Goal: Task Accomplishment & Management: Manage account settings

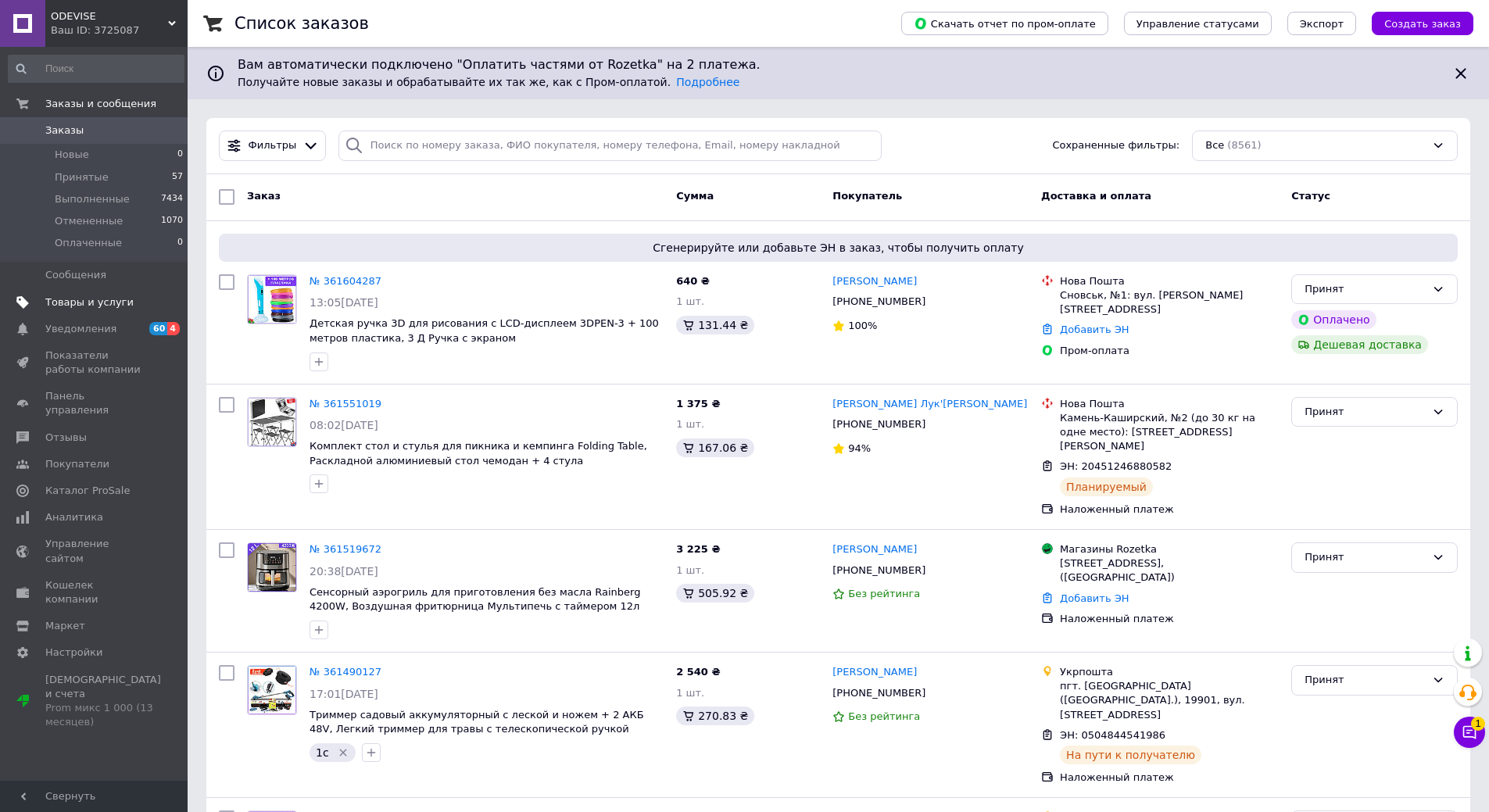
click at [118, 310] on link "Товары и услуги" at bounding box center [96, 302] width 192 height 27
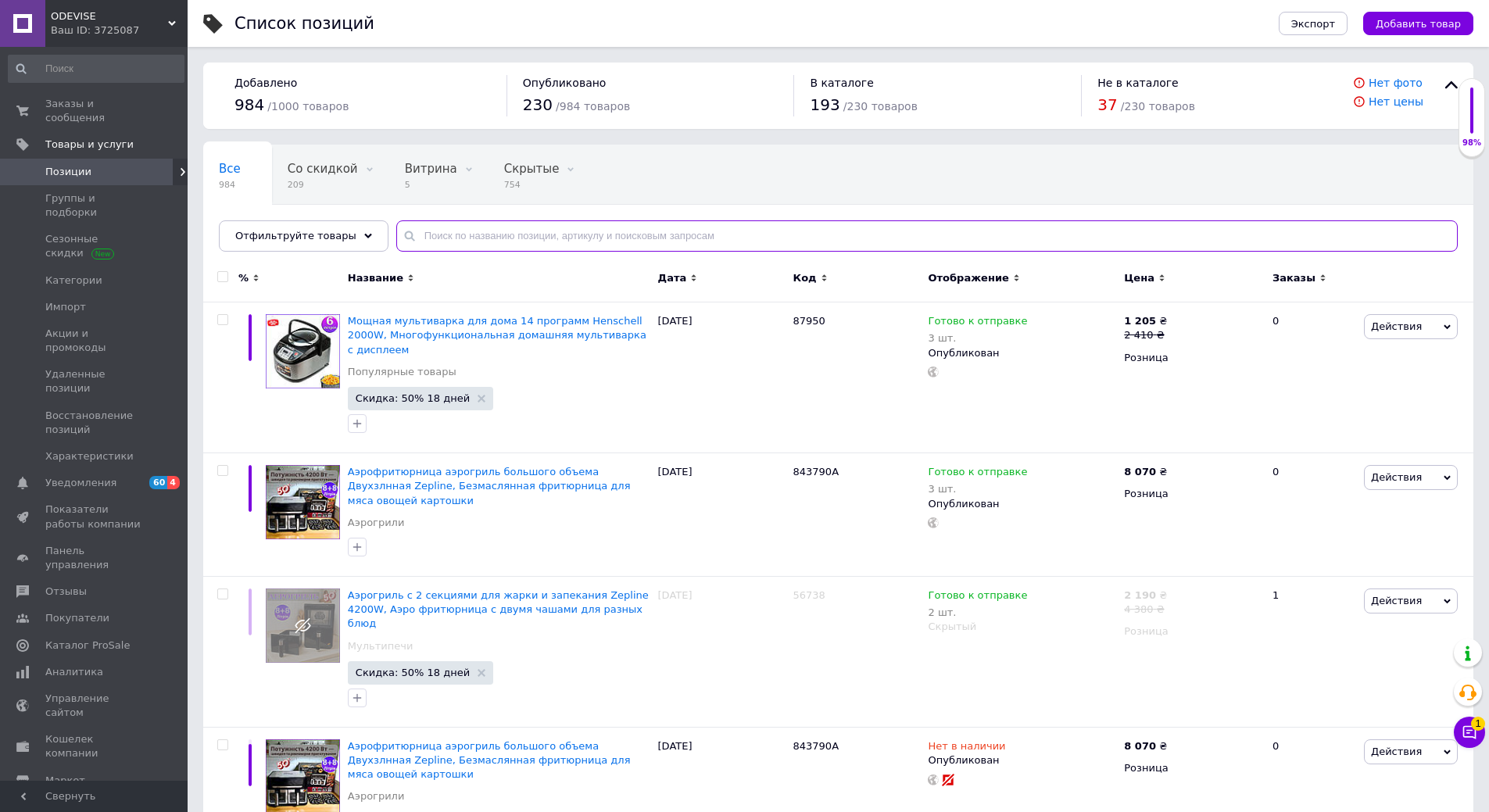
click at [461, 228] on input "text" at bounding box center [927, 236] width 1062 height 31
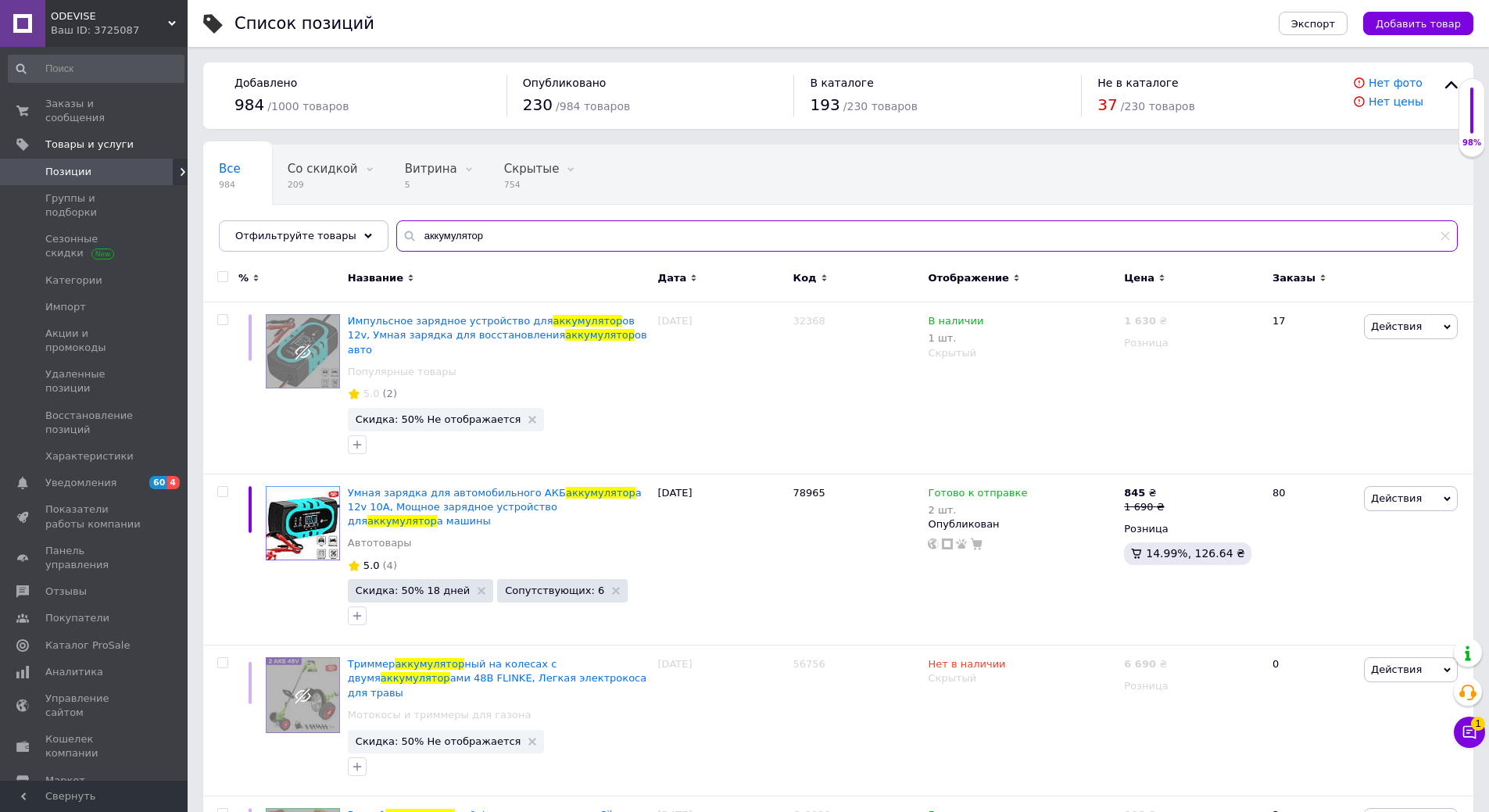
click at [572, 231] on input "аккумулятор" at bounding box center [927, 236] width 1062 height 31
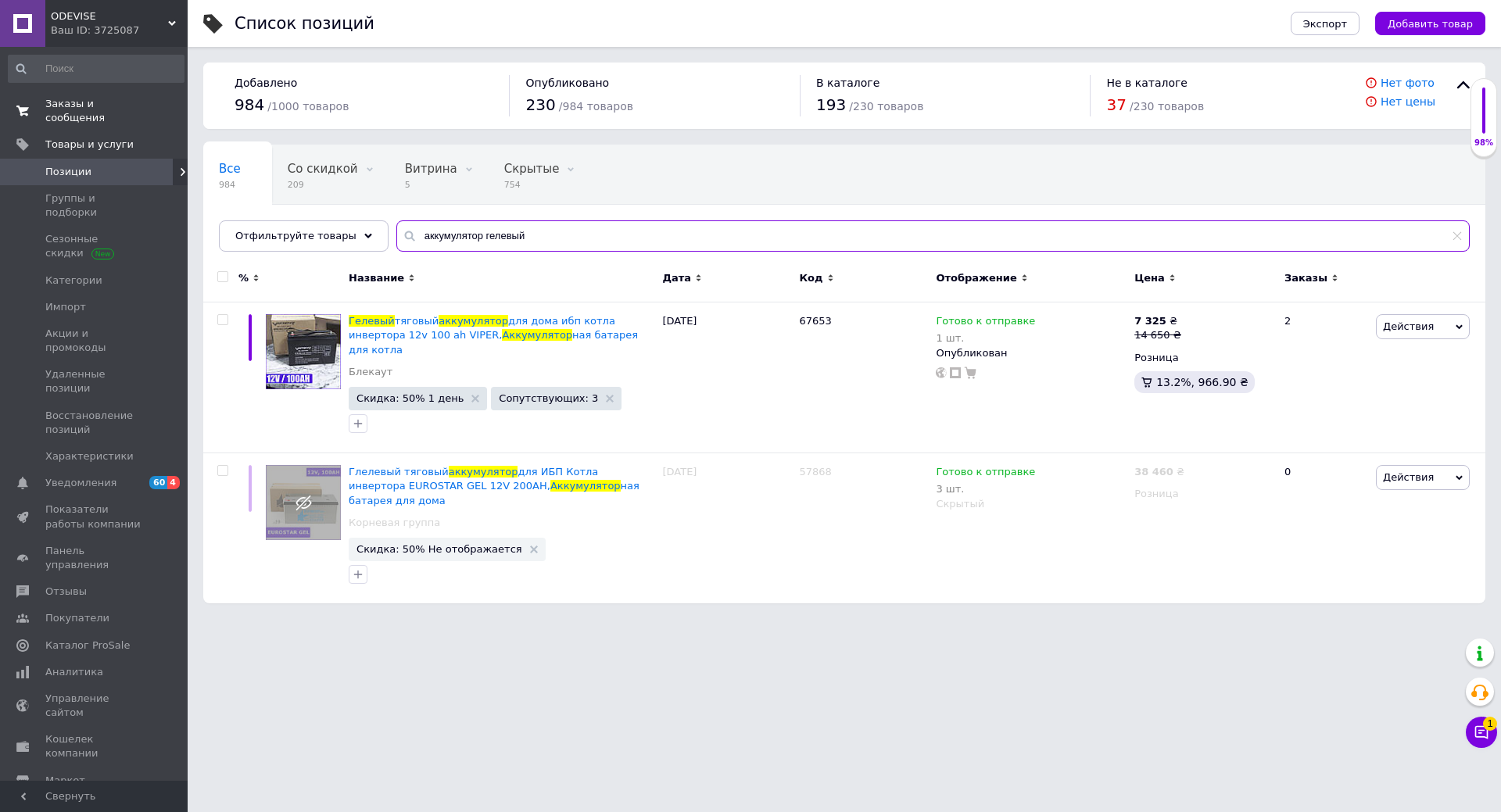
type input "аккумулятор гелевый"
click at [142, 113] on link "Заказы и сообщения 0 0" at bounding box center [96, 110] width 192 height 41
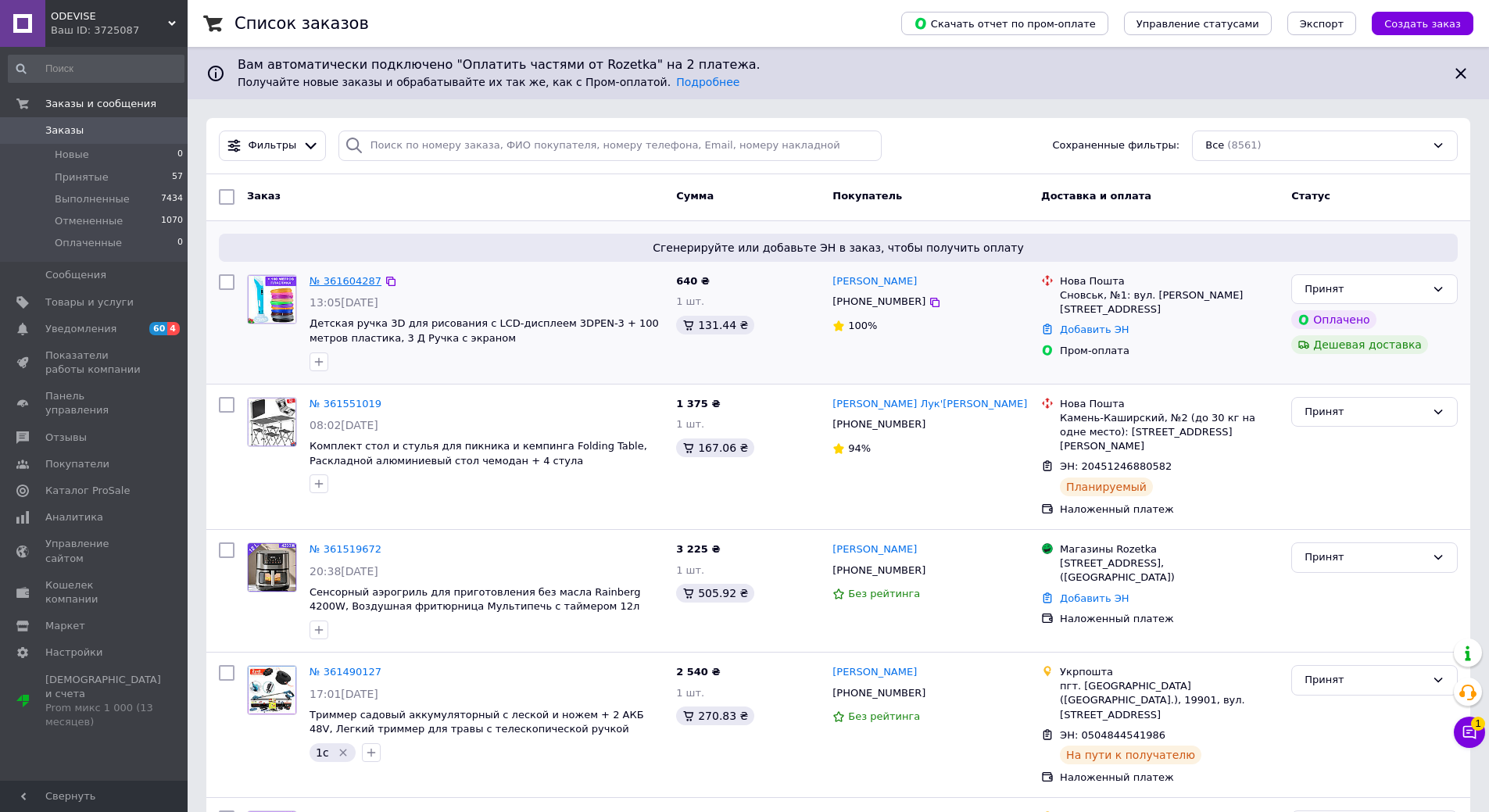
drag, startPoint x: 335, startPoint y: 271, endPoint x: 336, endPoint y: 281, distance: 10.0
click at [336, 272] on div "№ 361604287 13:05, 12.09.2025 Детская ручка 3D для рисования с LCD-дисплеем 3DP…" at bounding box center [486, 323] width 367 height 110
click at [336, 281] on link "№ 361604287" at bounding box center [345, 281] width 72 height 12
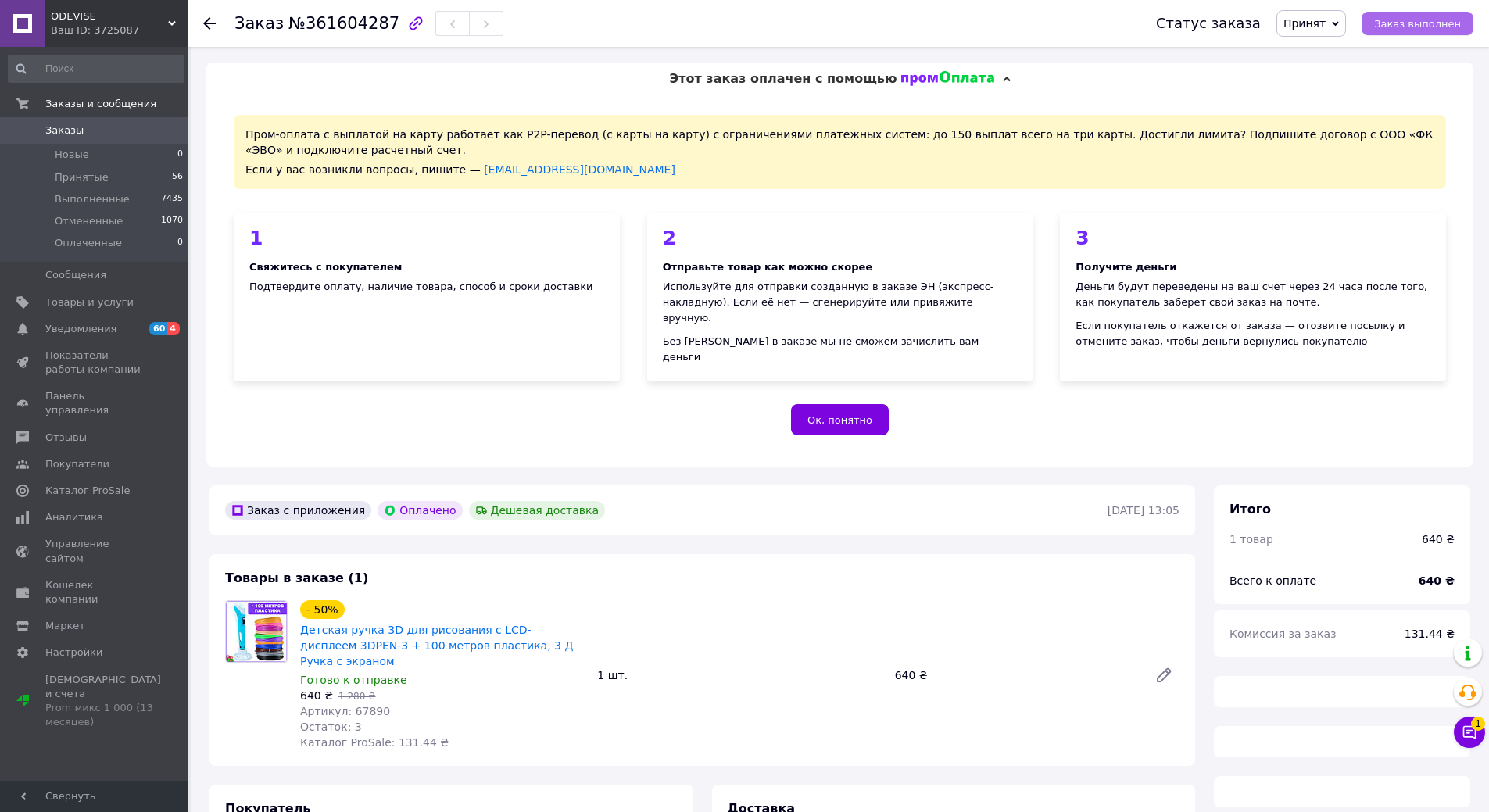
scroll to position [331, 0]
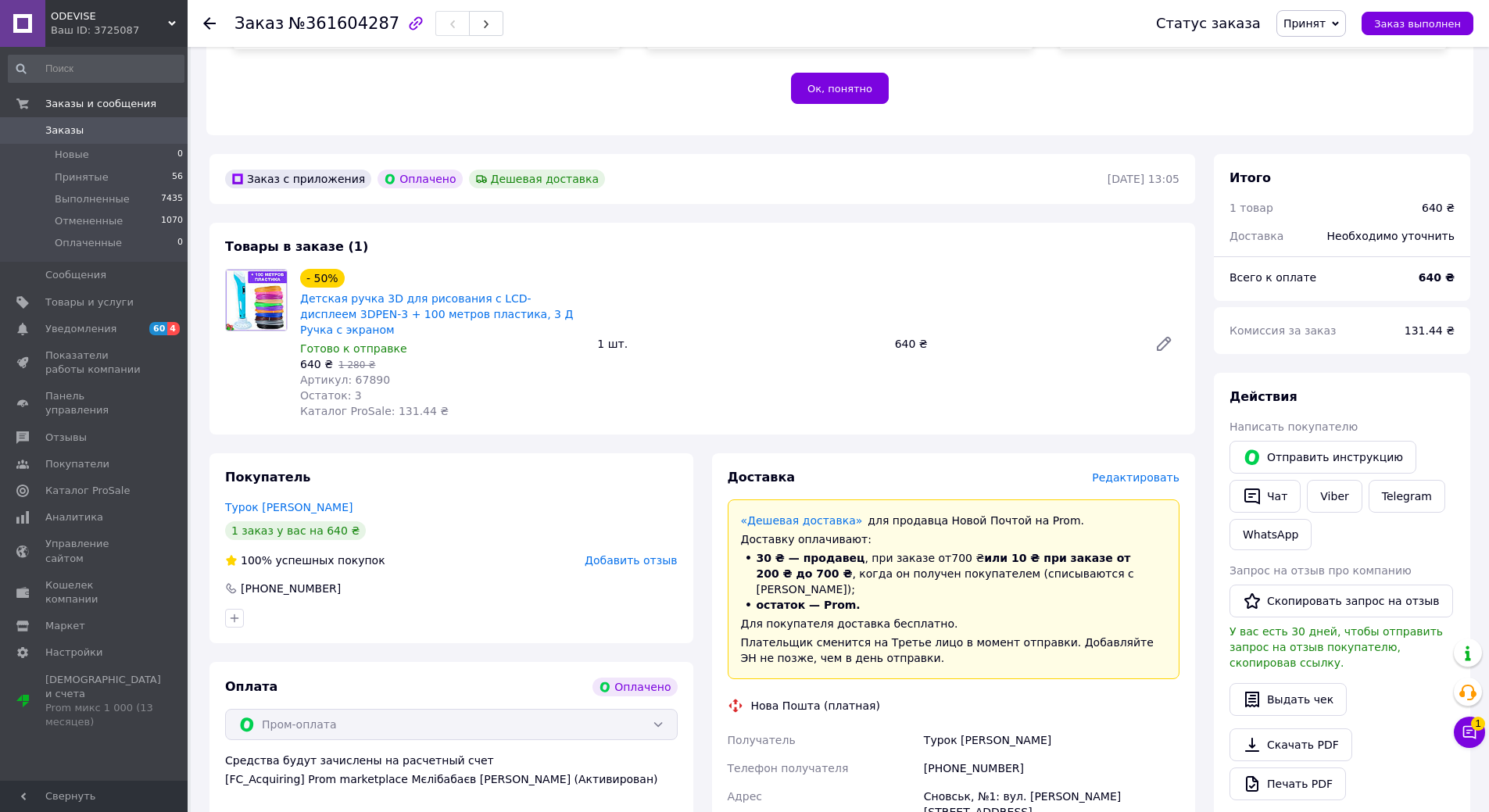
drag, startPoint x: 1286, startPoint y: 284, endPoint x: 483, endPoint y: 833, distance: 972.7
drag, startPoint x: 483, startPoint y: 833, endPoint x: 890, endPoint y: 615, distance: 461.7
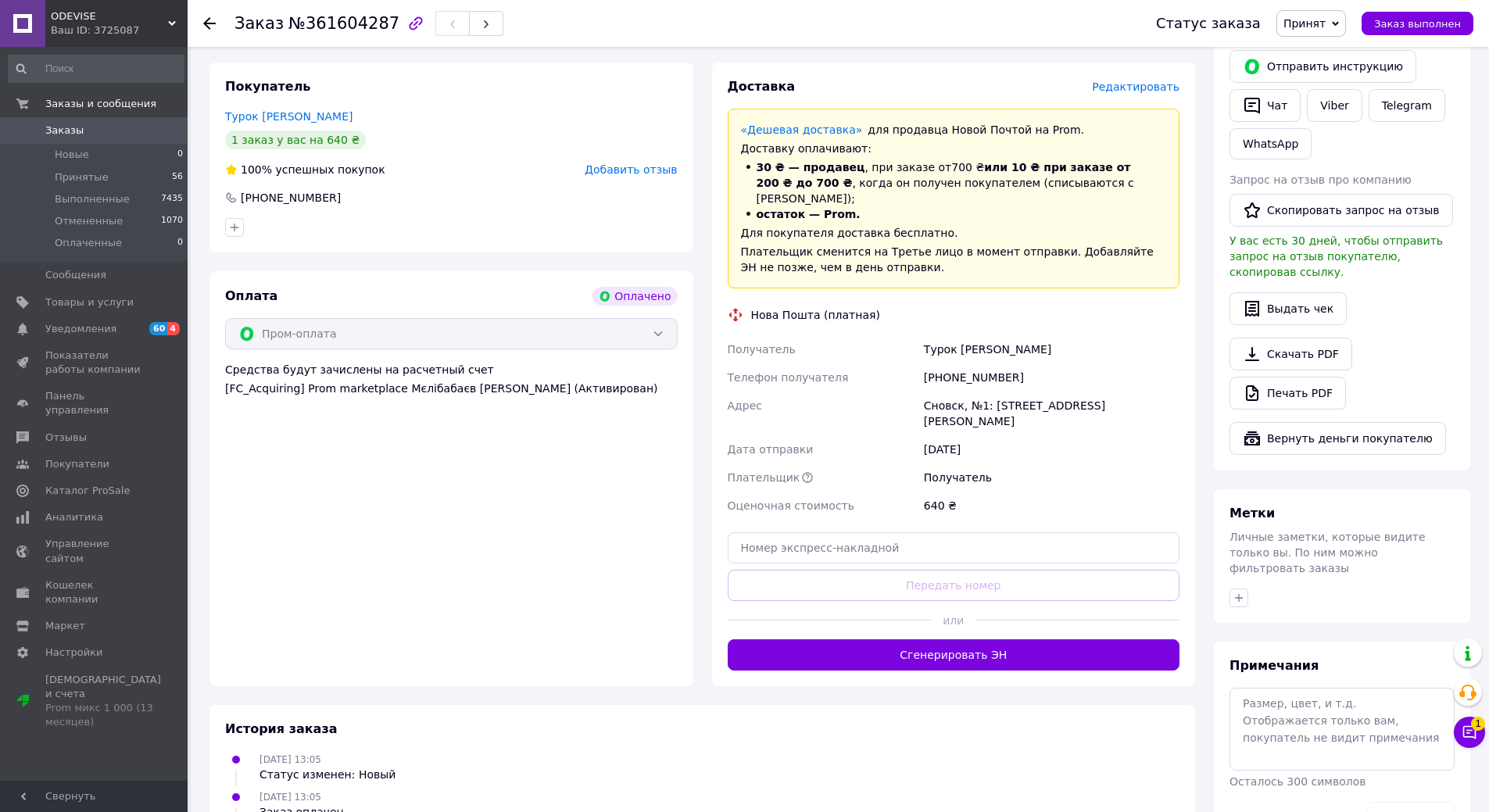
scroll to position [777, 0]
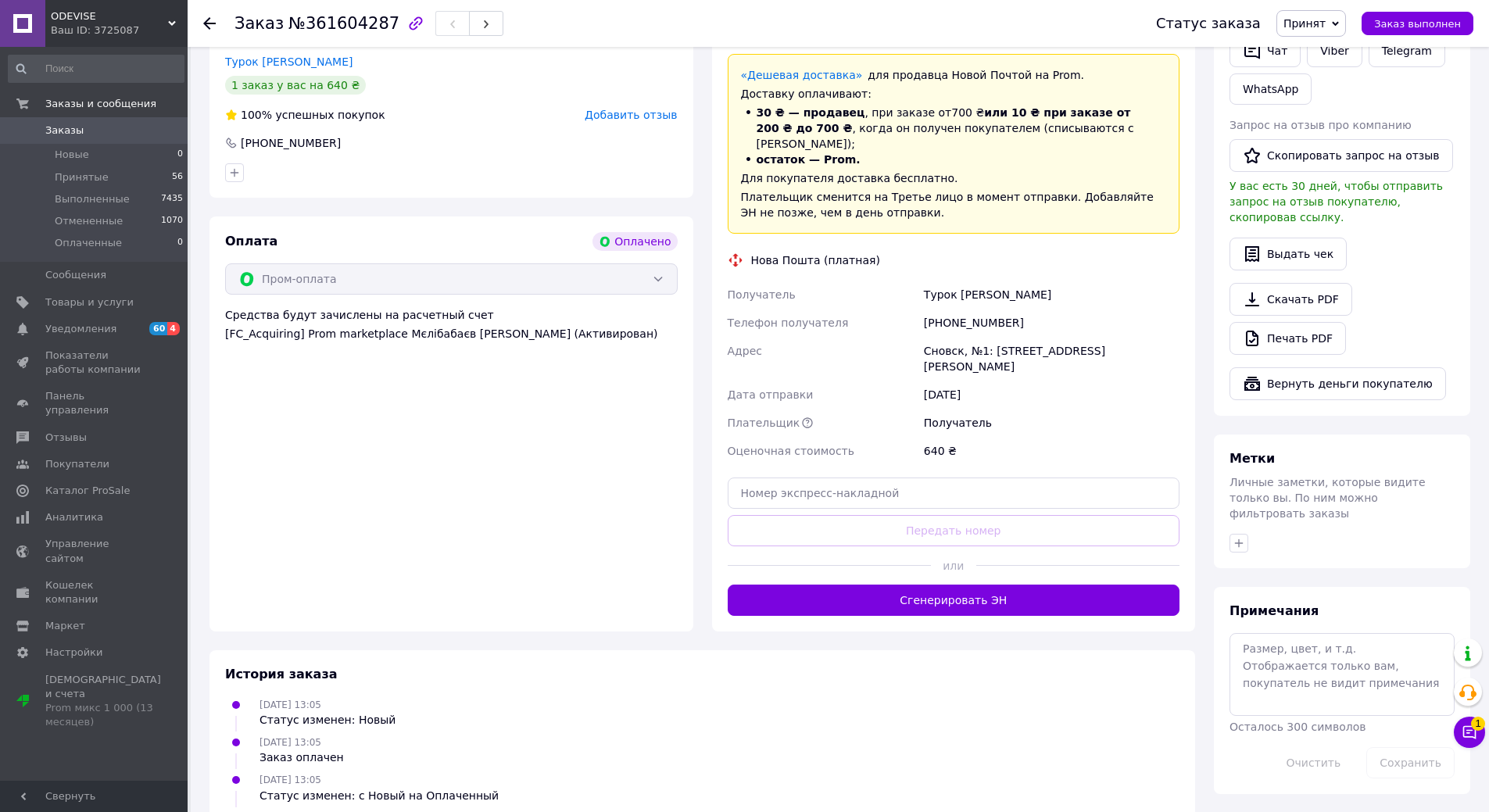
click at [894, 546] on div at bounding box center [829, 565] width 203 height 38
click at [880, 559] on div "Доставка Редактировать «Дешевая доставка»   для продавца Новой Почтой на Prom. …" at bounding box center [954, 319] width 484 height 624
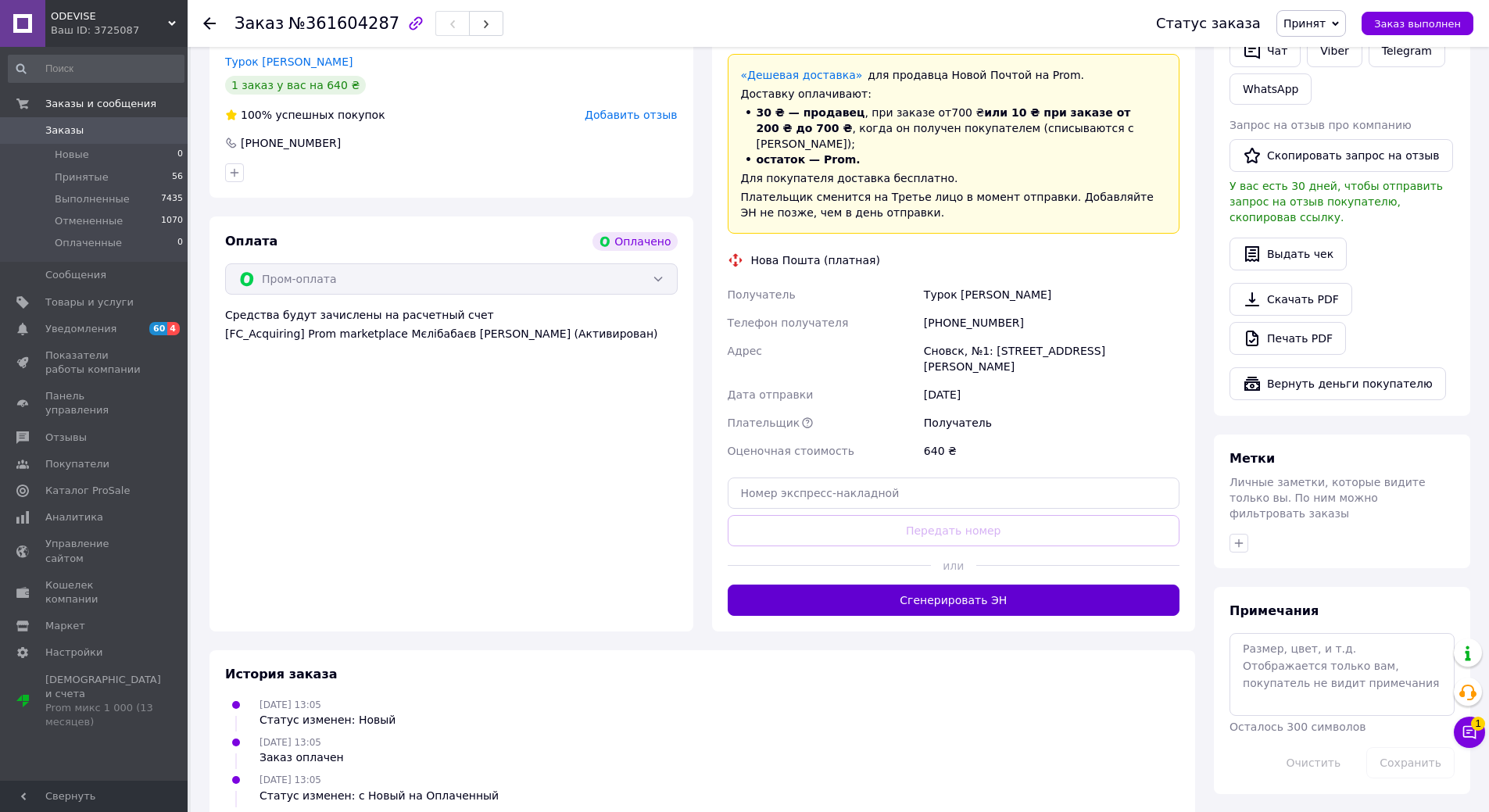
click at [979, 585] on button "Сгенерировать ЭН" at bounding box center [954, 601] width 452 height 31
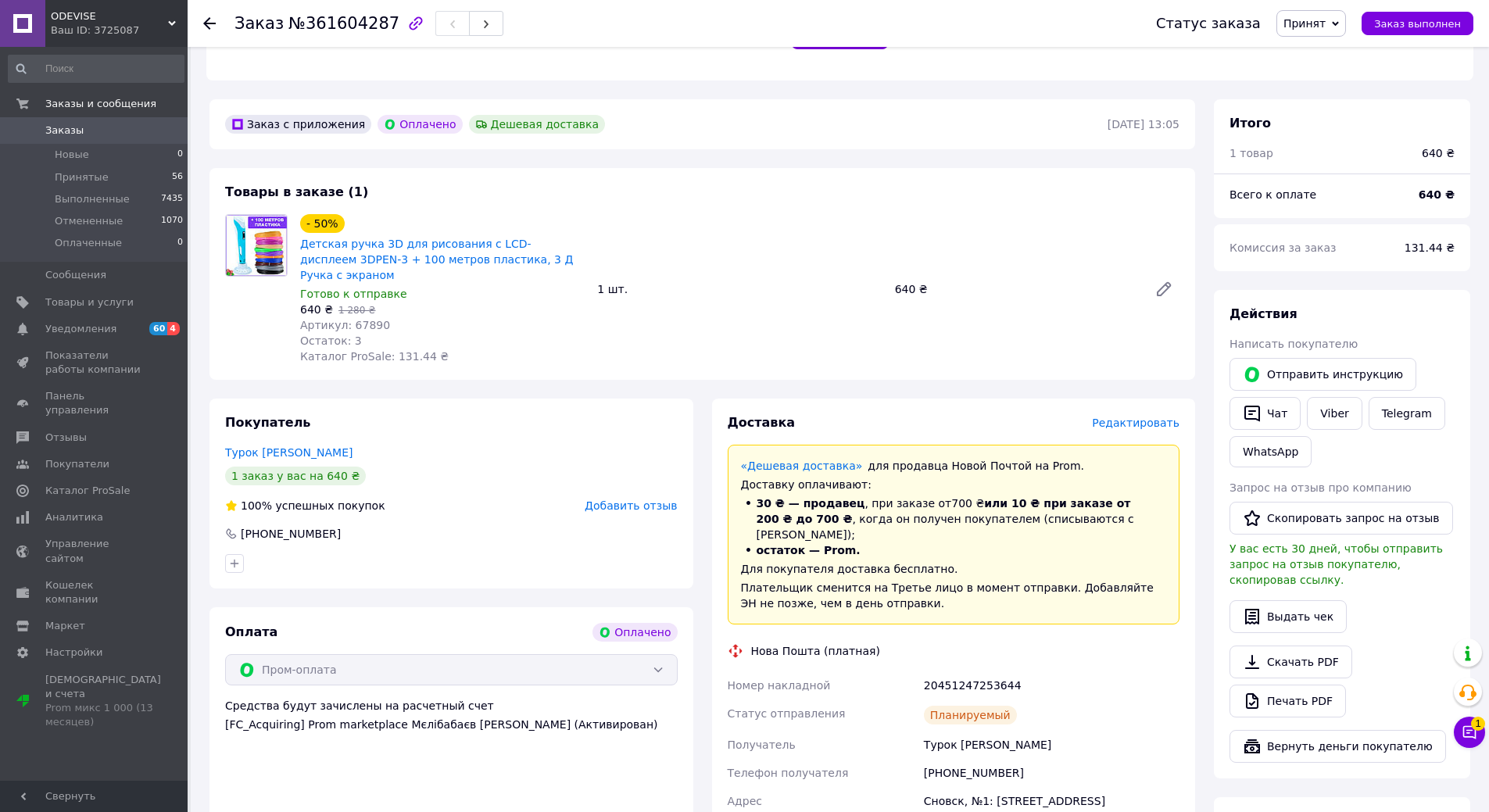
scroll to position [152, 0]
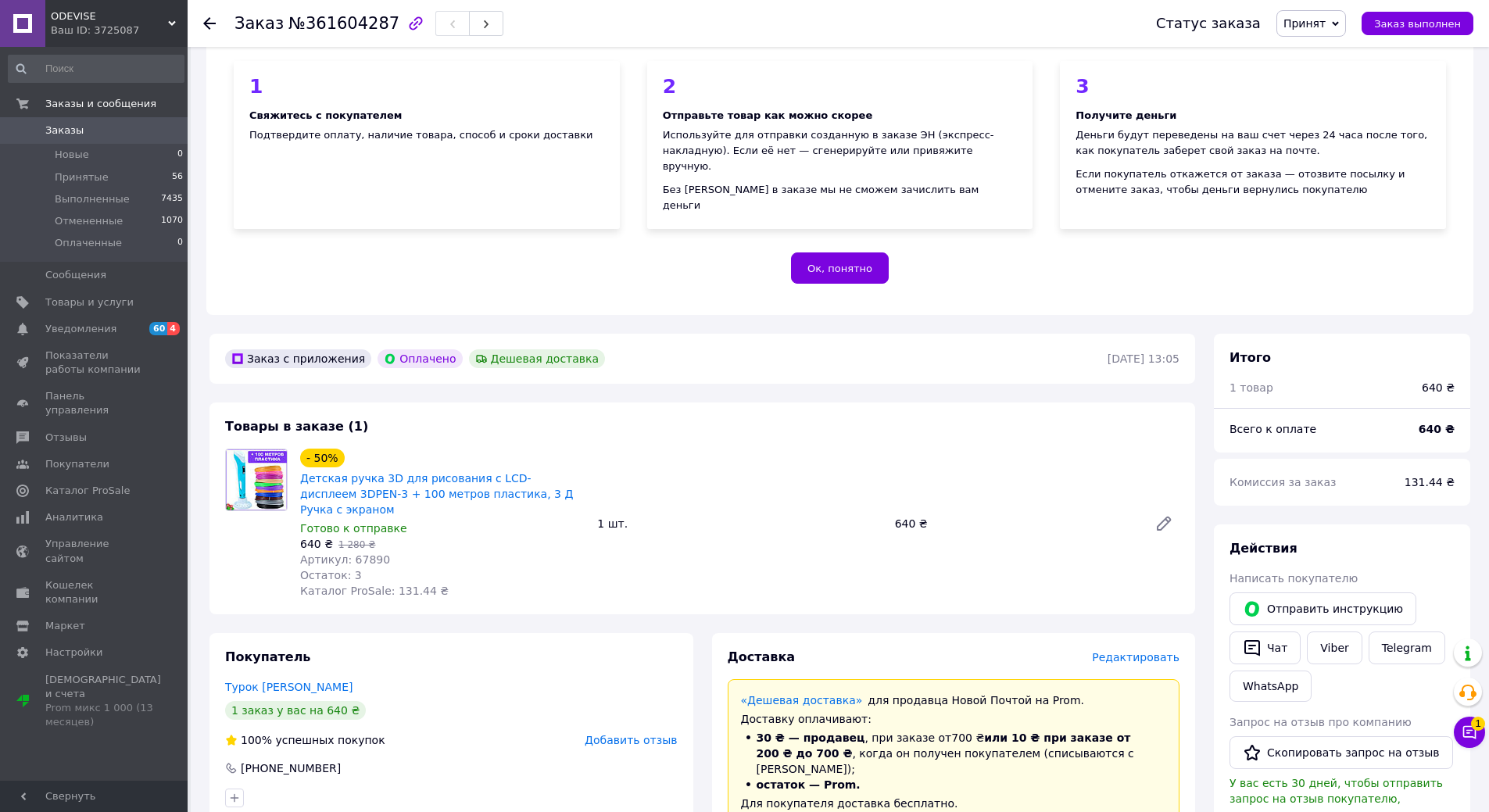
drag, startPoint x: 581, startPoint y: 218, endPoint x: 47, endPoint y: -95, distance: 619.0
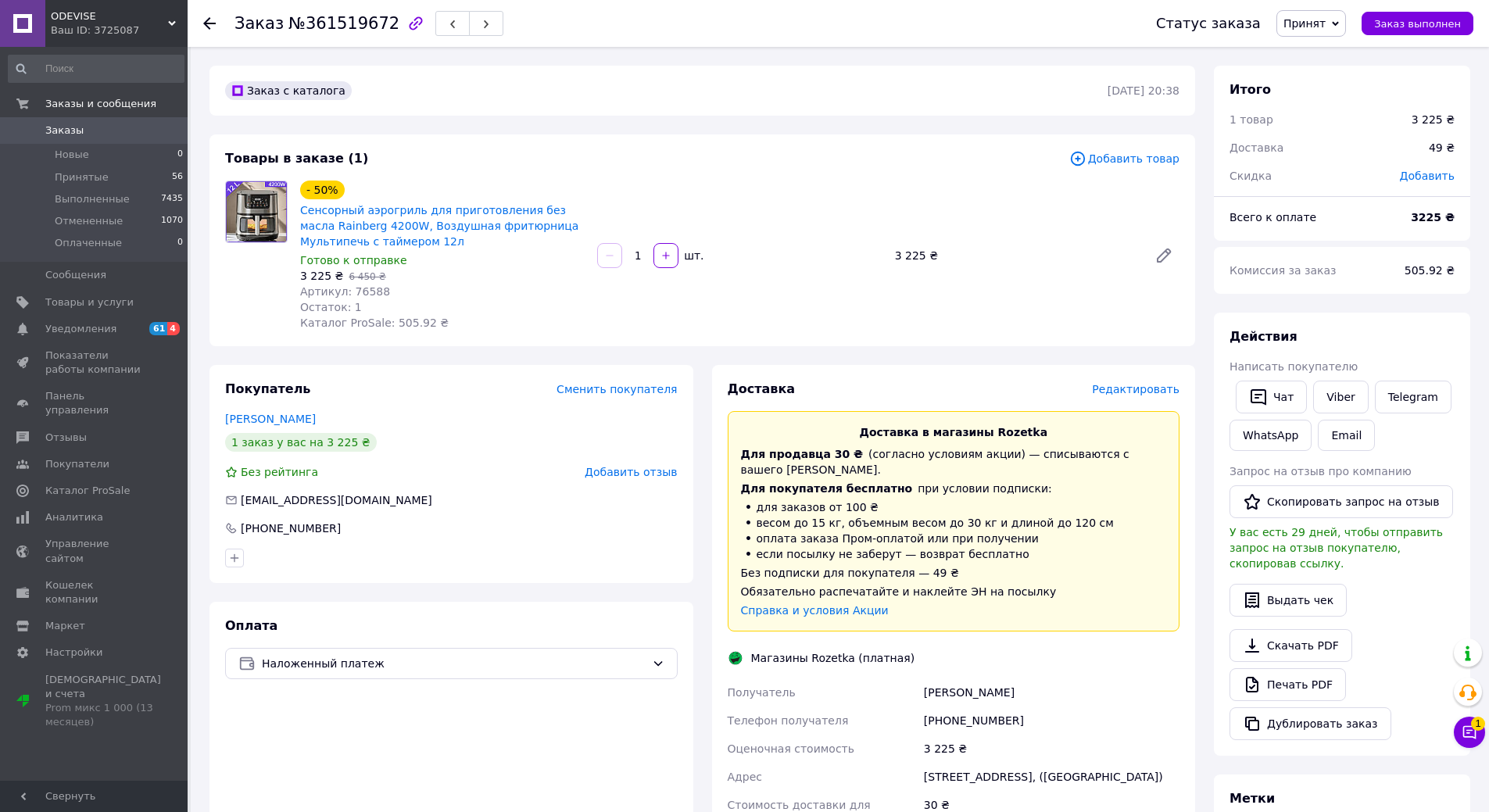
scroll to position [79, 0]
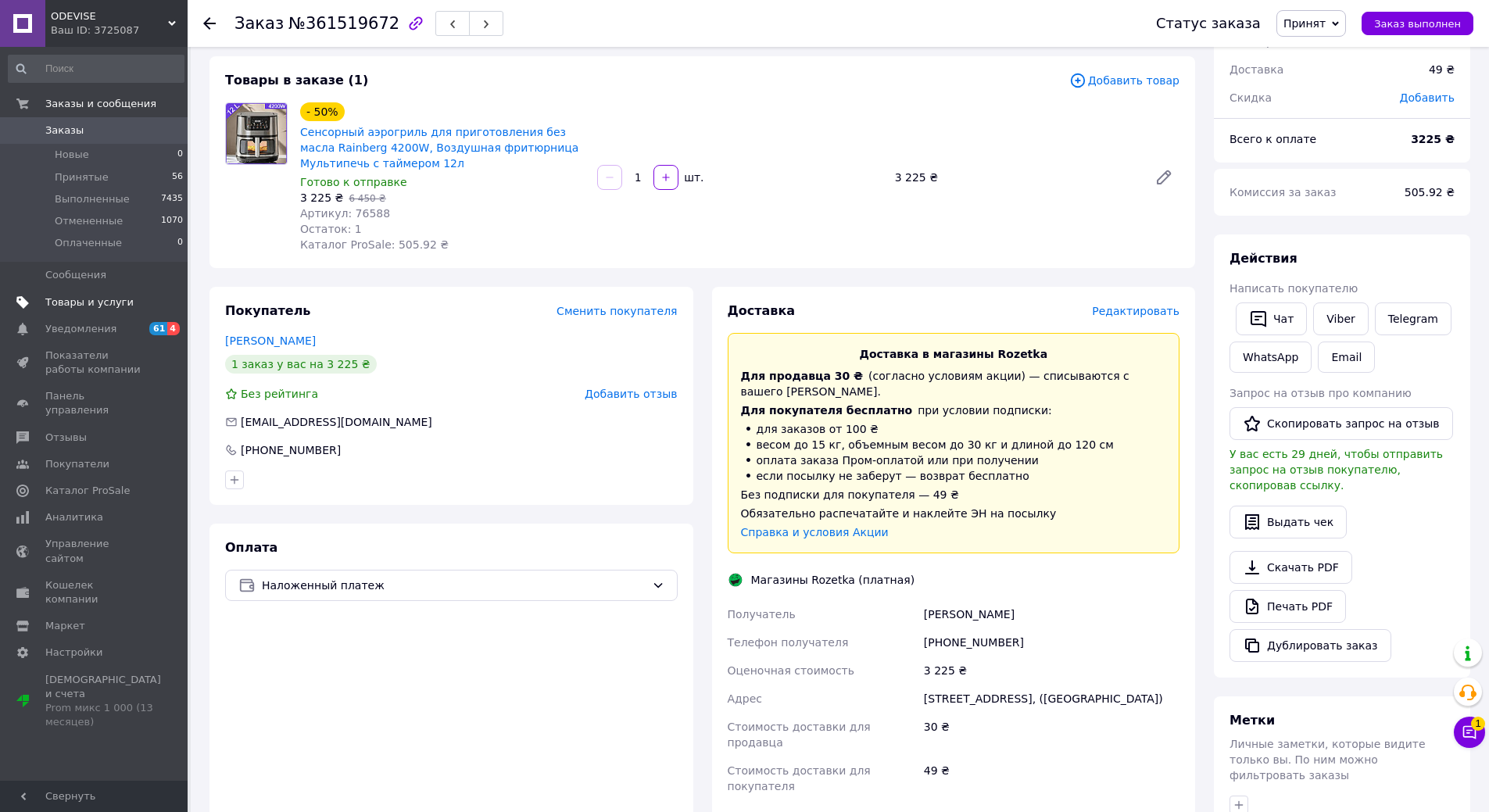
click at [121, 310] on link "Товары и услуги" at bounding box center [96, 302] width 192 height 27
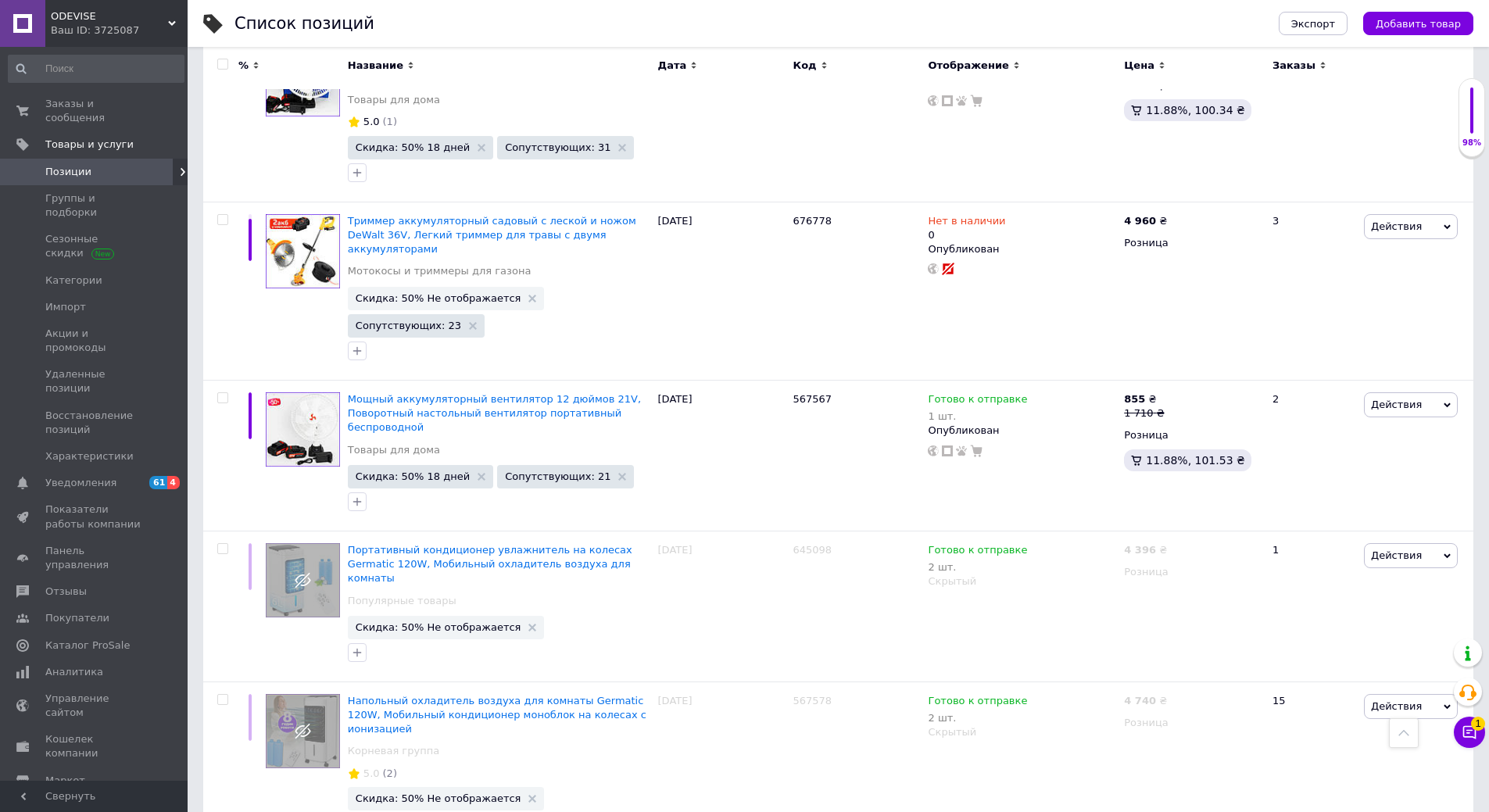
scroll to position [7425, 0]
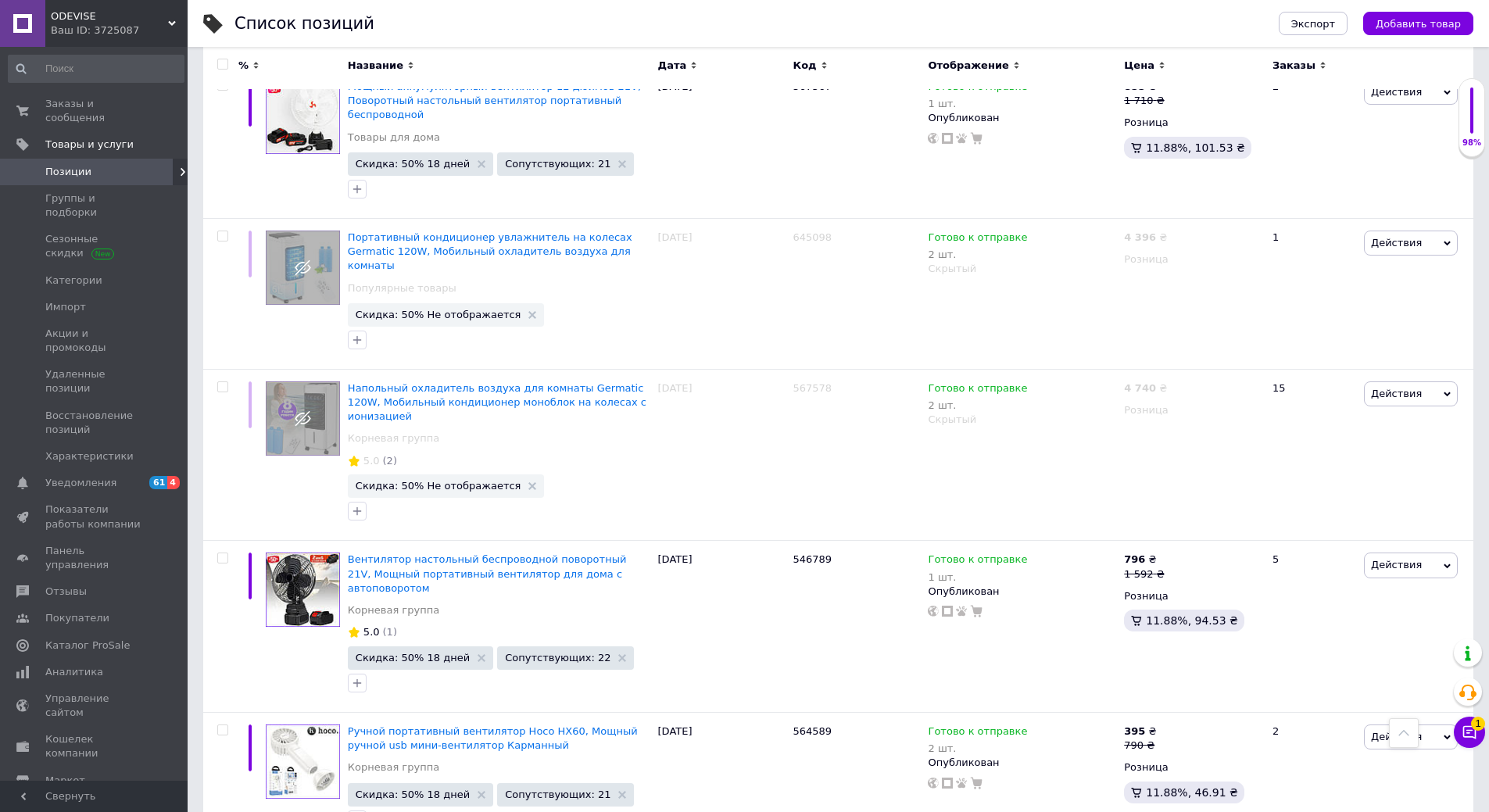
drag, startPoint x: 1500, startPoint y: 41, endPoint x: 830, endPoint y: 380, distance: 750.9
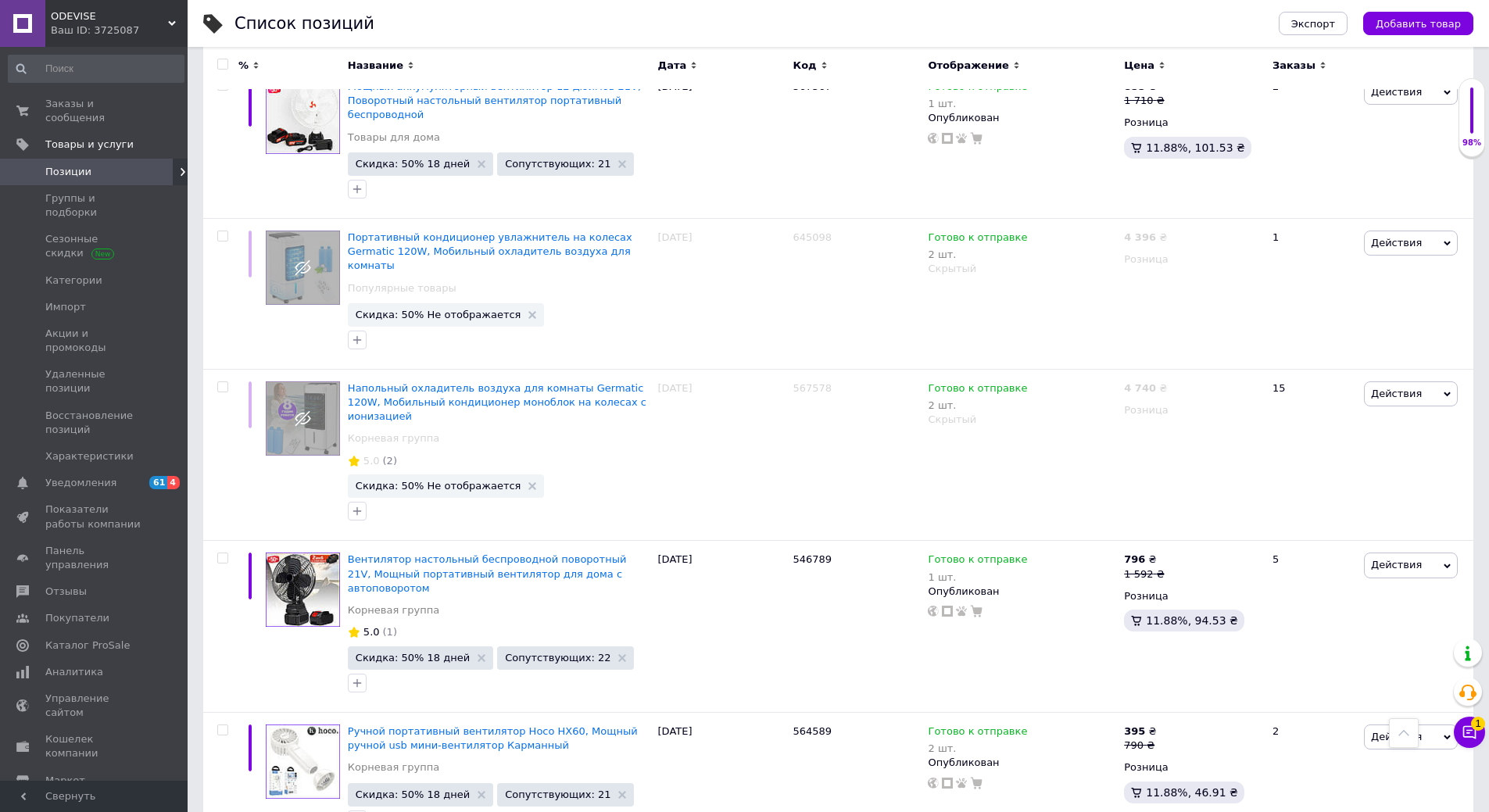
drag, startPoint x: 542, startPoint y: 348, endPoint x: 519, endPoint y: 352, distance: 23.3
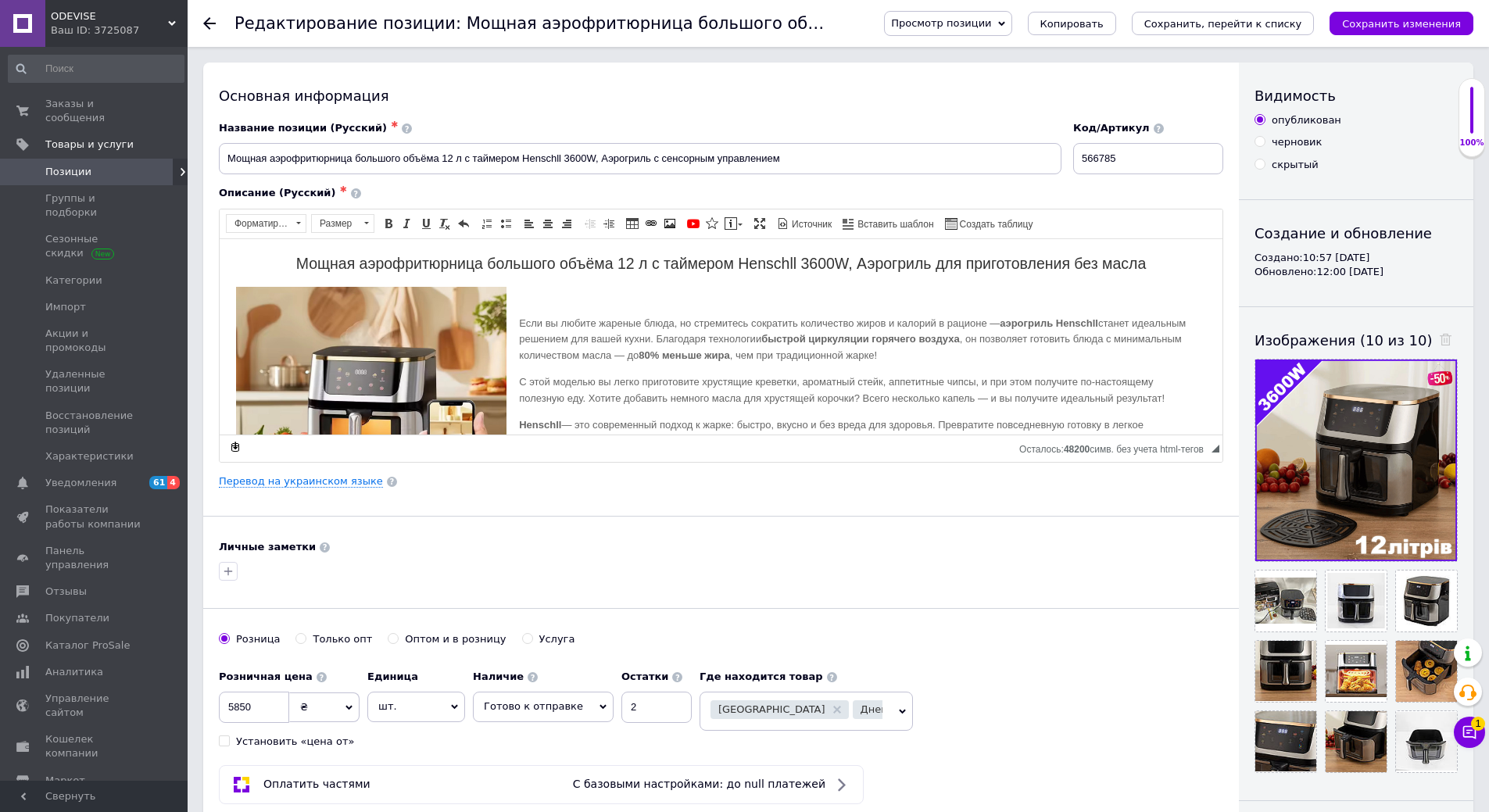
drag, startPoint x: 1047, startPoint y: 4, endPoint x: 1039, endPoint y: 3, distance: 8.1
drag, startPoint x: 1039, startPoint y: 3, endPoint x: 1021, endPoint y: 21, distance: 25.5
click at [992, 21] on span "Просмотр позиции" at bounding box center [942, 23] width 100 height 12
click at [1059, 54] on li "Сохранить и посмотреть на сайте" at bounding box center [991, 53] width 212 height 22
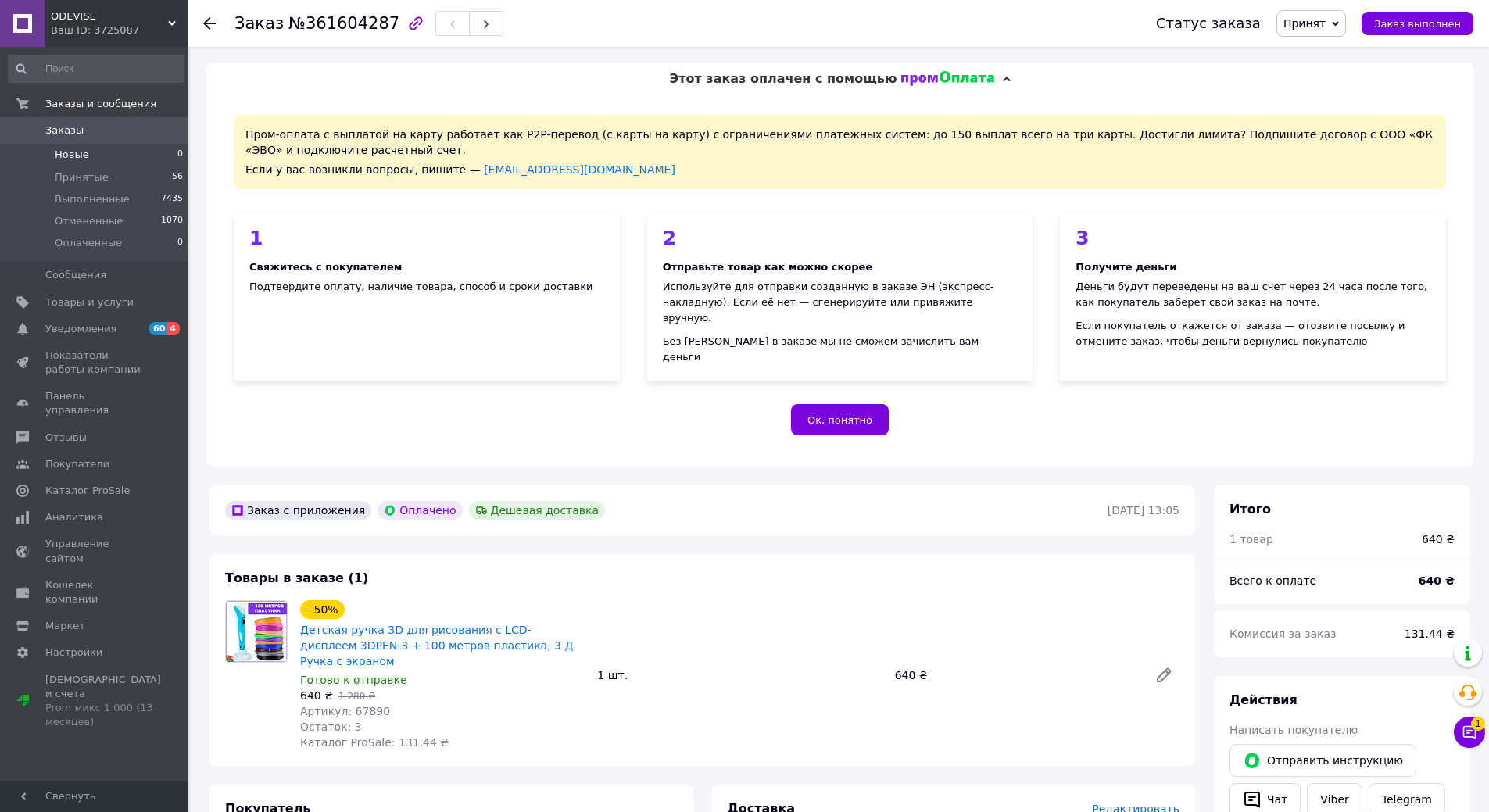
scroll to position [152, 0]
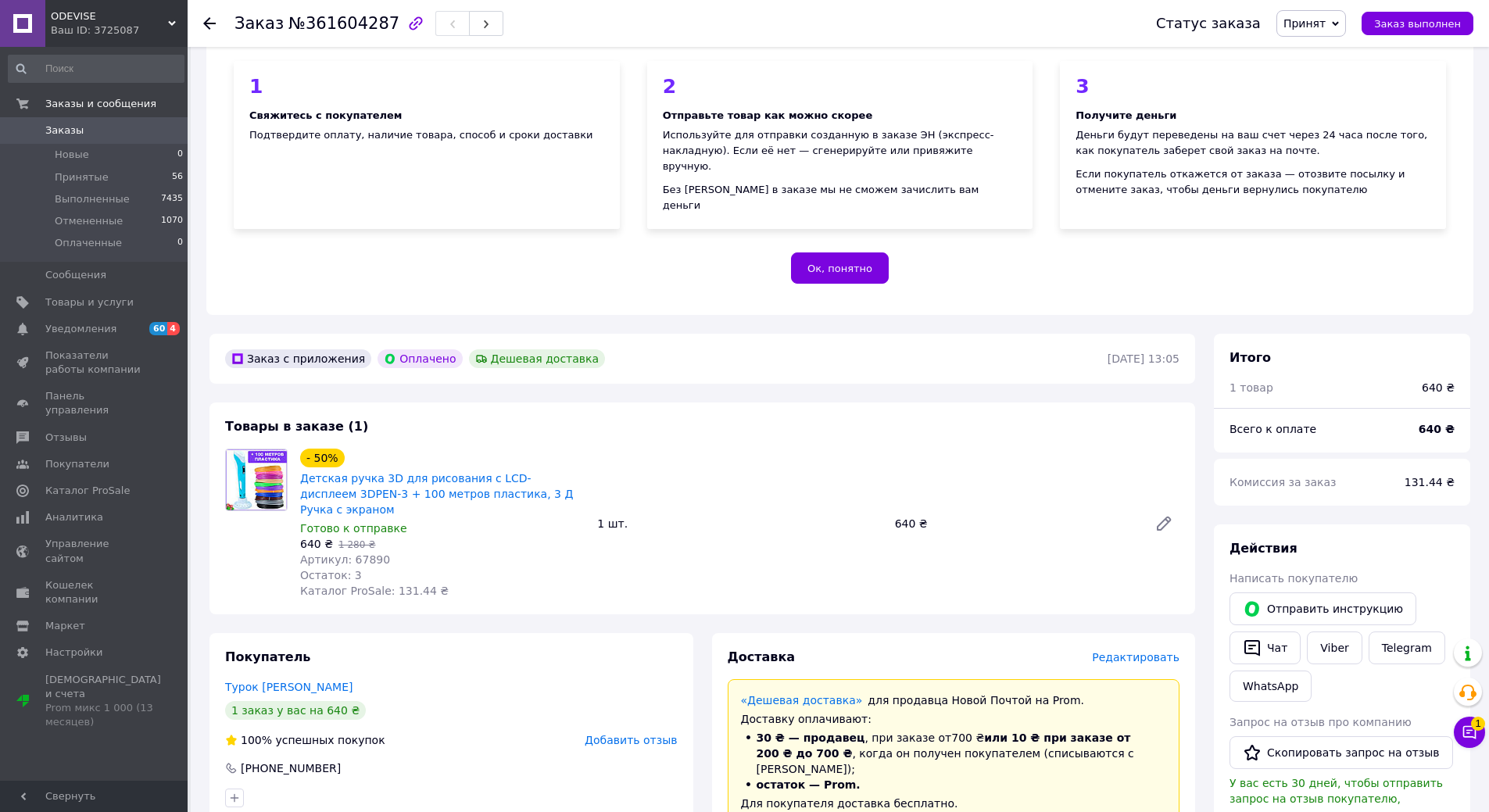
click at [55, 143] on link "Заказы 0" at bounding box center [96, 130] width 192 height 27
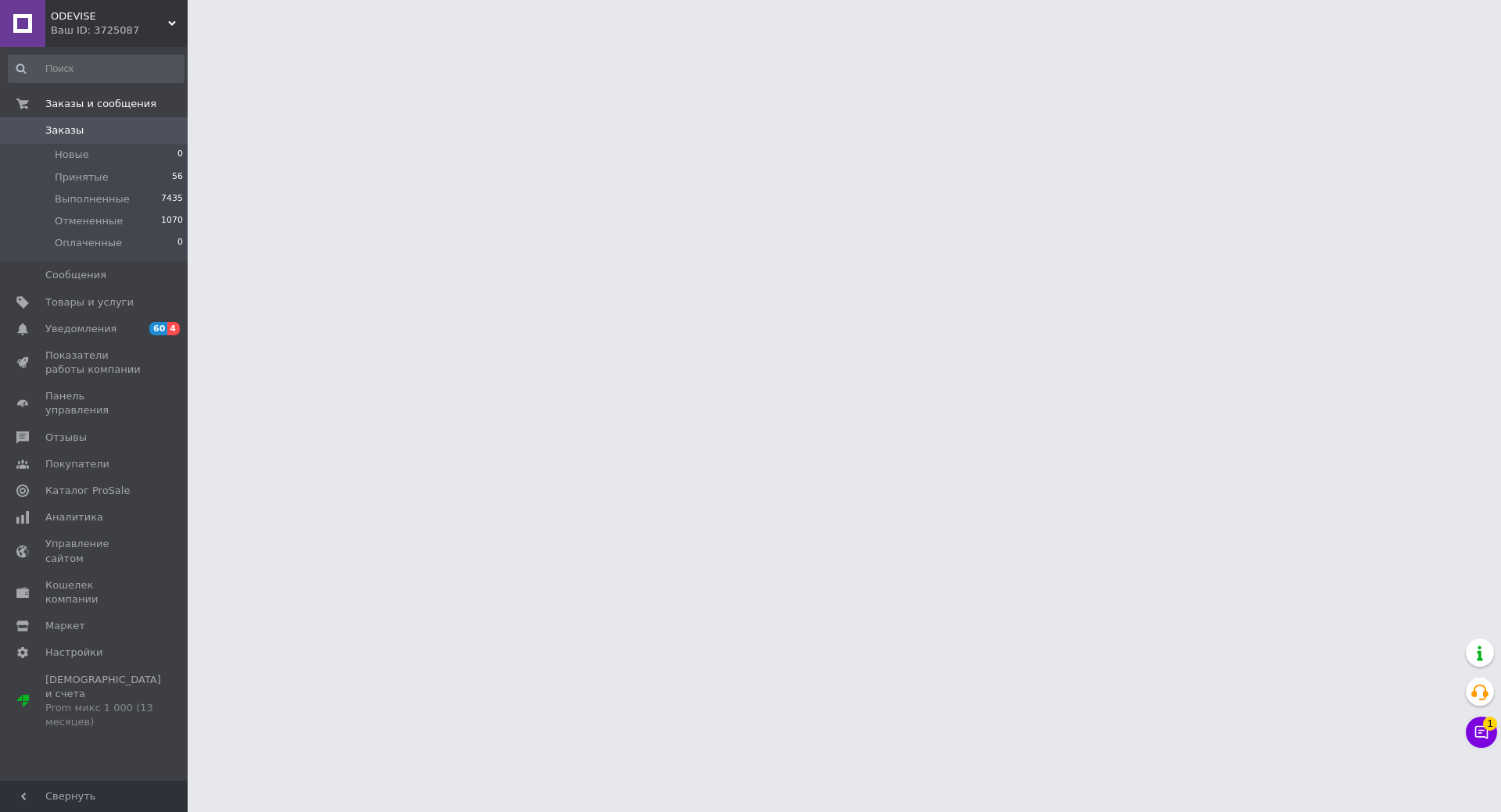
click at [60, 141] on link "Заказы 0" at bounding box center [96, 130] width 192 height 27
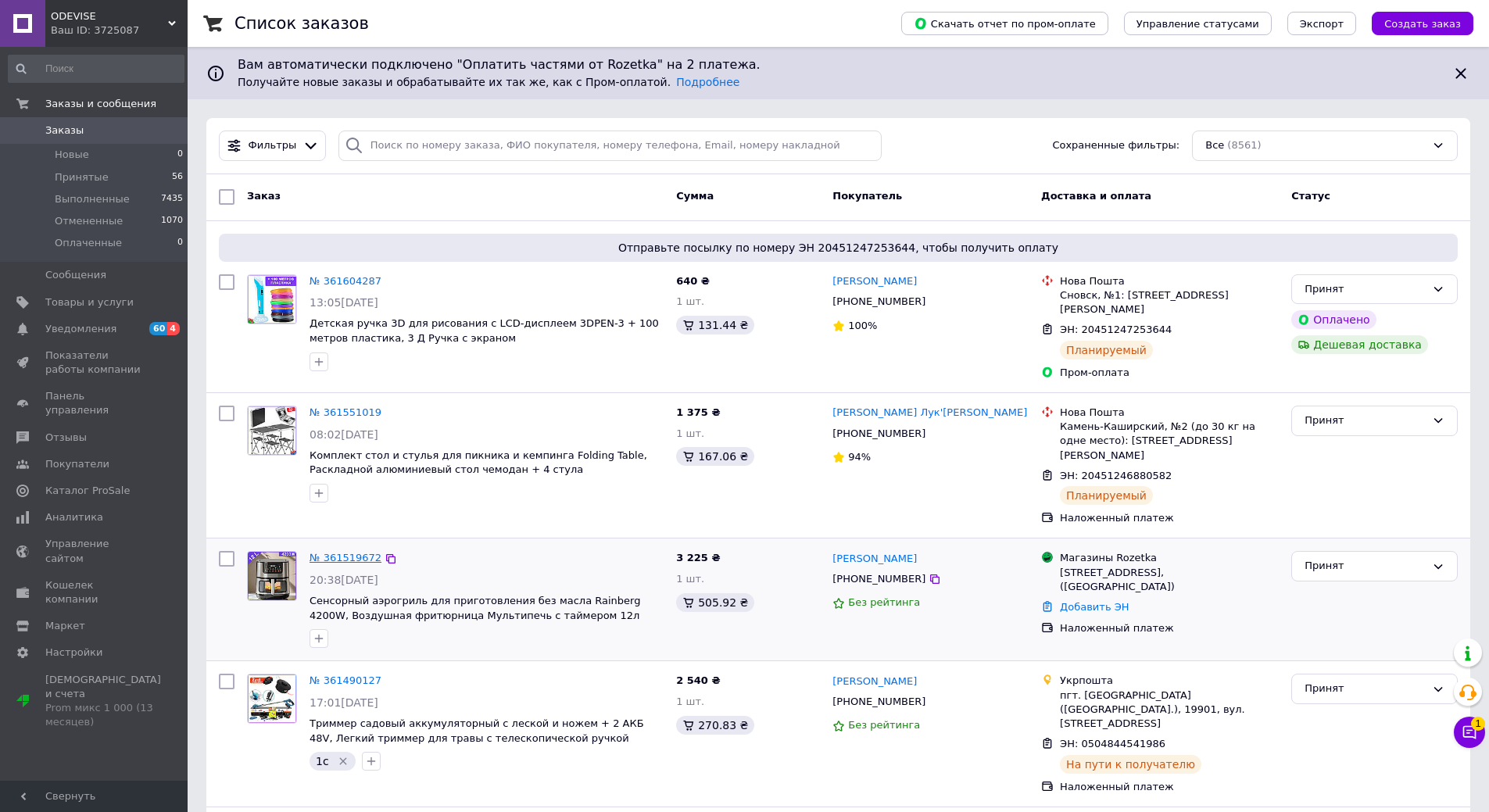
click at [331, 551] on link "№ 361519672" at bounding box center [345, 557] width 72 height 12
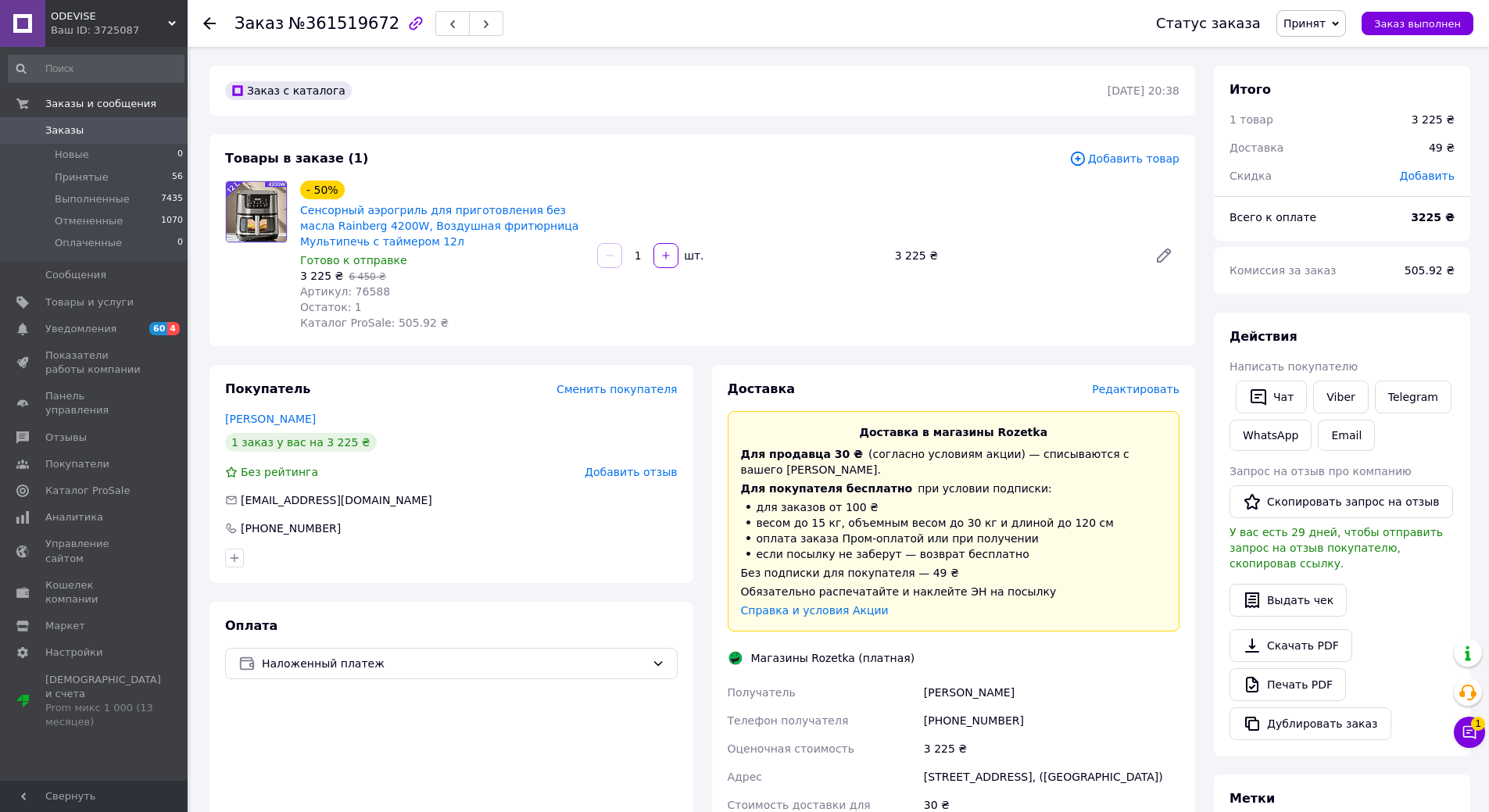
scroll to position [156, 0]
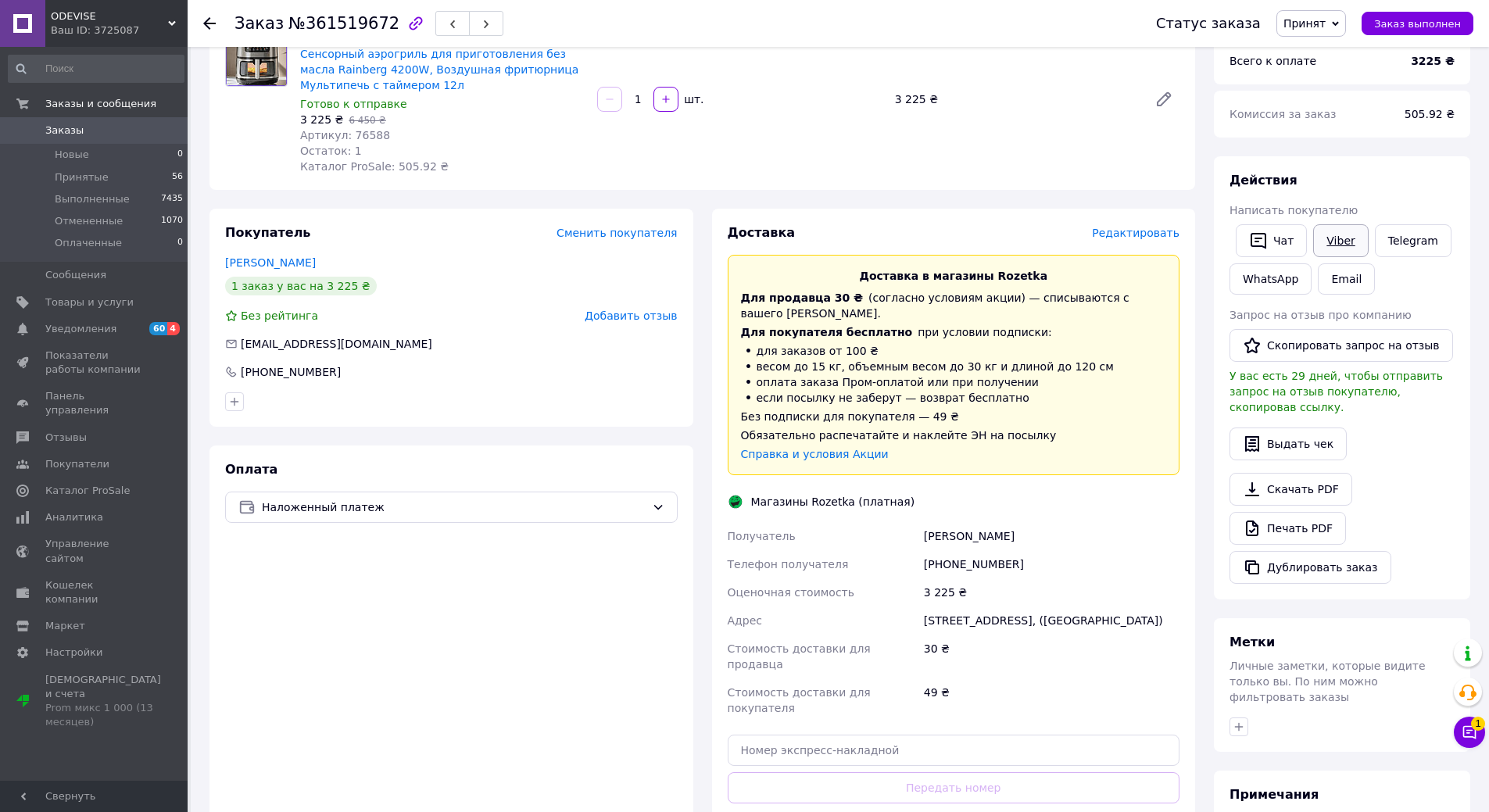
click at [1338, 235] on link "Viber" at bounding box center [1341, 241] width 54 height 33
click at [1429, 493] on div "Скачать PDF   Печать PDF   Дублировать заказ" at bounding box center [1342, 528] width 225 height 111
click at [100, 141] on link "Заказы 0" at bounding box center [96, 130] width 192 height 27
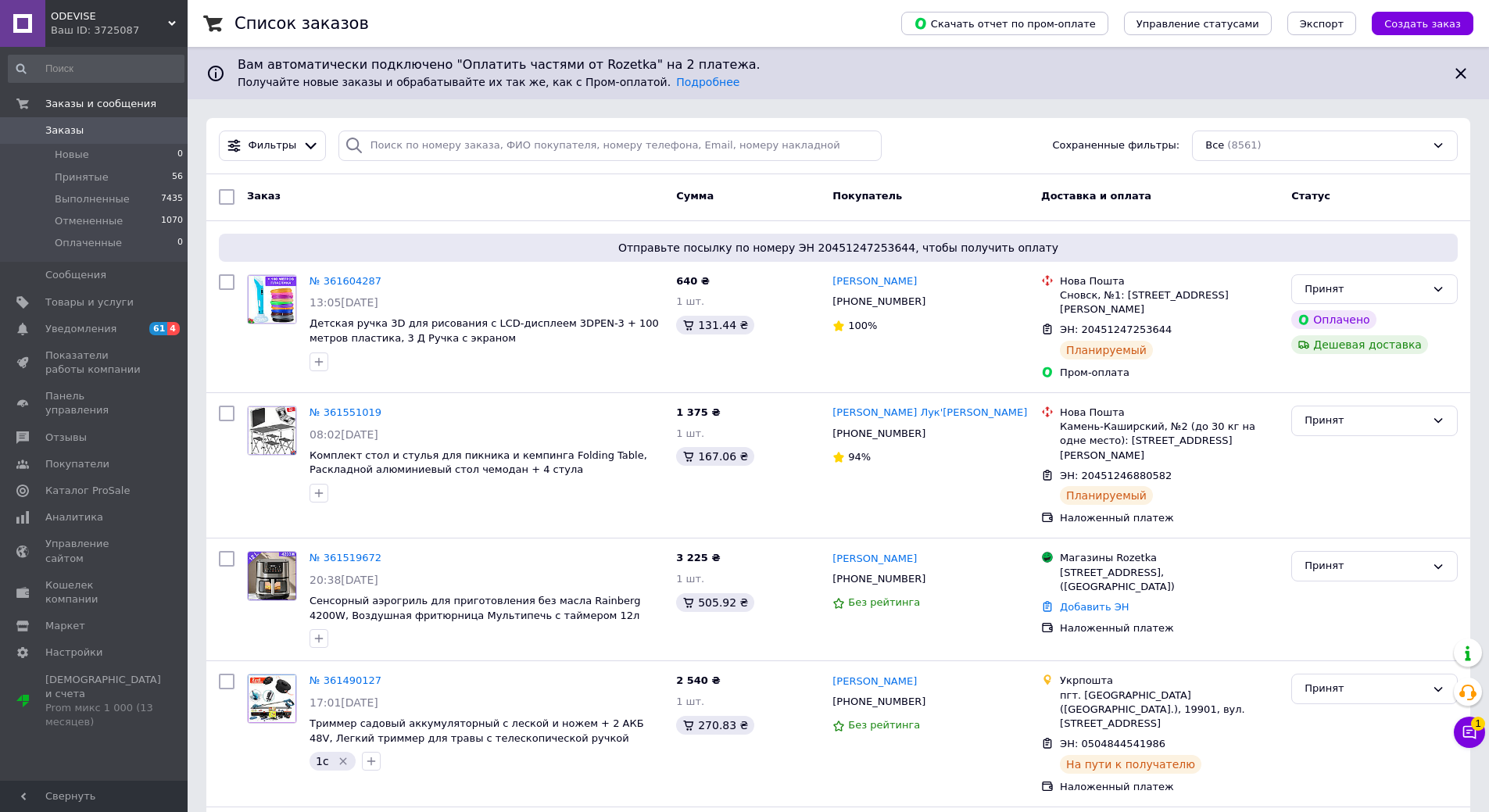
click at [126, 24] on div "Ваш ID: 3725087" at bounding box center [119, 30] width 137 height 14
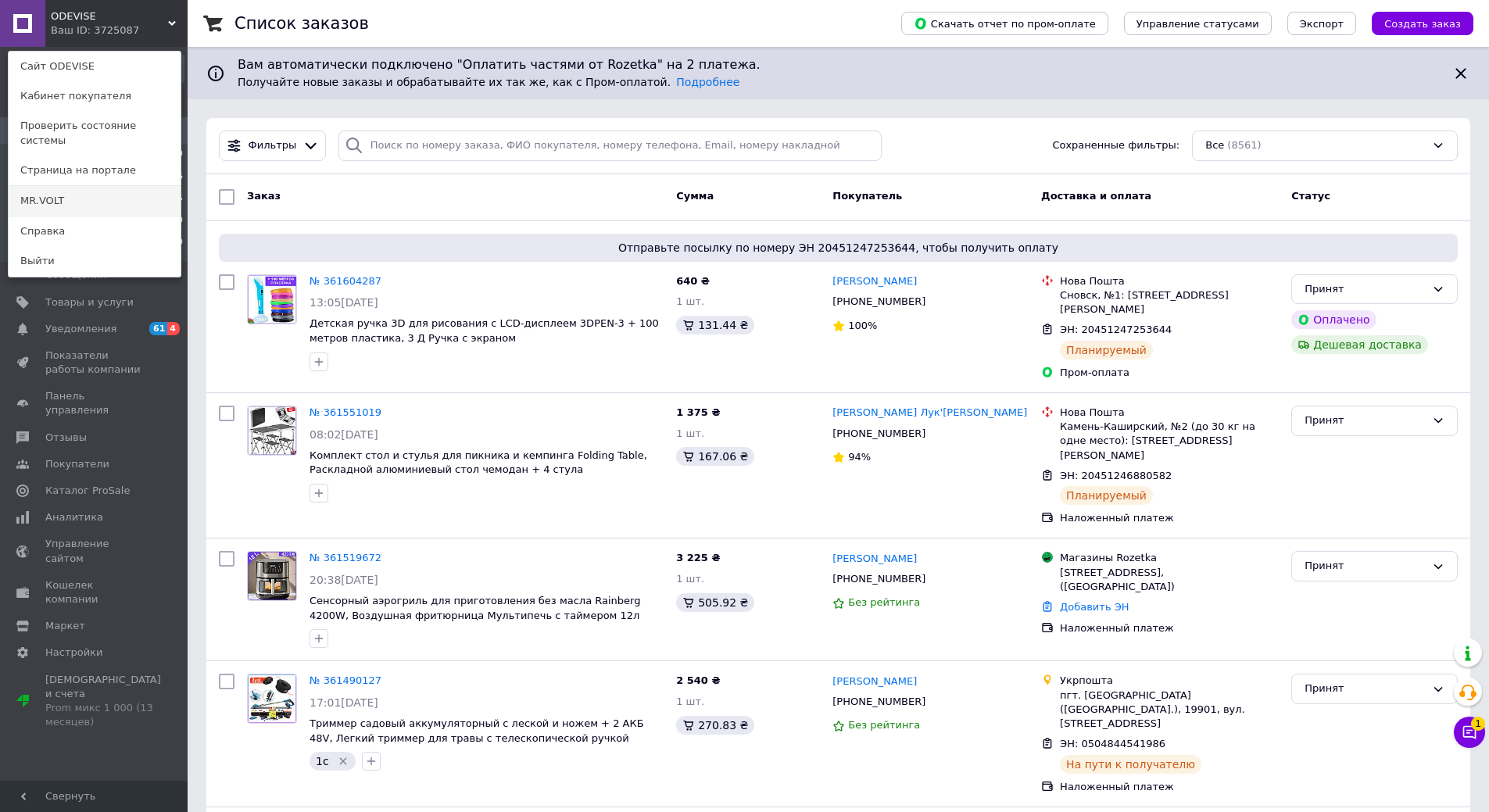
click at [92, 190] on link "MR.VOLT" at bounding box center [94, 201] width 172 height 29
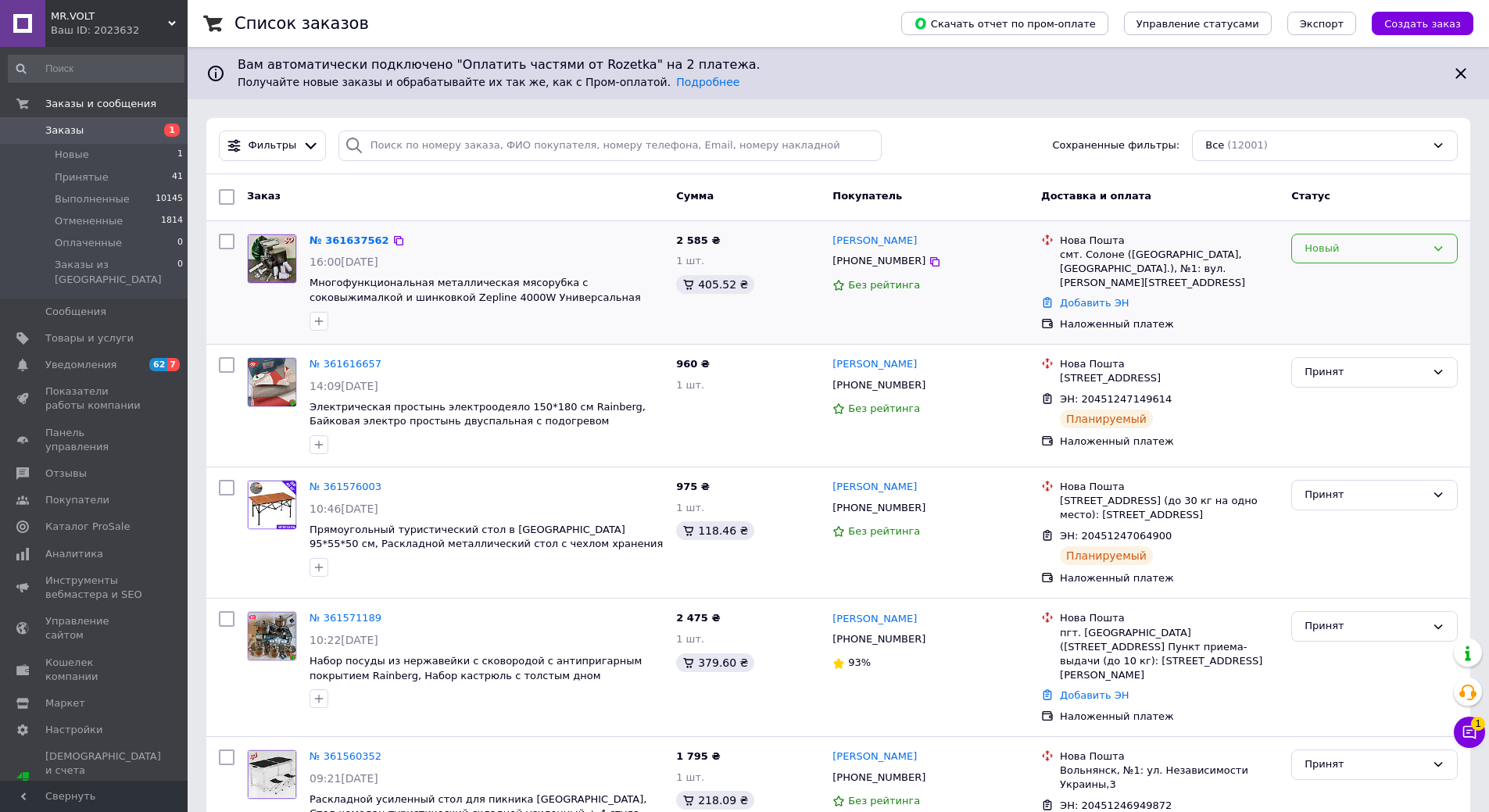
drag, startPoint x: 1500, startPoint y: 153, endPoint x: 1379, endPoint y: 244, distance: 151.4
click at [1379, 244] on div "Новый" at bounding box center [1366, 249] width 121 height 16
click at [1354, 273] on li "Принят" at bounding box center [1374, 281] width 165 height 29
click at [144, 358] on span "Уведомления" at bounding box center [95, 365] width 99 height 14
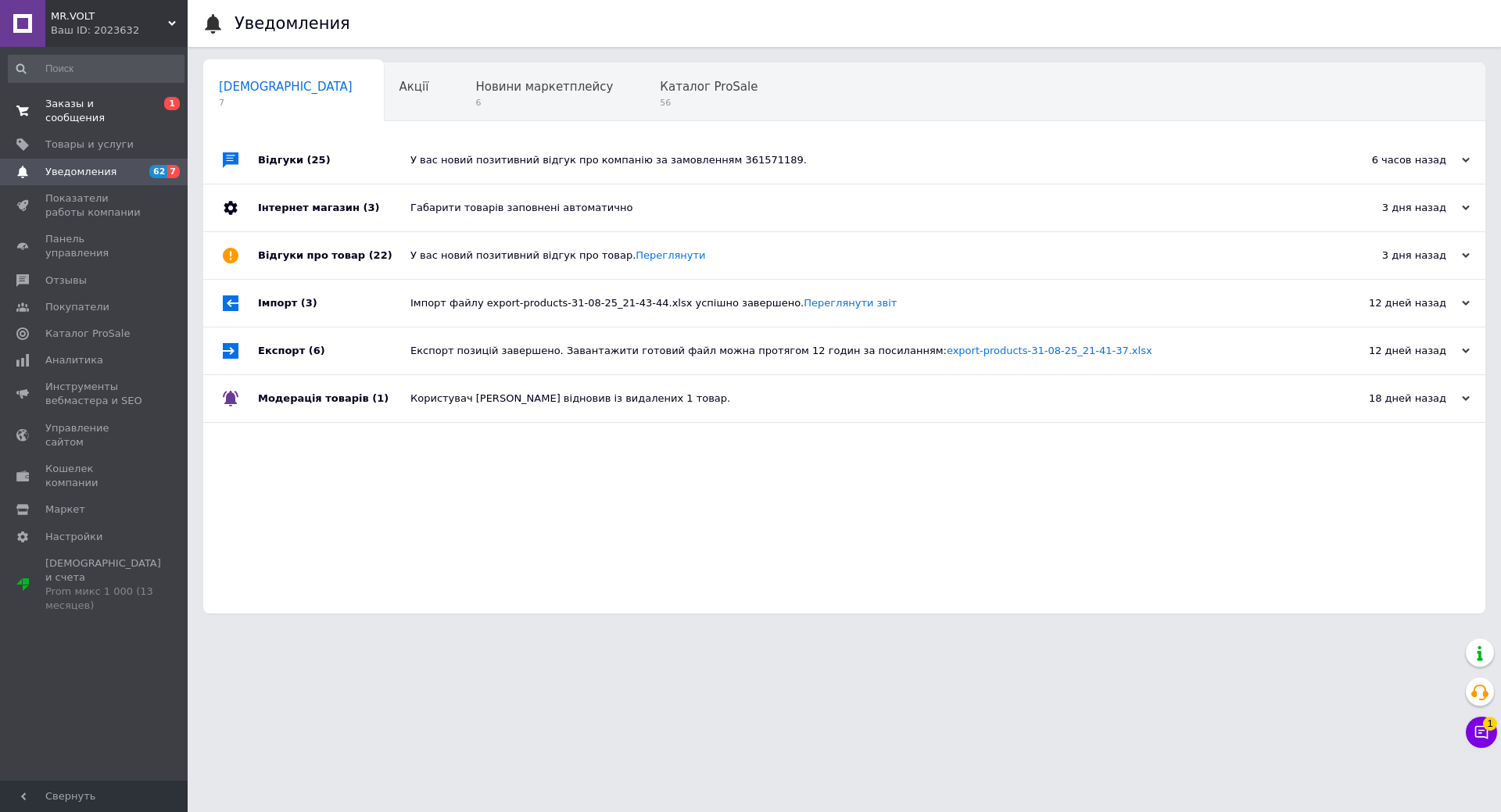
click at [110, 102] on span "Заказы и сообщения" at bounding box center [95, 110] width 99 height 28
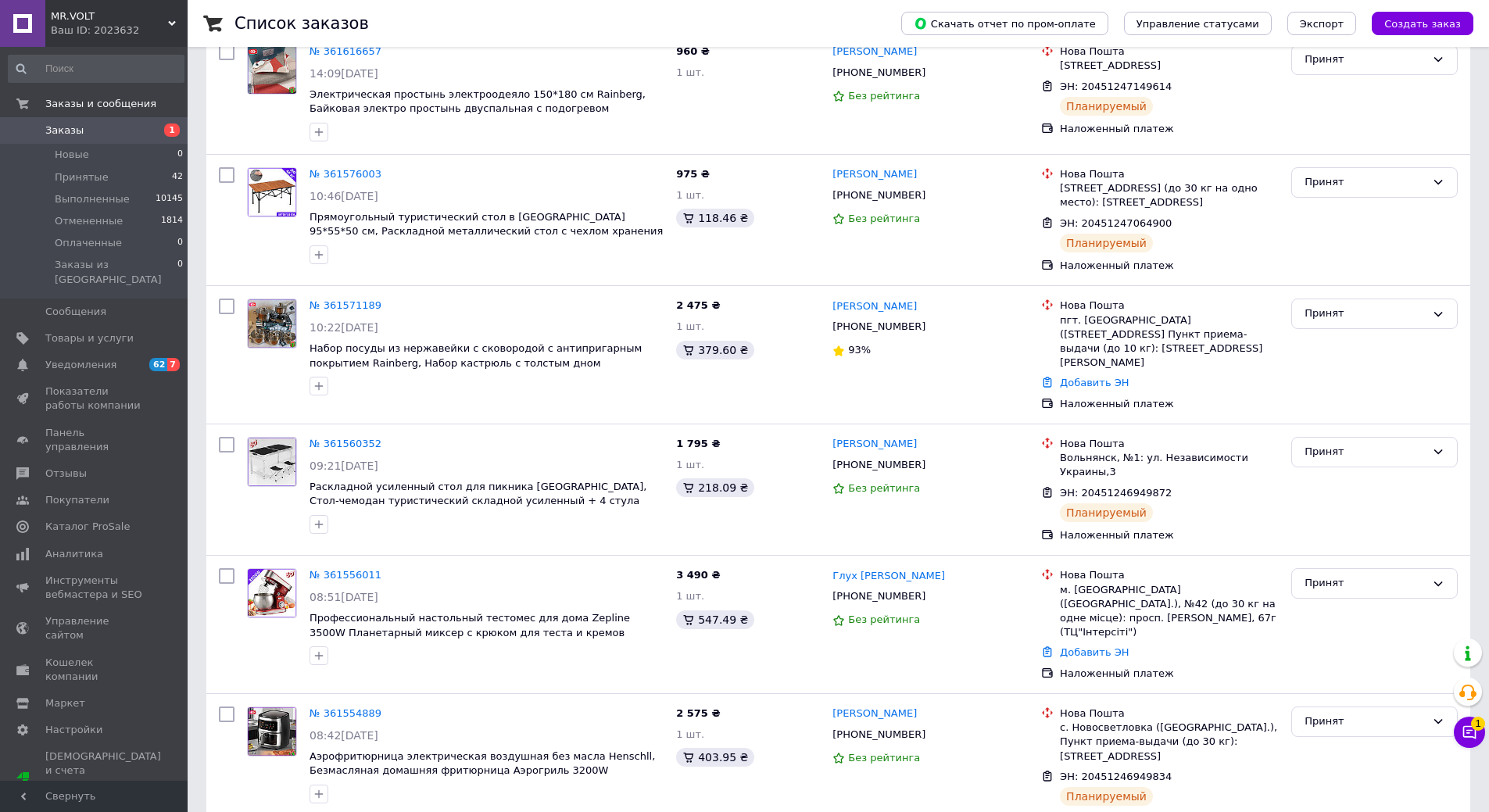
scroll to position [469, 0]
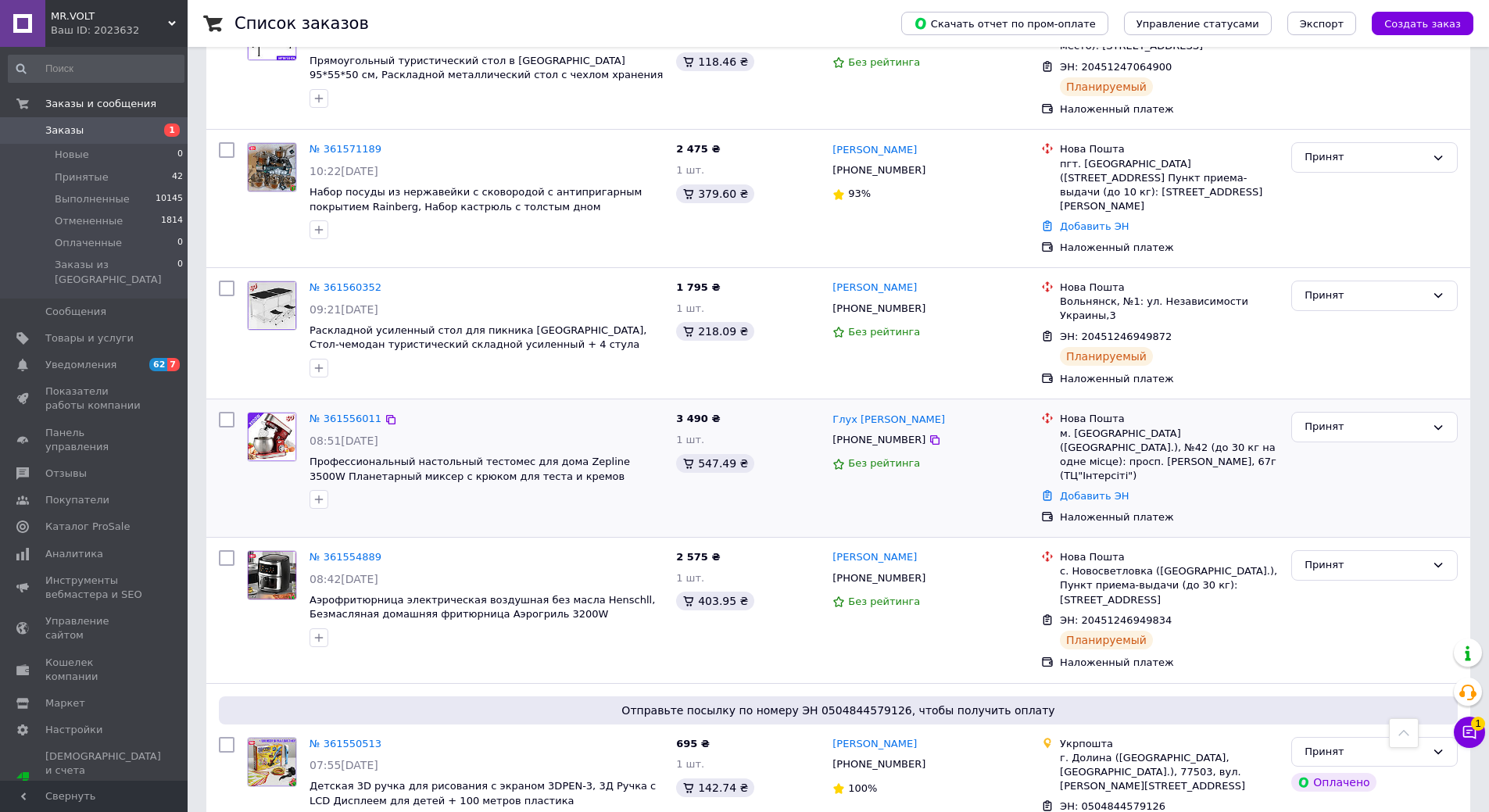
drag, startPoint x: 992, startPoint y: 216, endPoint x: 411, endPoint y: 419, distance: 615.4
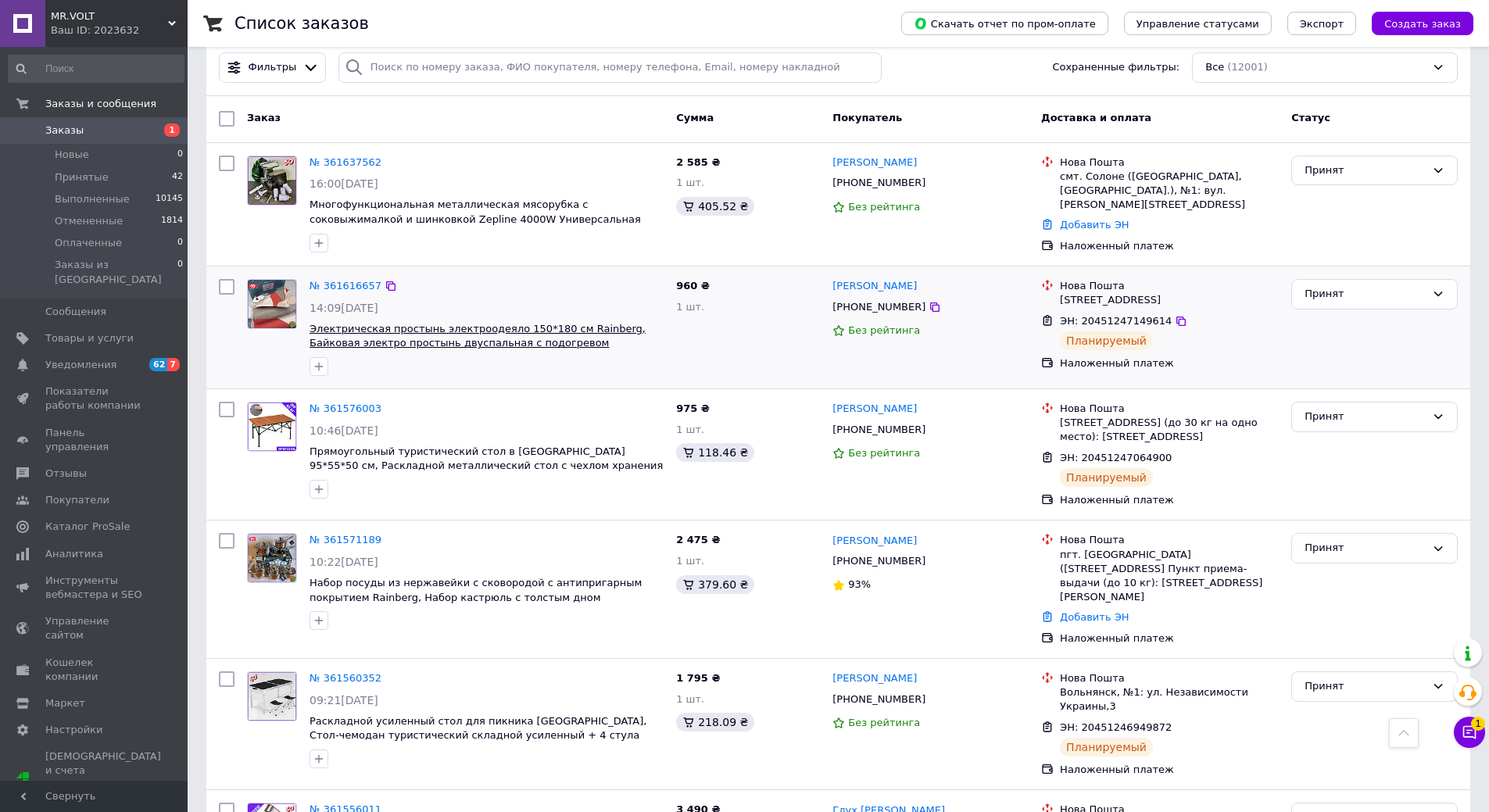
scroll to position [0, 0]
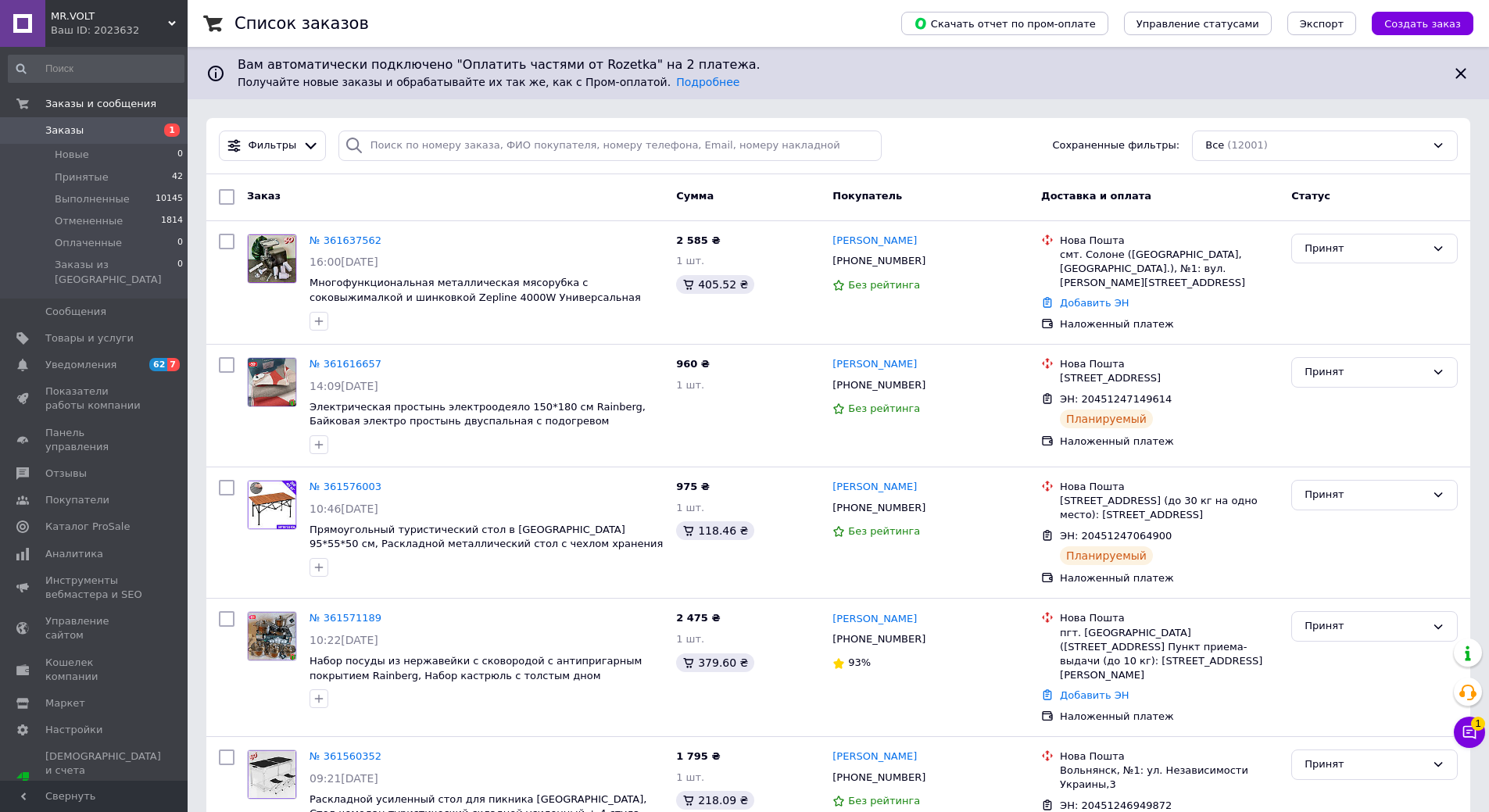
click at [143, 12] on span "MR.VOLT" at bounding box center [110, 16] width 117 height 14
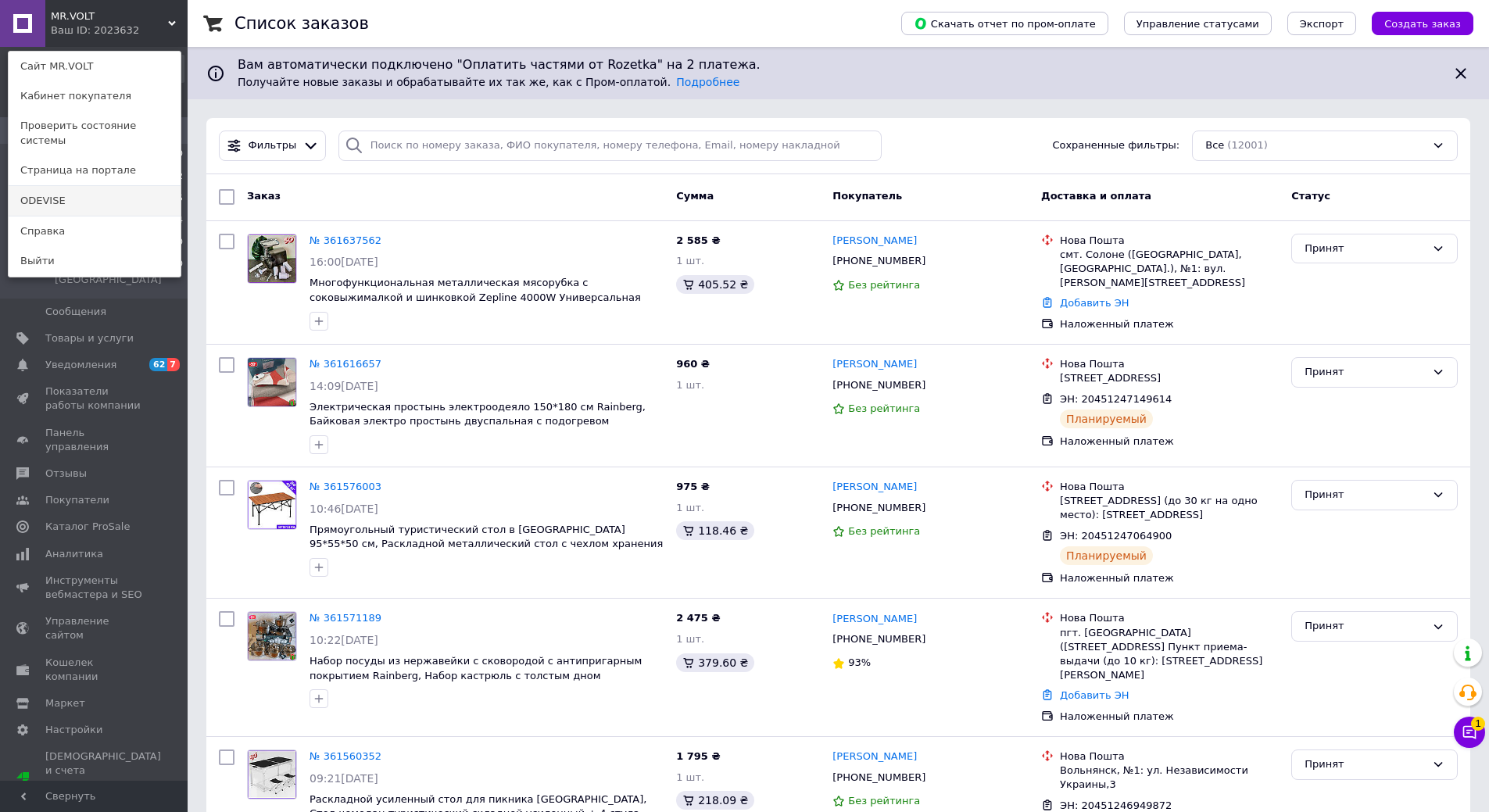
click at [143, 192] on link "ODEVISE" at bounding box center [94, 201] width 172 height 29
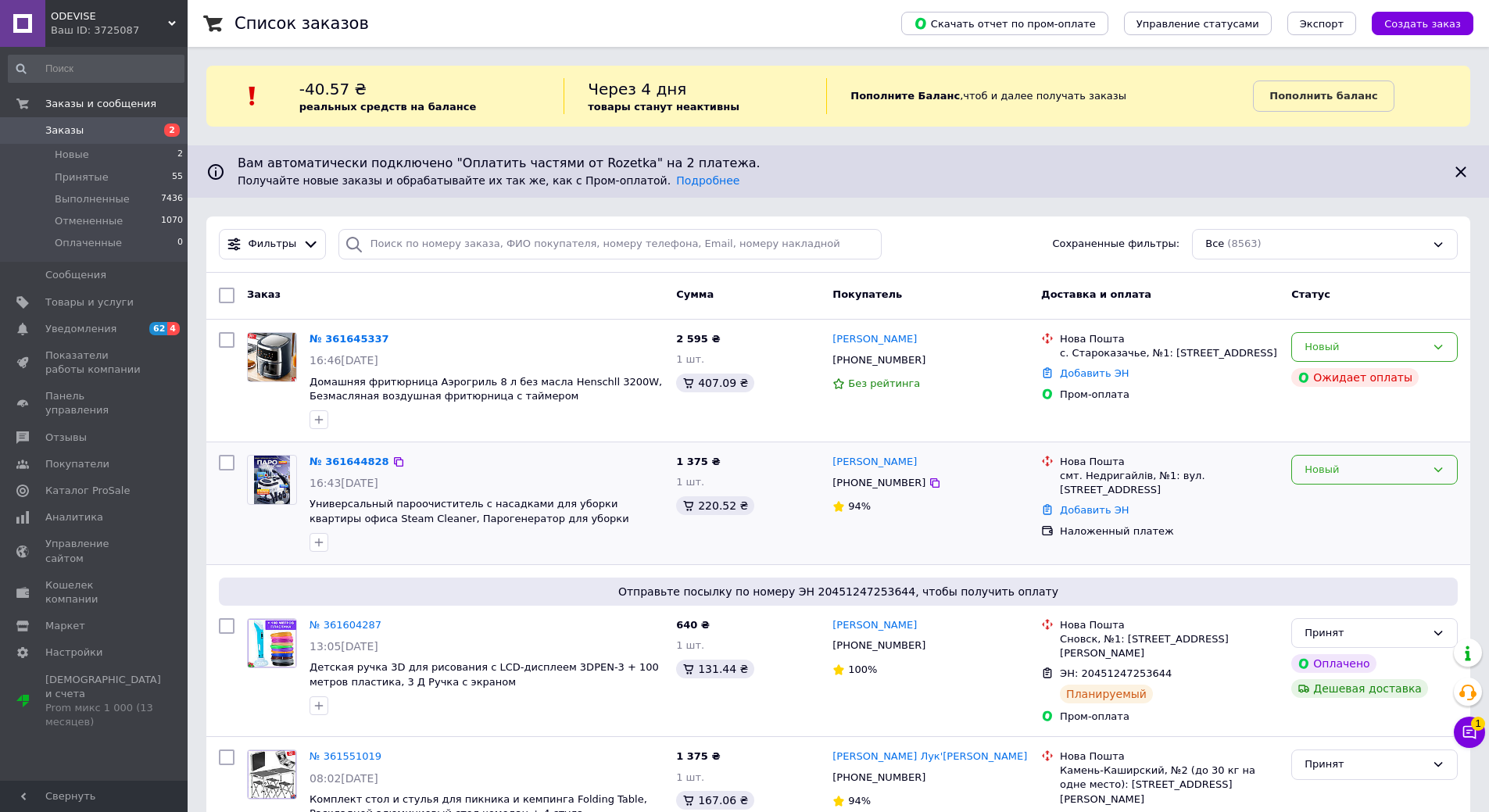
click at [1378, 472] on div "Новый" at bounding box center [1366, 469] width 121 height 16
click at [1372, 494] on li "Принят" at bounding box center [1374, 502] width 165 height 29
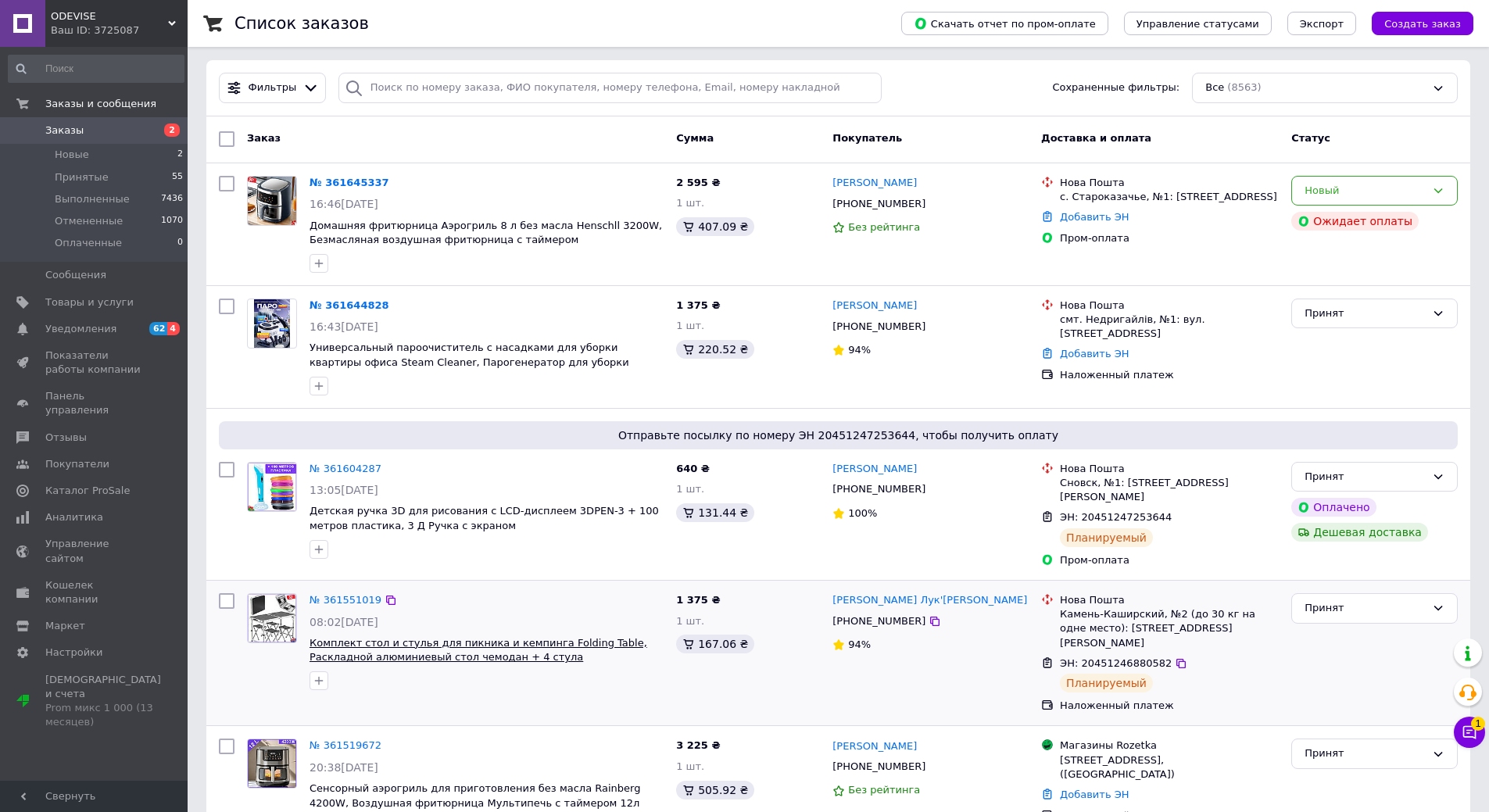
scroll to position [547, 0]
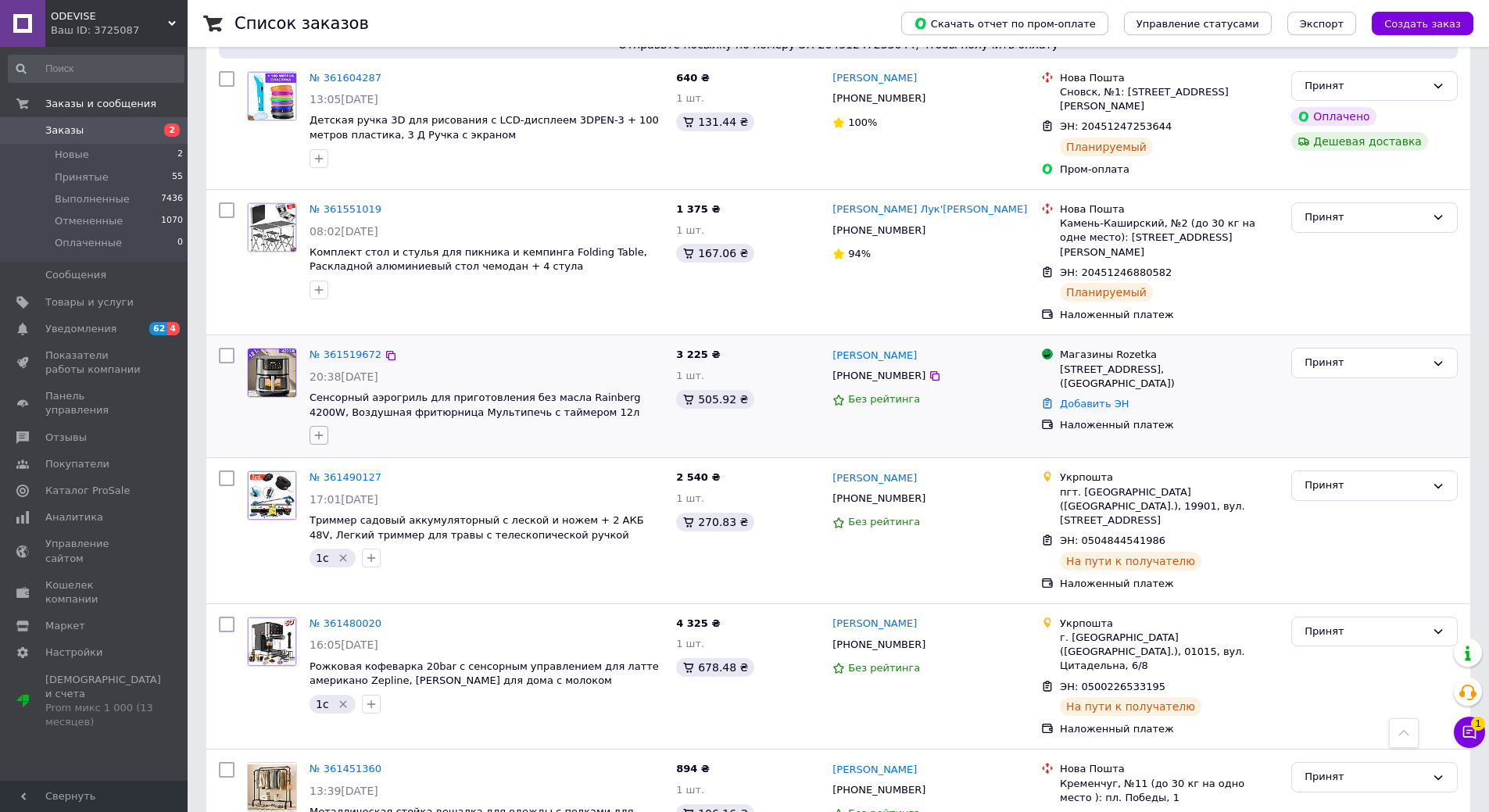
click at [327, 426] on button "button" at bounding box center [319, 436] width 19 height 19
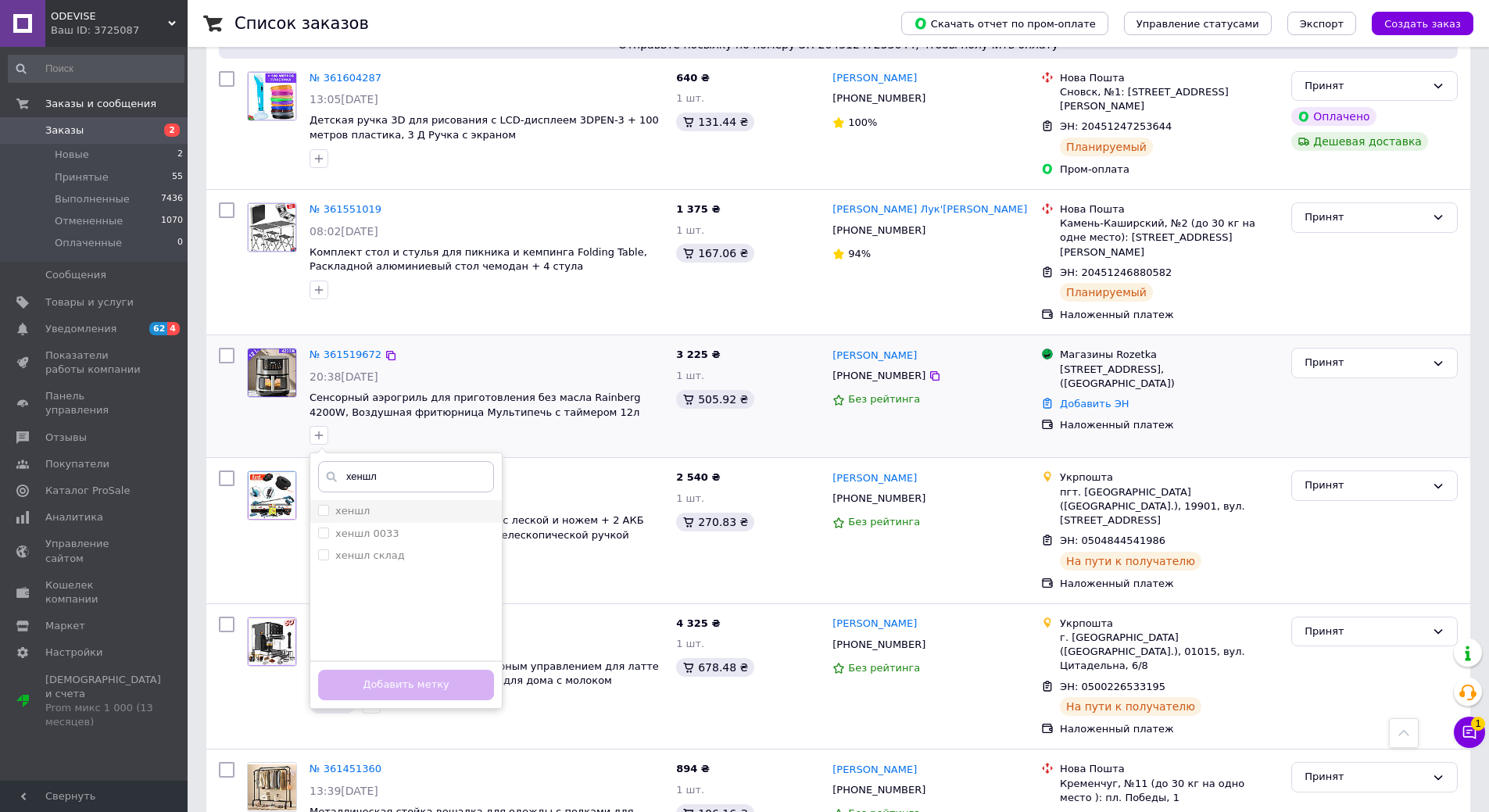
type input "хеншл"
click at [369, 504] on div "хеншл" at bounding box center [407, 511] width 176 height 14
checkbox input "true"
click at [452, 670] on button "Добавить метку" at bounding box center [407, 684] width 176 height 30
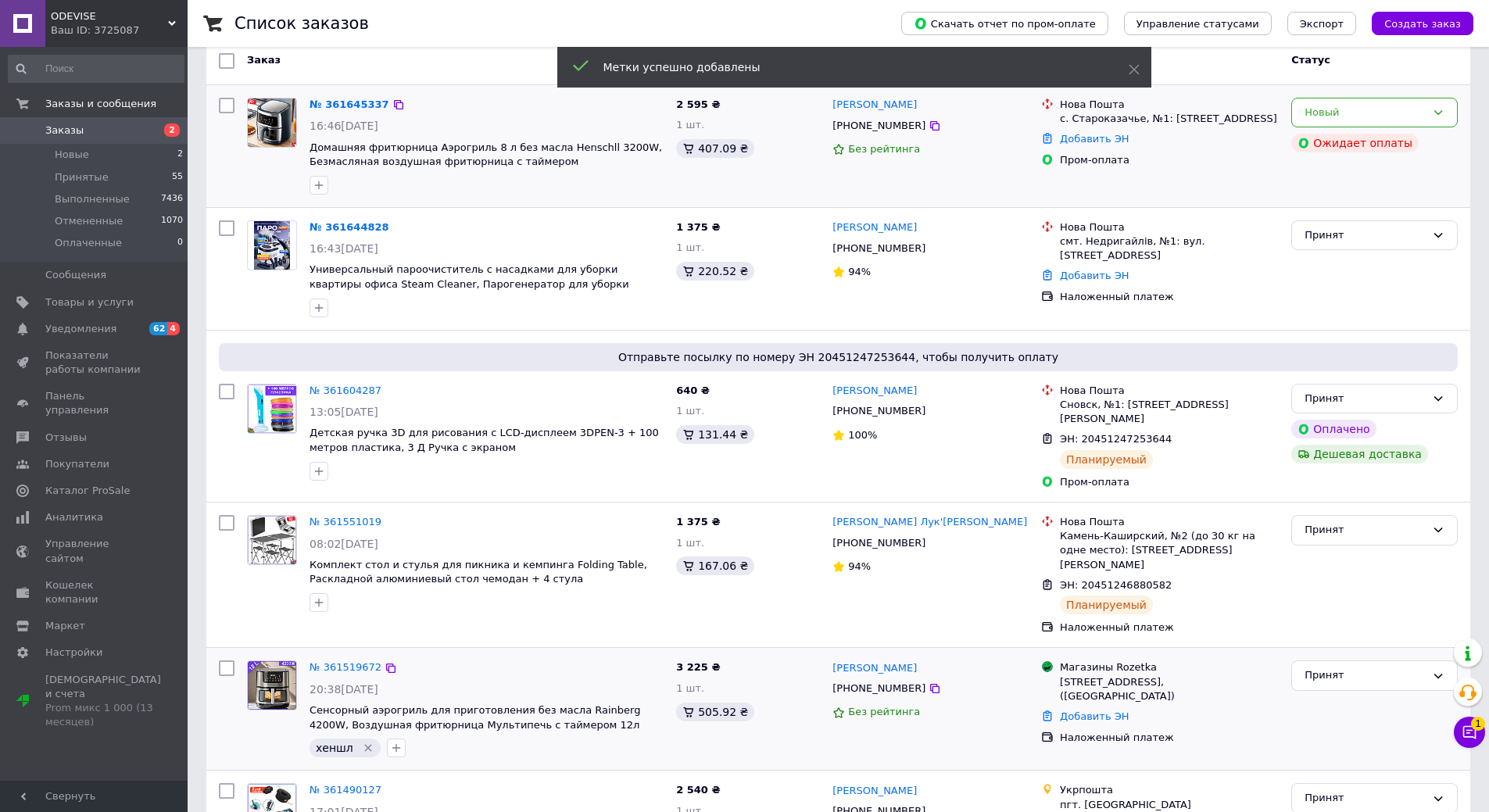
scroll to position [156, 0]
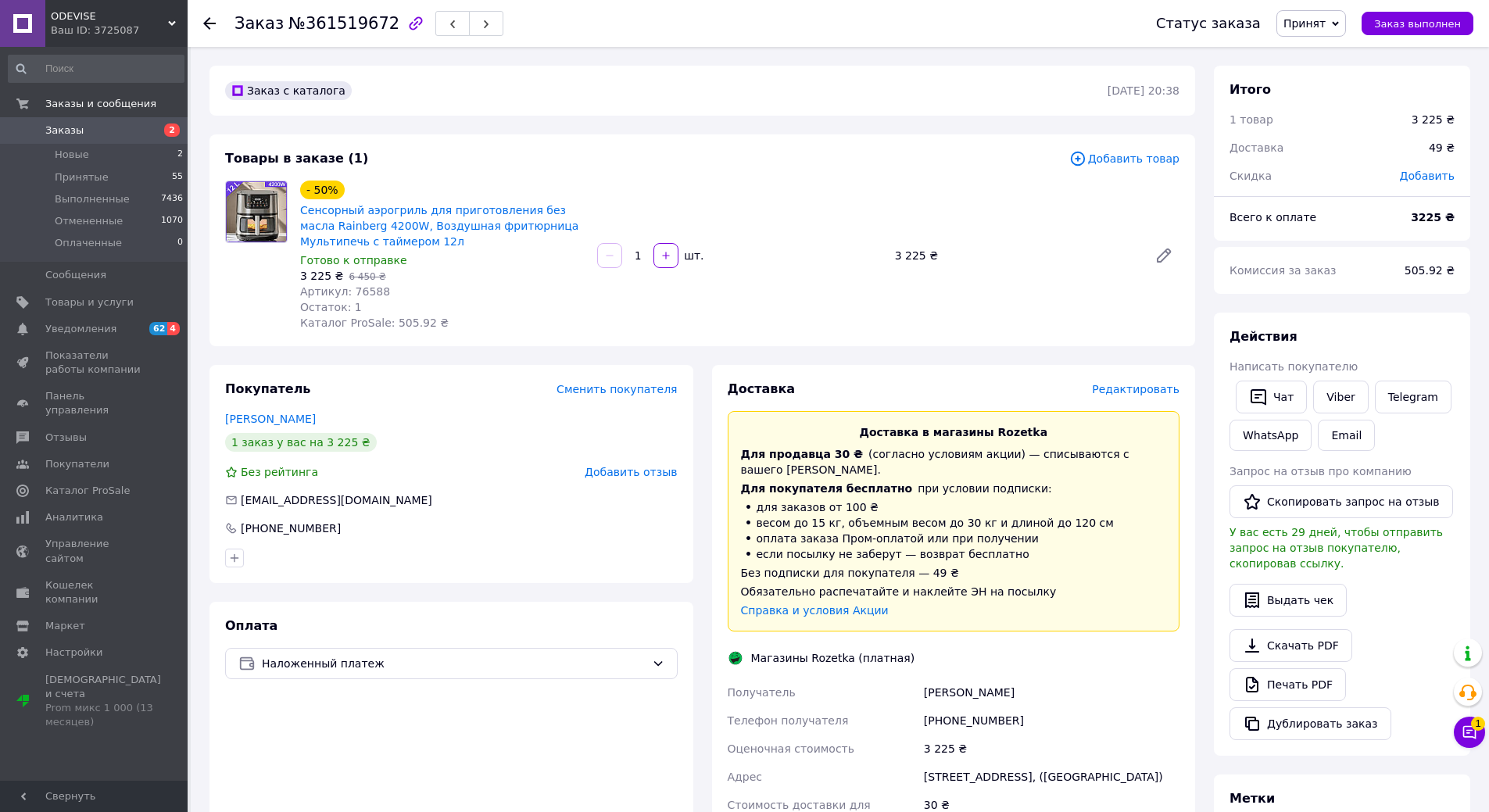
click at [1128, 162] on span "Добавить товар" at bounding box center [1125, 159] width 110 height 17
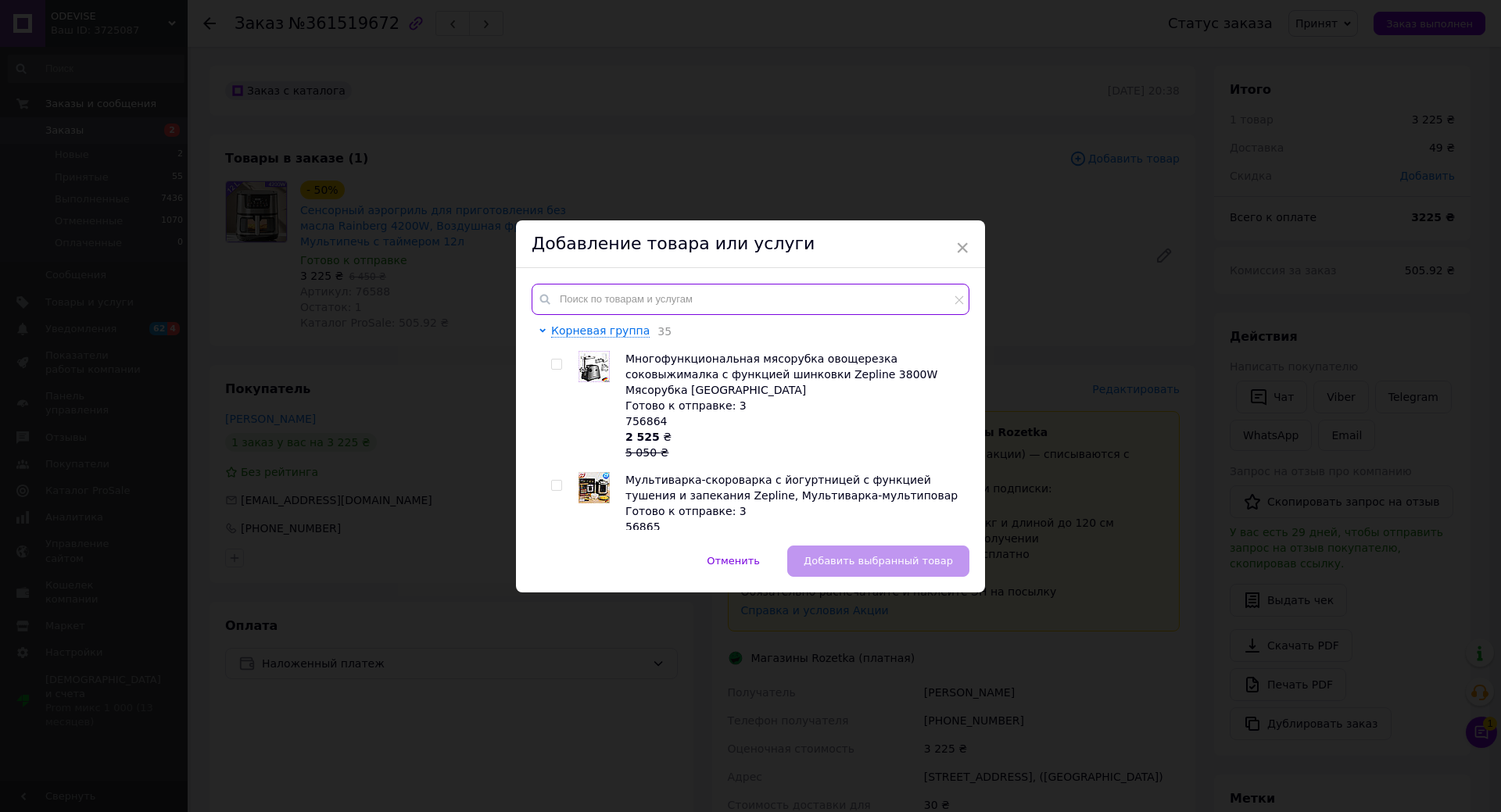
click at [707, 301] on input "text" at bounding box center [750, 299] width 438 height 31
type input "f"
type input "в"
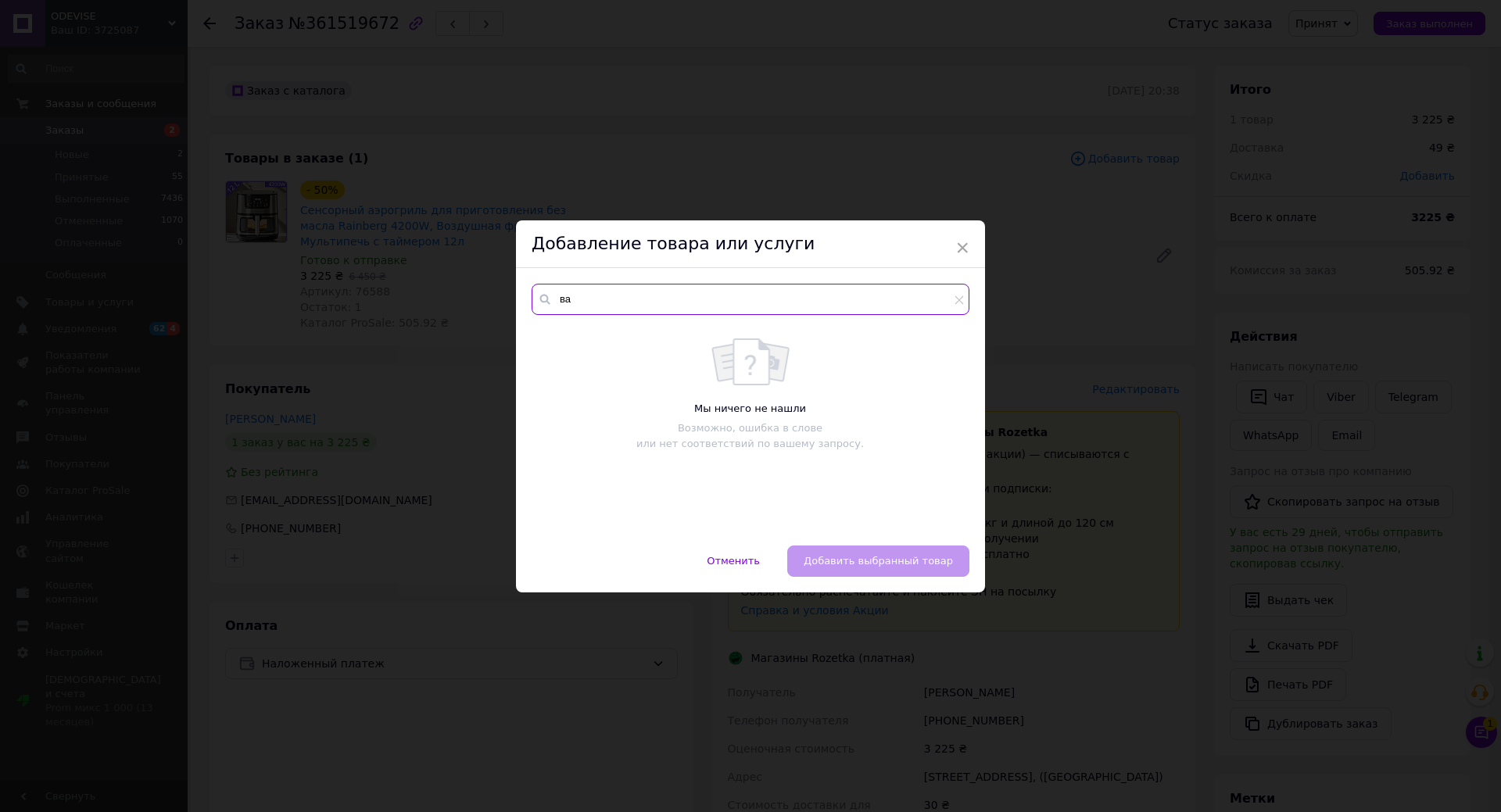
type input "в"
type input "f"
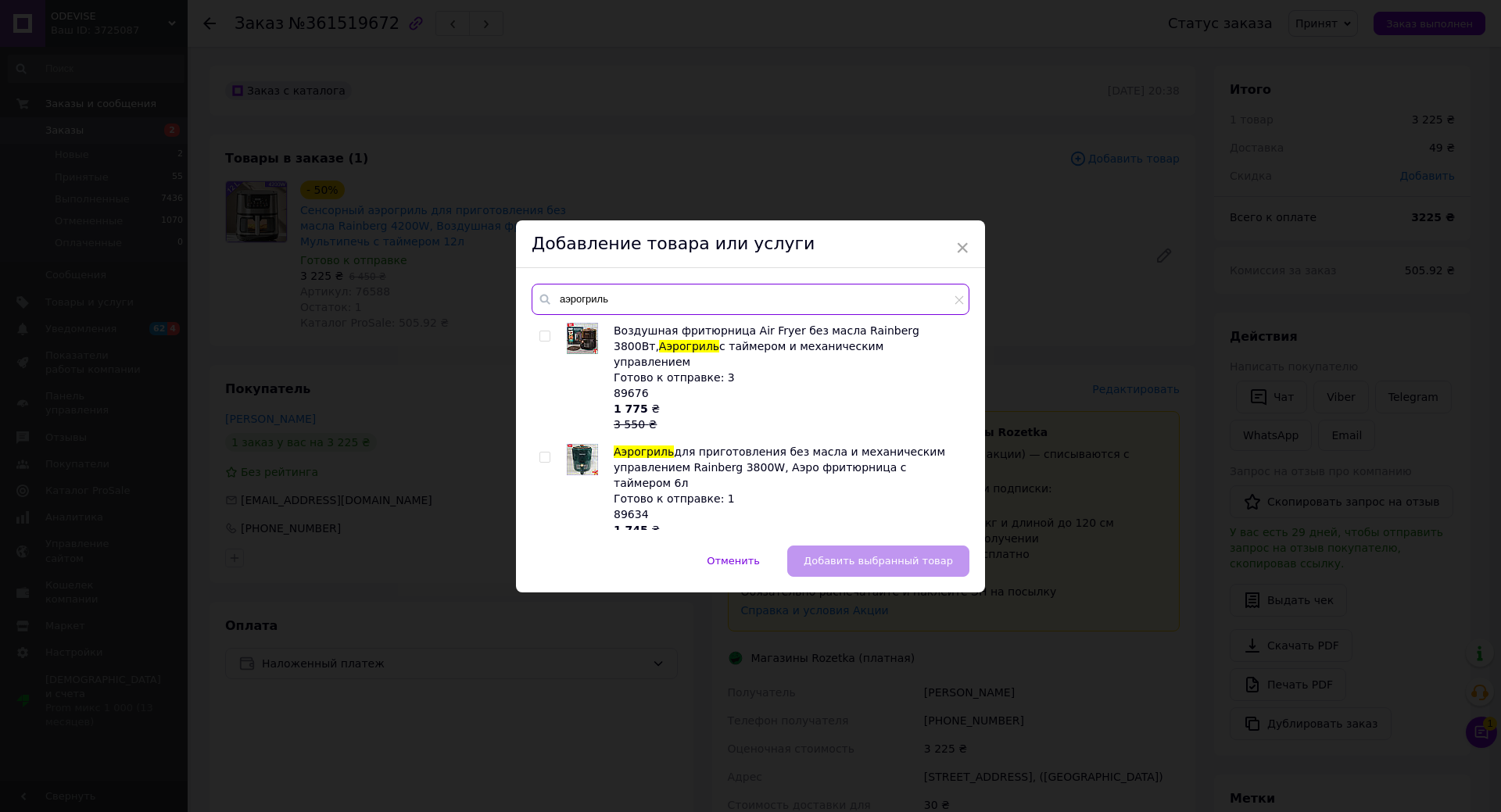
click at [776, 291] on input "аэрогриль" at bounding box center [750, 299] width 438 height 31
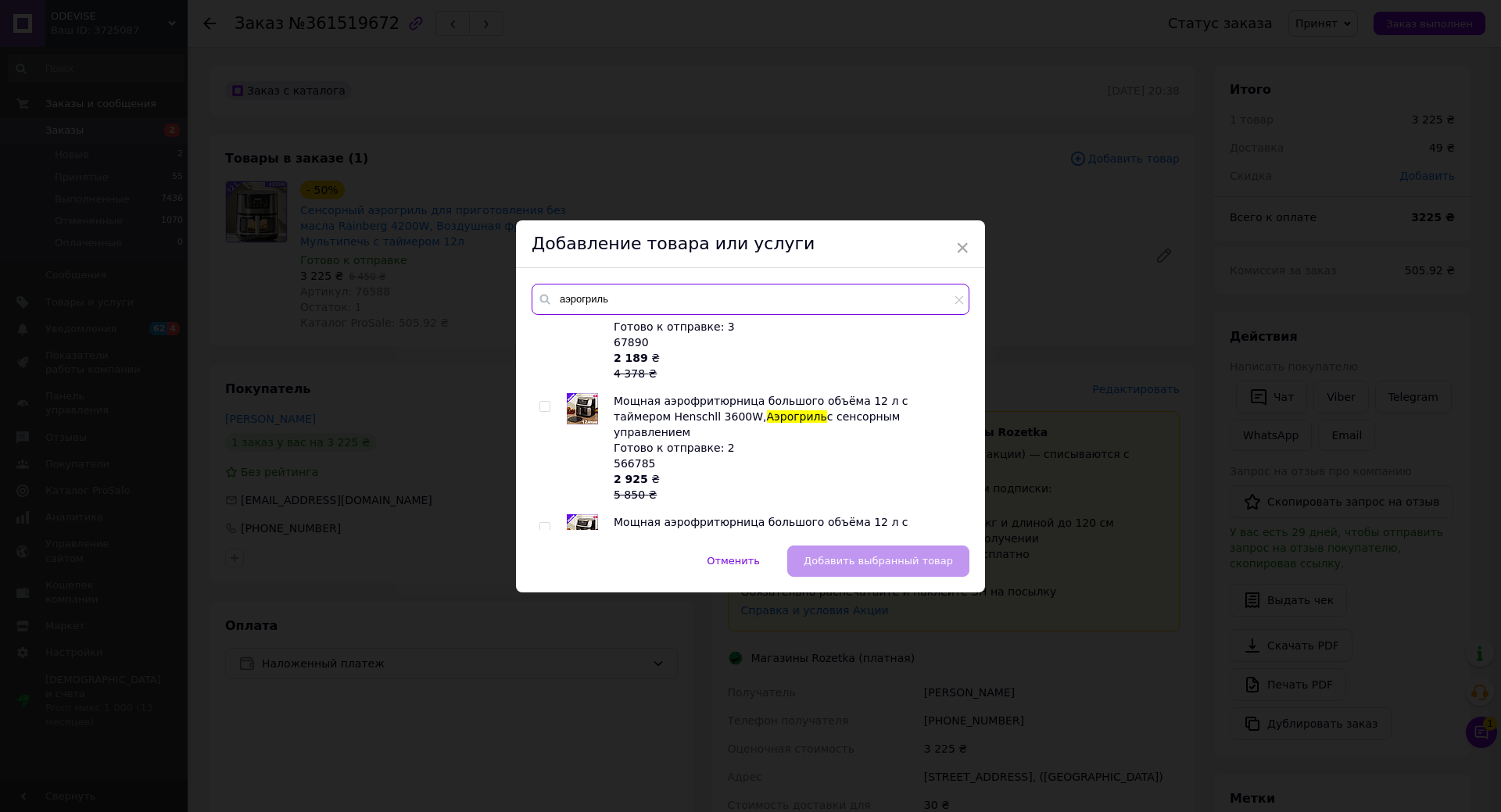
scroll to position [547, 0]
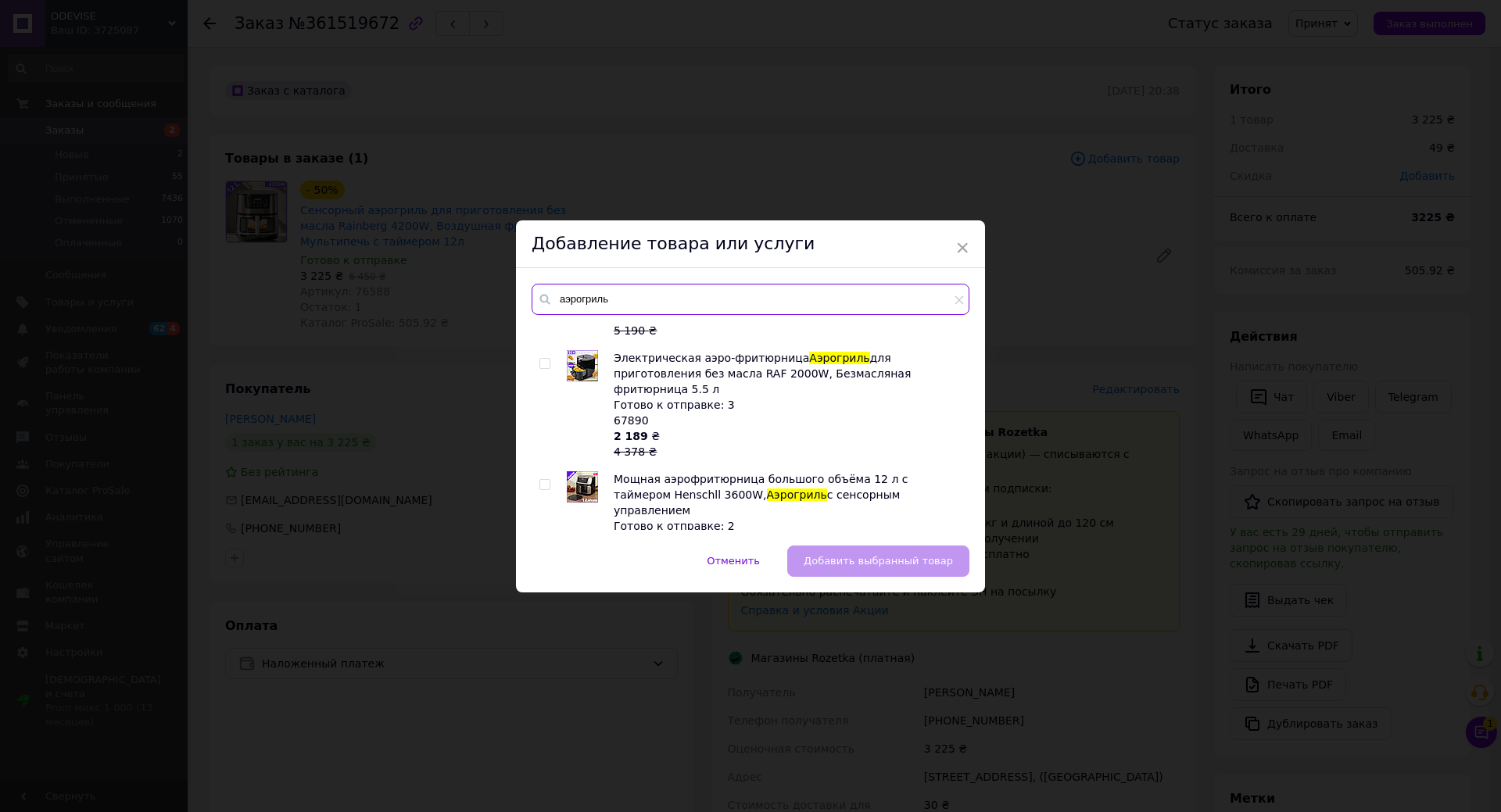
type input "аэрогриль"
click at [539, 480] on input "checkbox" at bounding box center [545, 485] width 10 height 10
checkbox input "true"
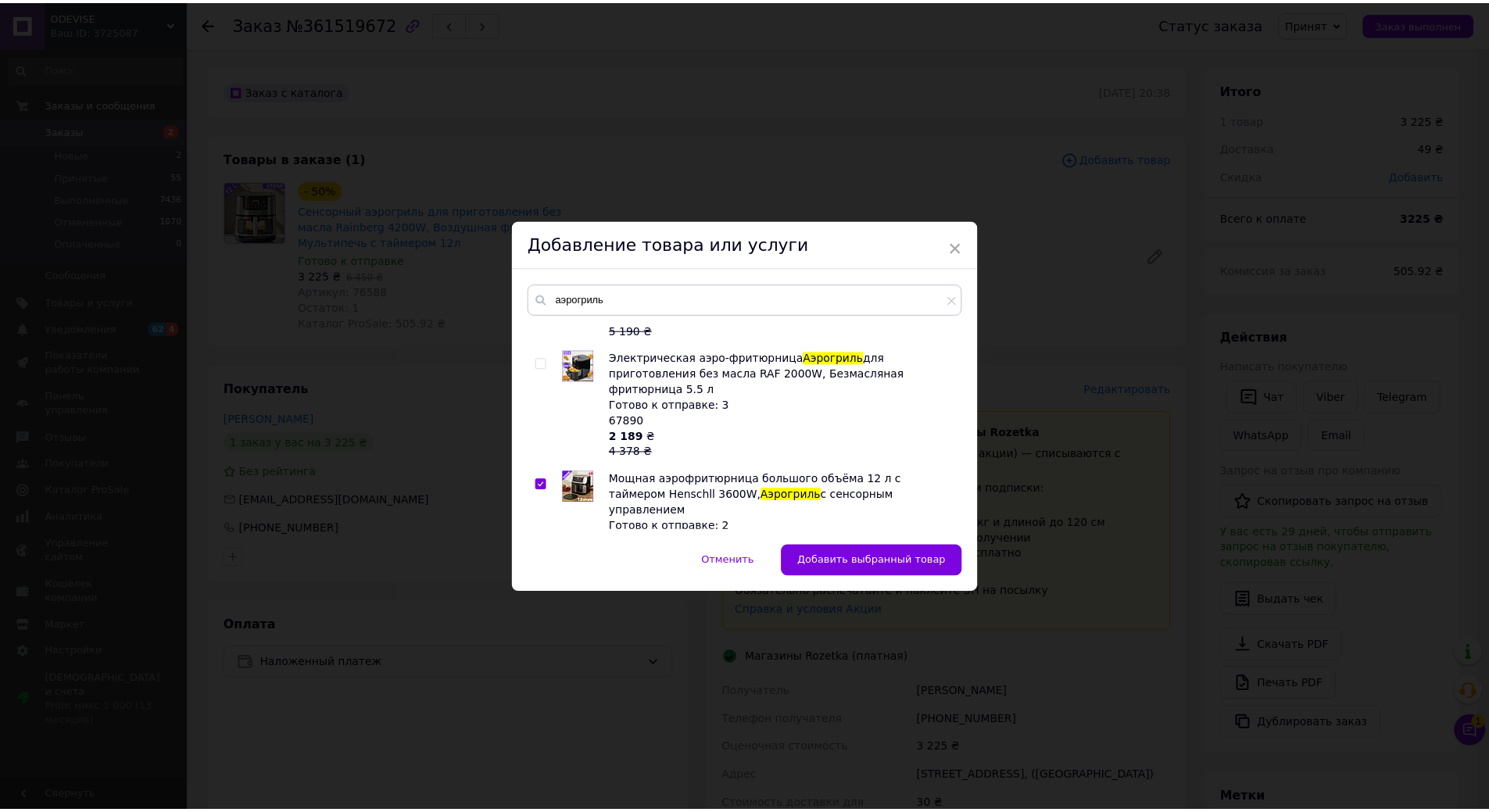
scroll to position [626, 0]
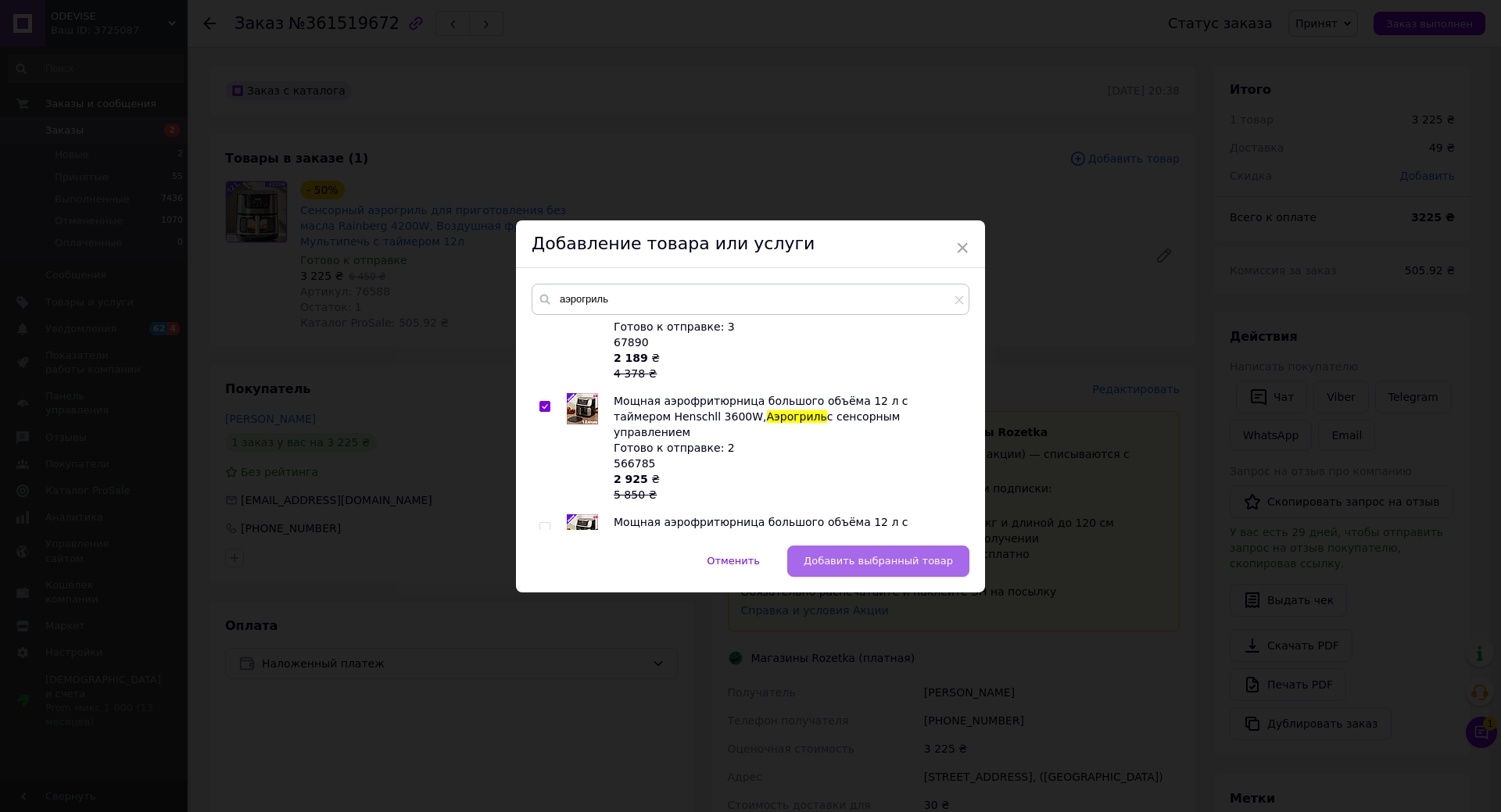
click at [874, 560] on span "Добавить выбранный товар" at bounding box center [878, 561] width 149 height 12
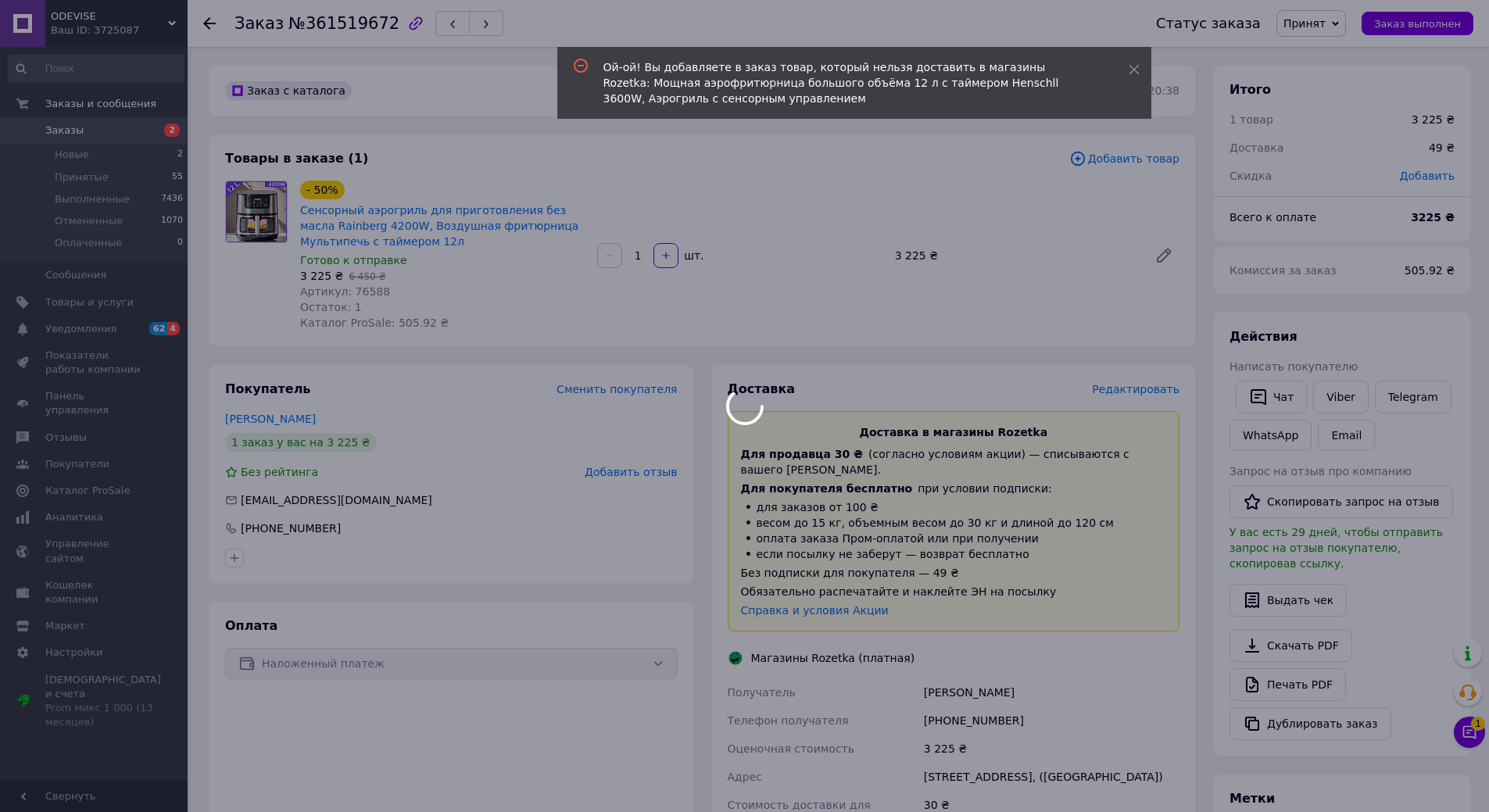
scroll to position [235, 0]
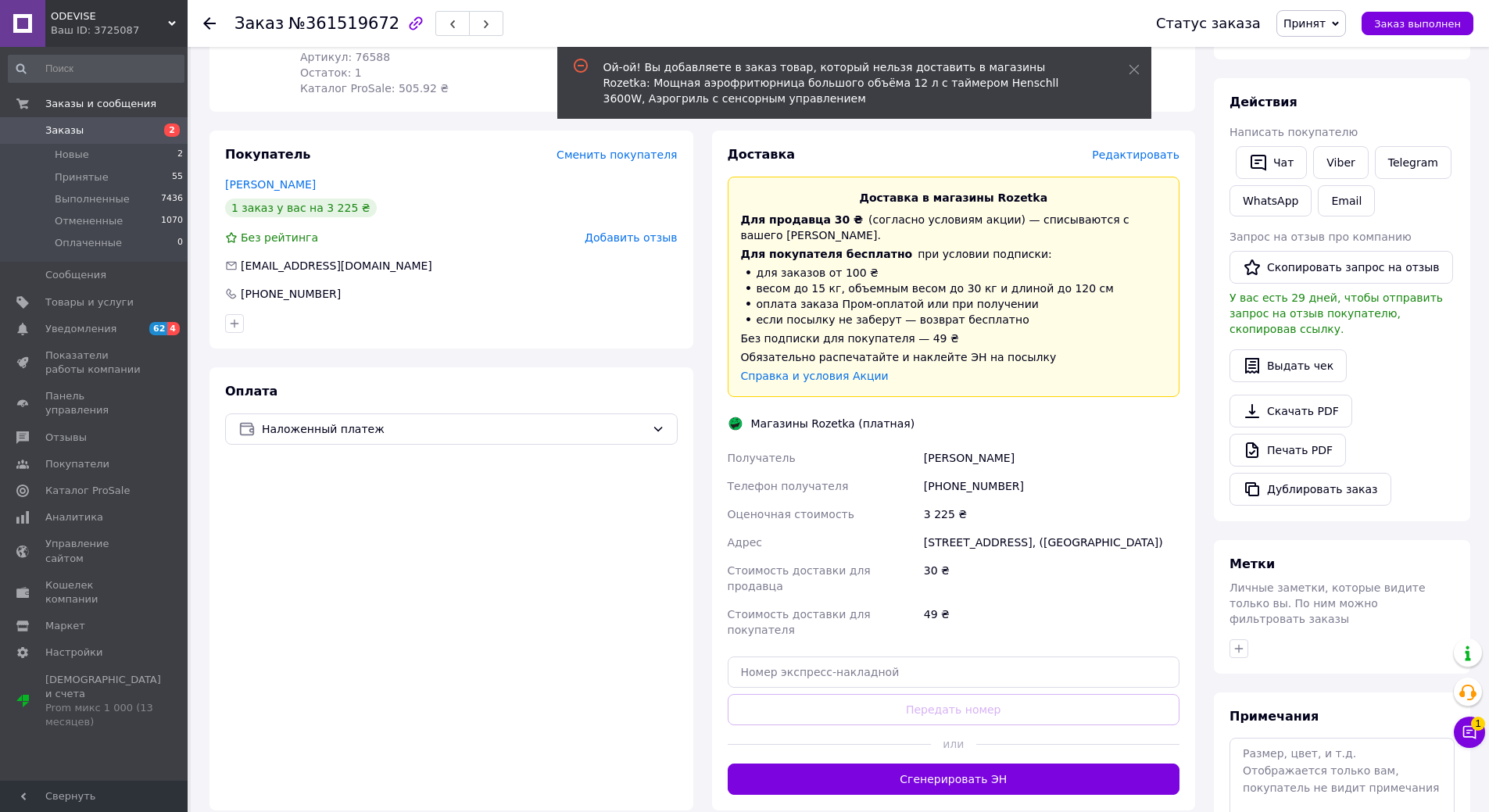
drag, startPoint x: 1047, startPoint y: 375, endPoint x: 704, endPoint y: 301, distance: 350.9
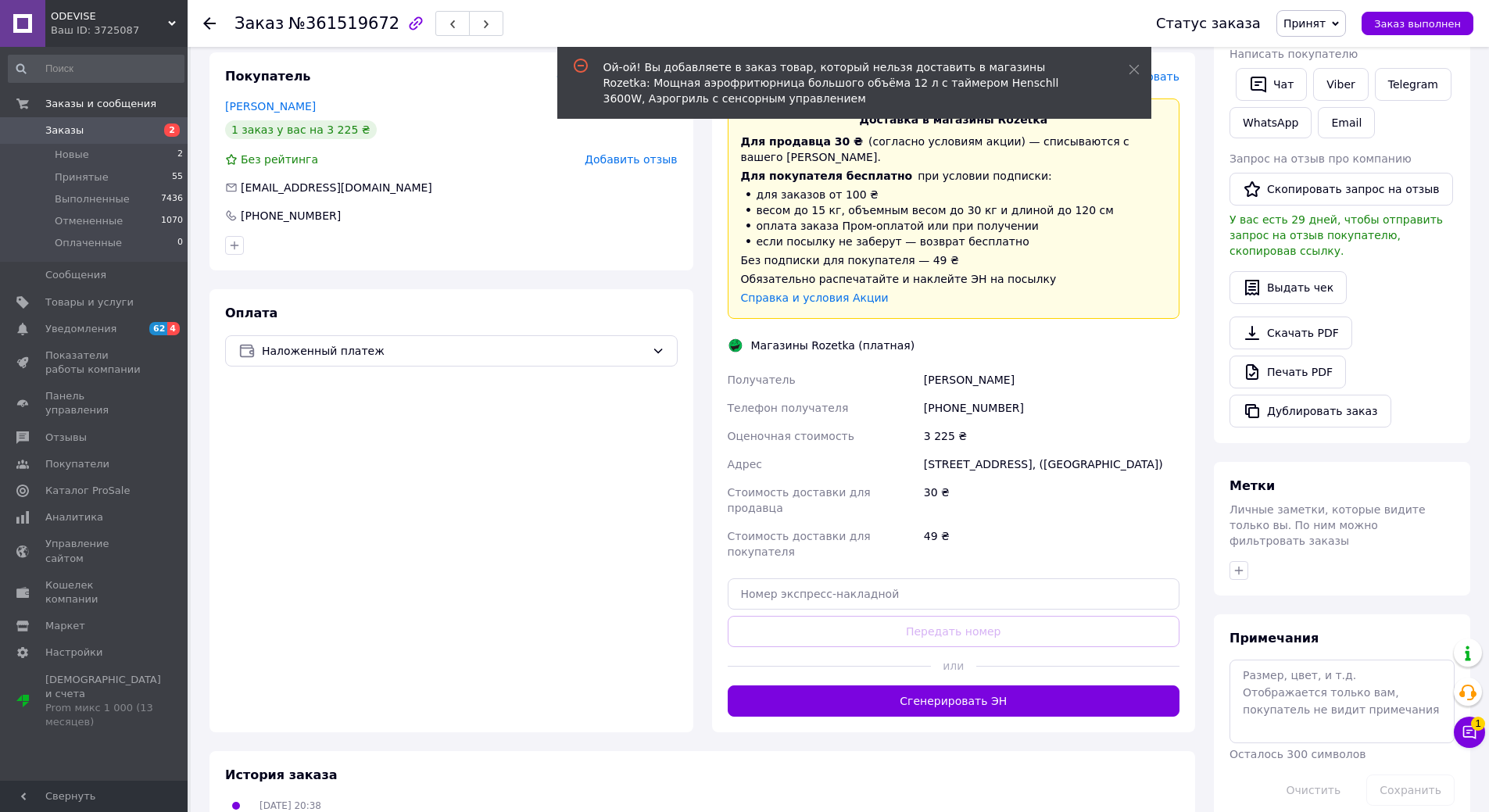
scroll to position [0, 0]
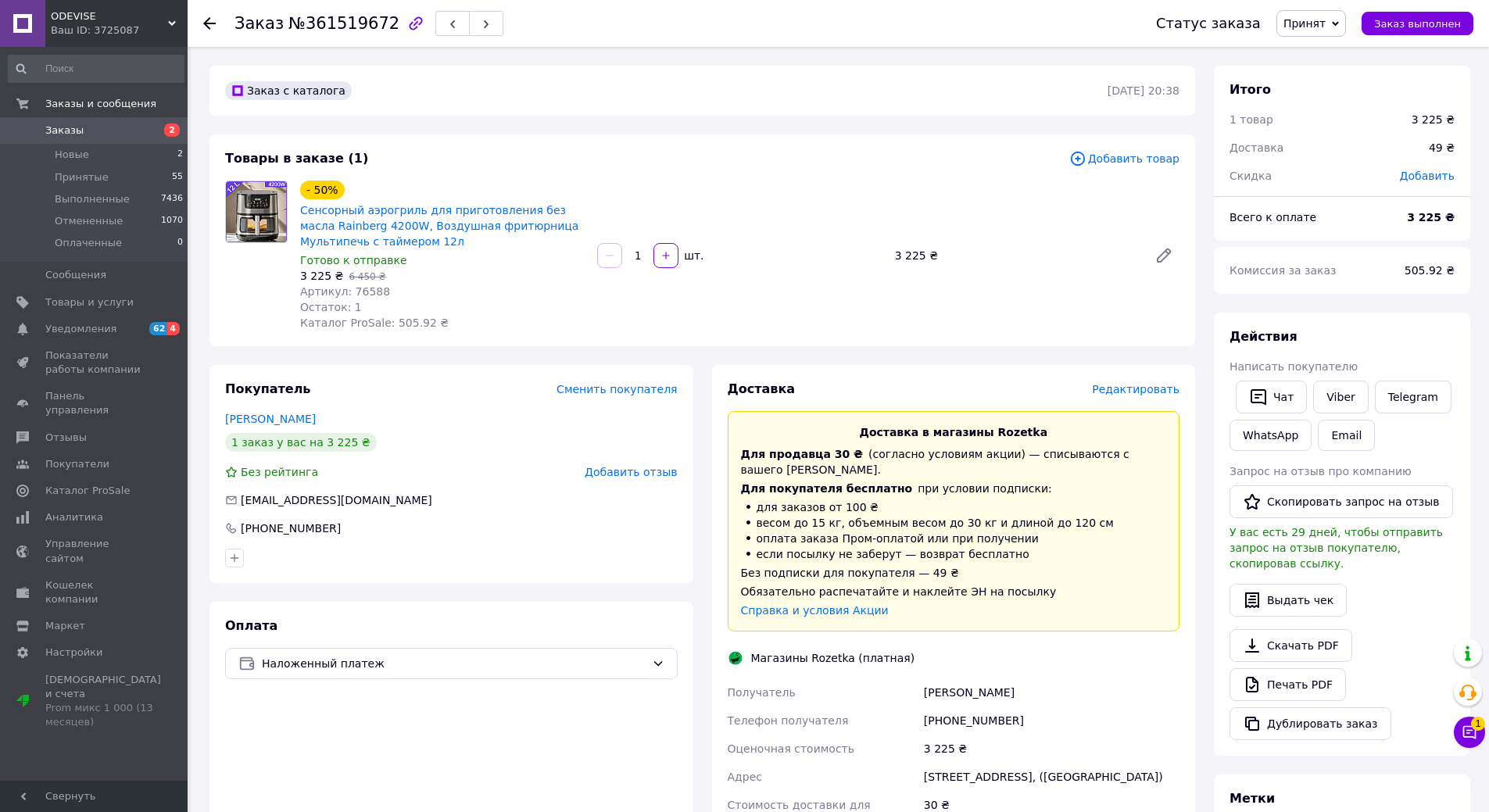
drag, startPoint x: 1033, startPoint y: 39, endPoint x: 805, endPoint y: 203, distance: 280.9
drag, startPoint x: 805, startPoint y: 203, endPoint x: 994, endPoint y: 437, distance: 300.8
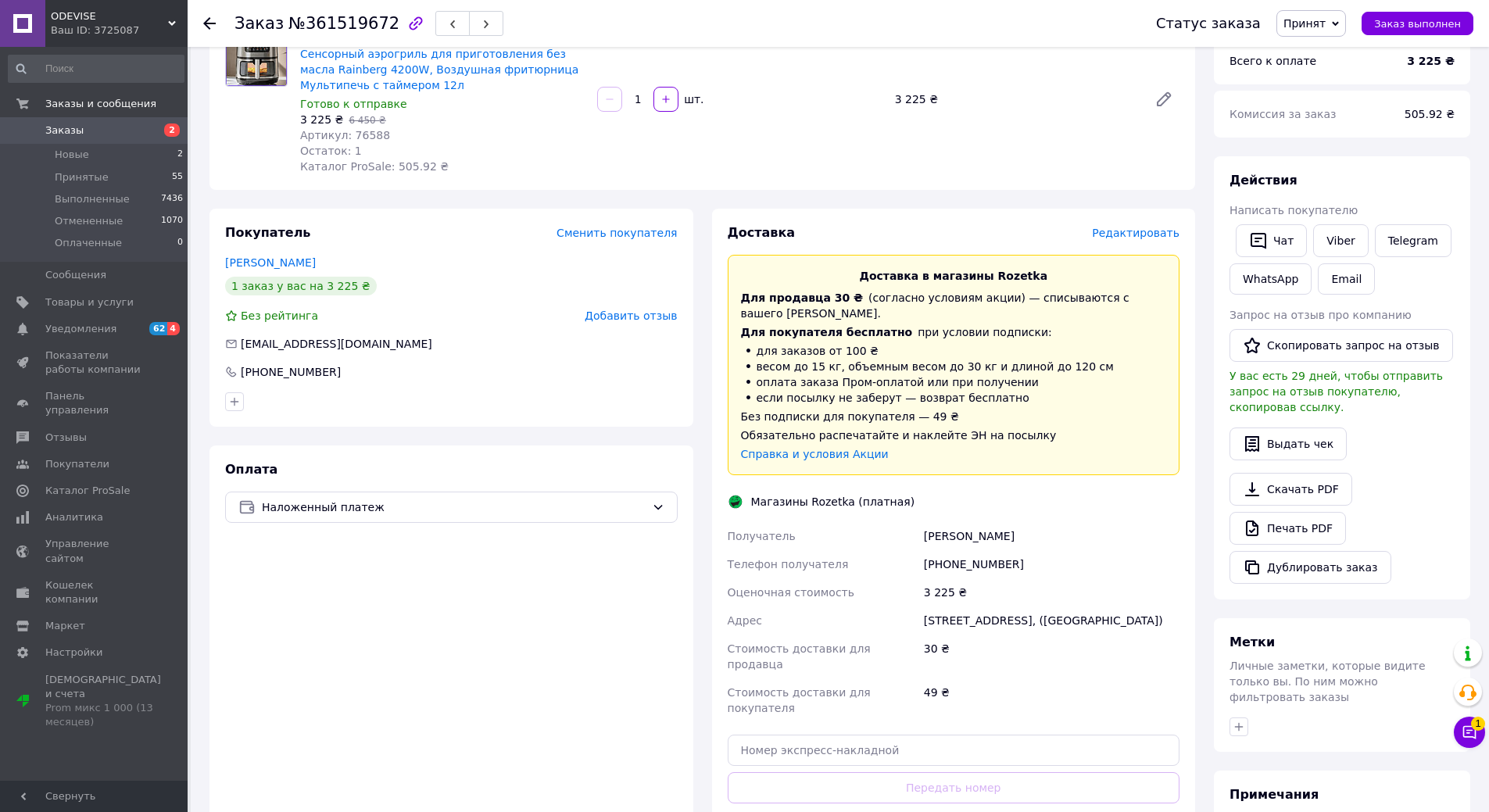
scroll to position [312, 0]
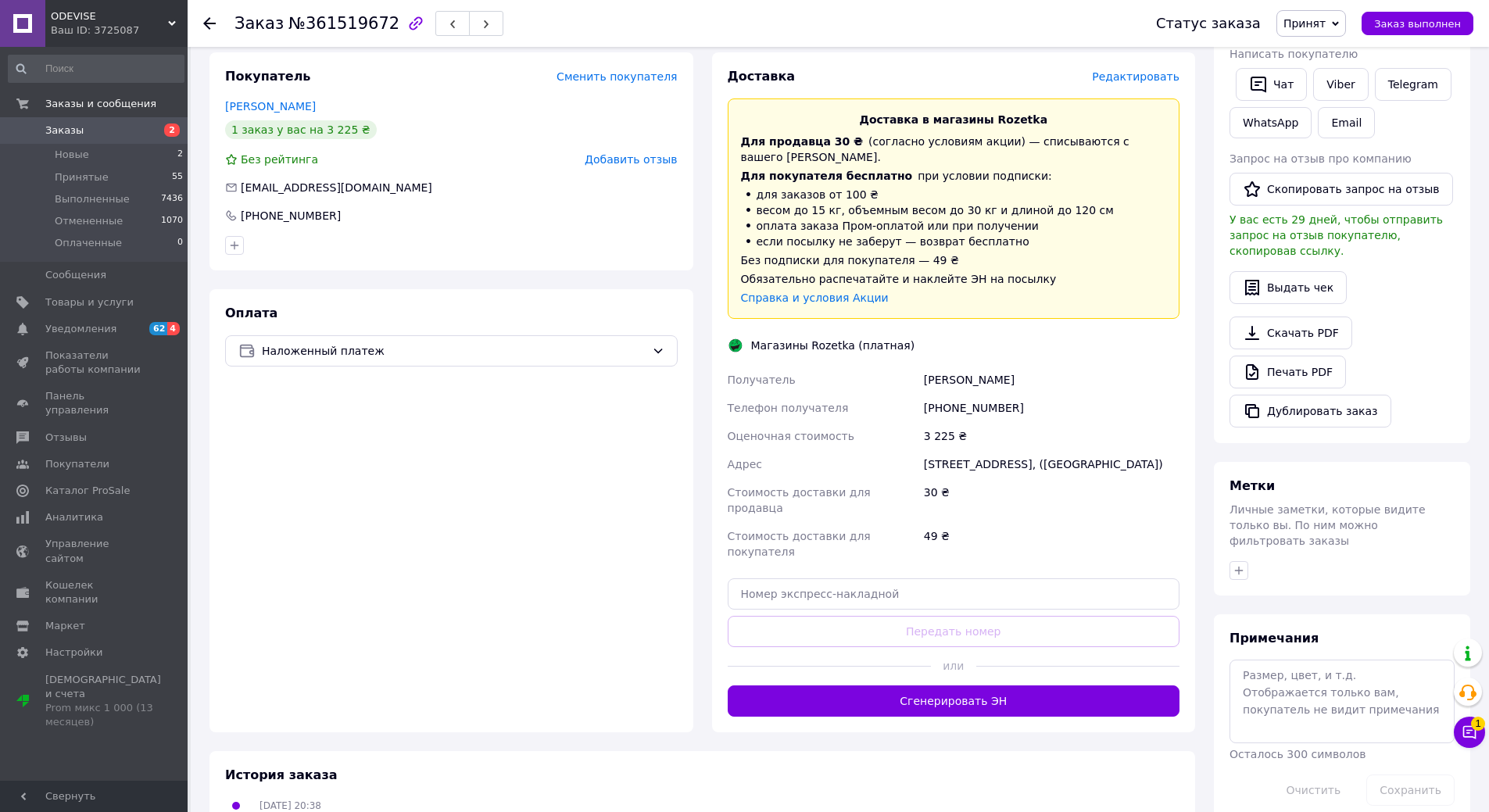
drag, startPoint x: 956, startPoint y: 497, endPoint x: 771, endPoint y: 725, distance: 293.6
drag, startPoint x: 771, startPoint y: 725, endPoint x: 788, endPoint y: 714, distance: 20.2
drag, startPoint x: 788, startPoint y: 714, endPoint x: 748, endPoint y: 670, distance: 59.5
click at [748, 685] on button "Сгенерировать ЭН" at bounding box center [954, 701] width 452 height 31
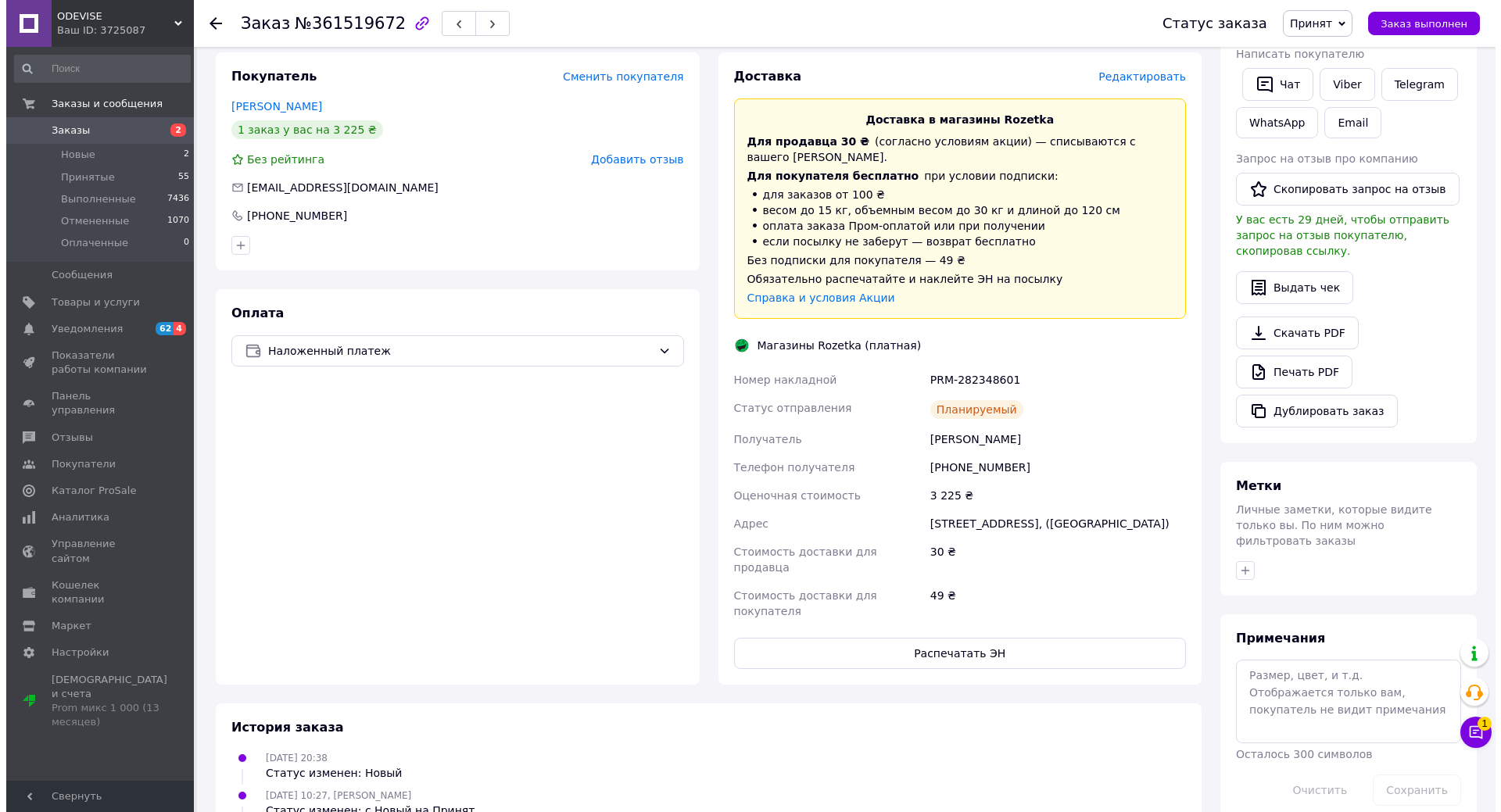
scroll to position [0, 0]
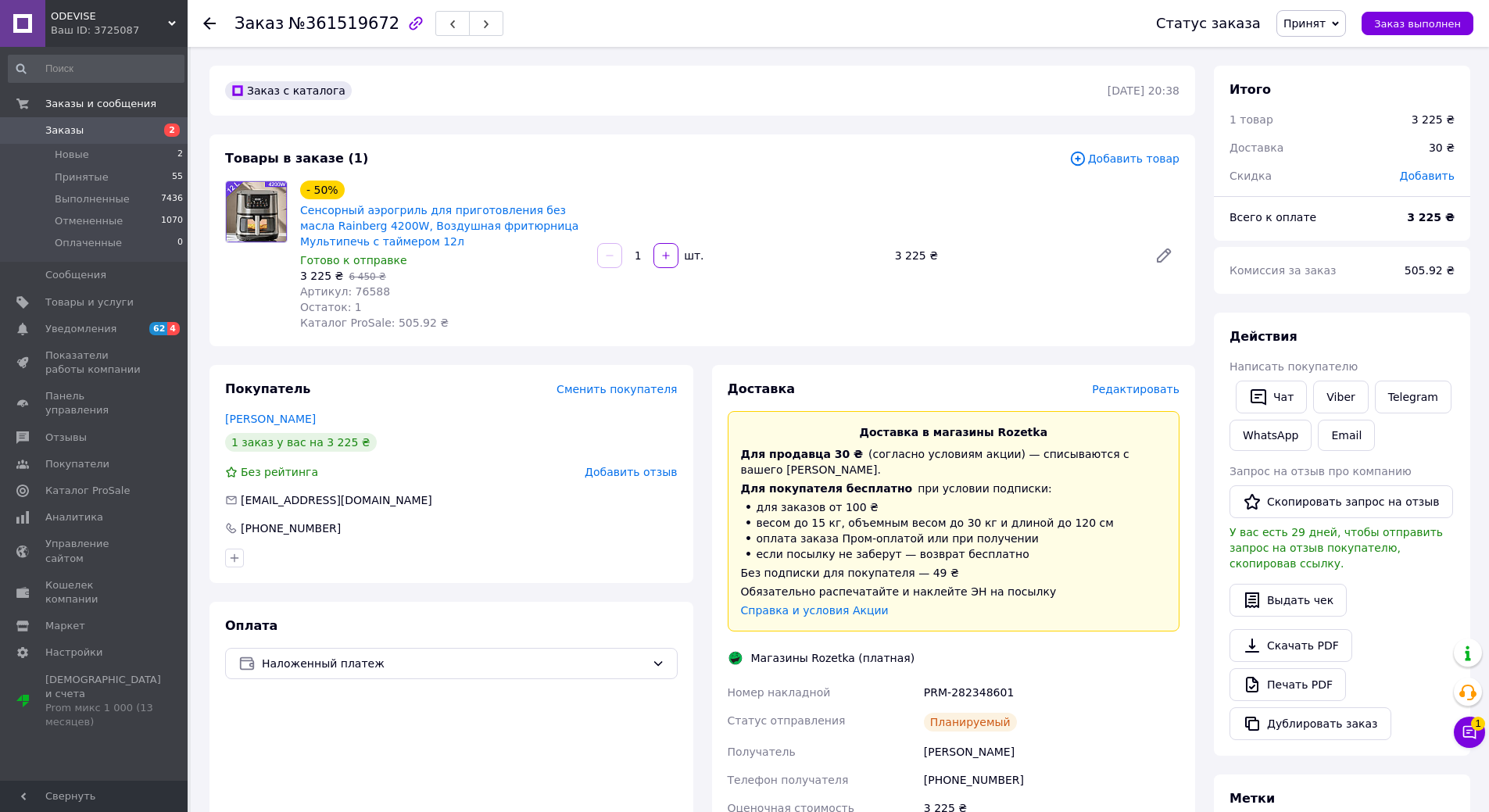
click at [1139, 152] on span "Добавить товар" at bounding box center [1125, 159] width 110 height 17
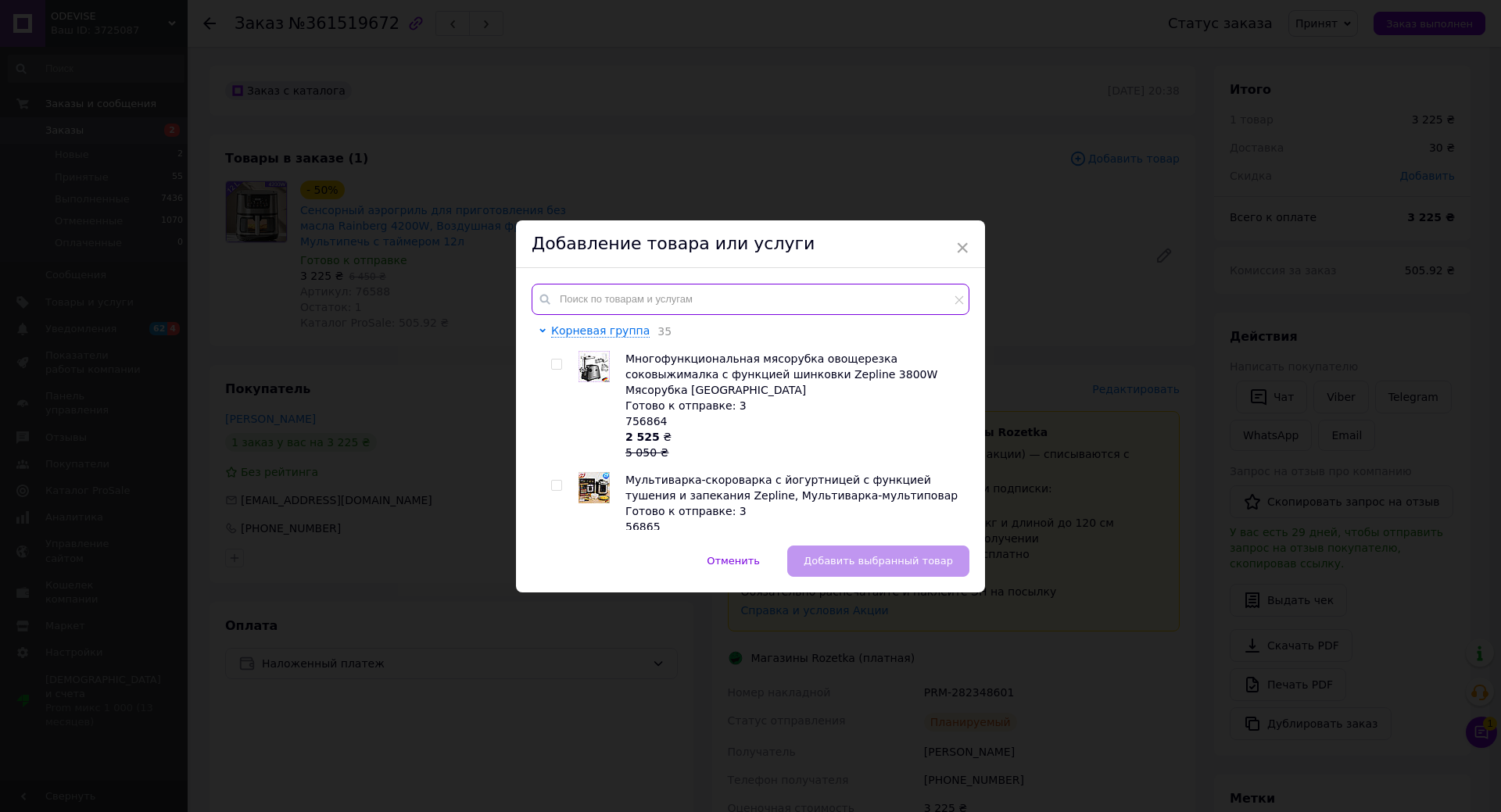
click at [695, 299] on input "text" at bounding box center [750, 299] width 438 height 31
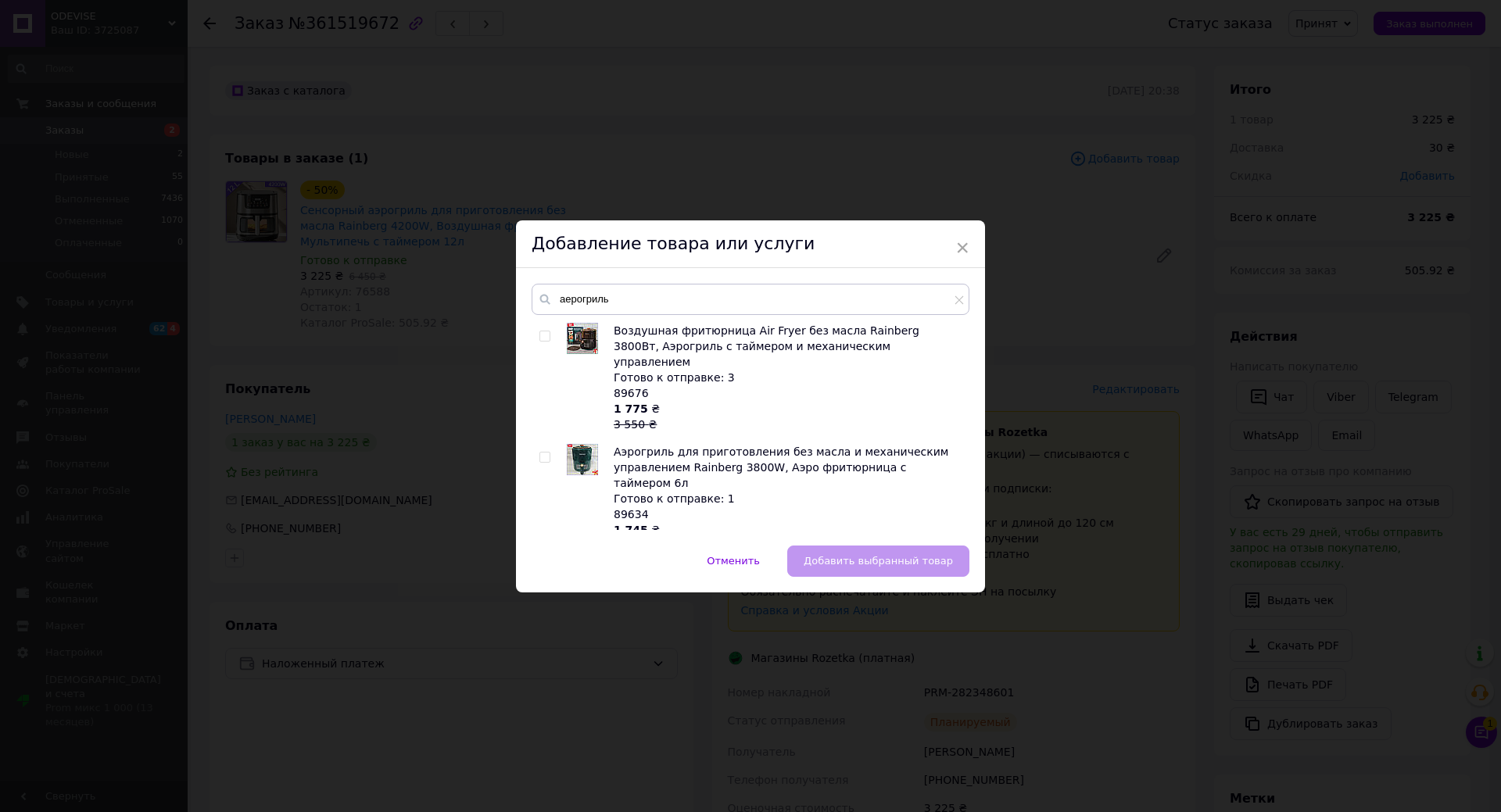
drag, startPoint x: 699, startPoint y: 549, endPoint x: 692, endPoint y: 303, distance: 246.1
drag, startPoint x: 692, startPoint y: 303, endPoint x: 563, endPoint y: 300, distance: 129.0
click at [563, 300] on input "аерогриль" at bounding box center [750, 299] width 438 height 31
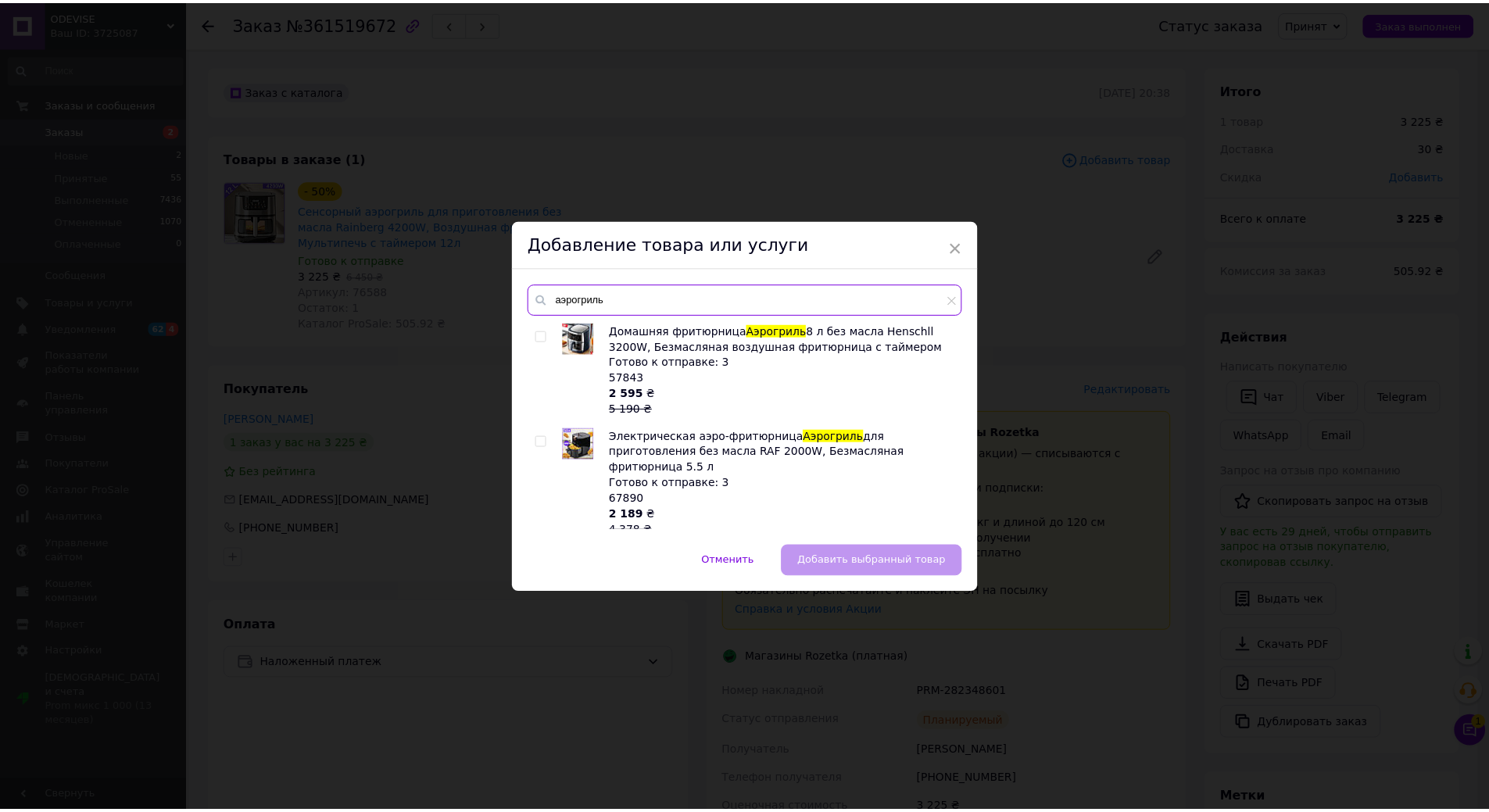
scroll to position [626, 0]
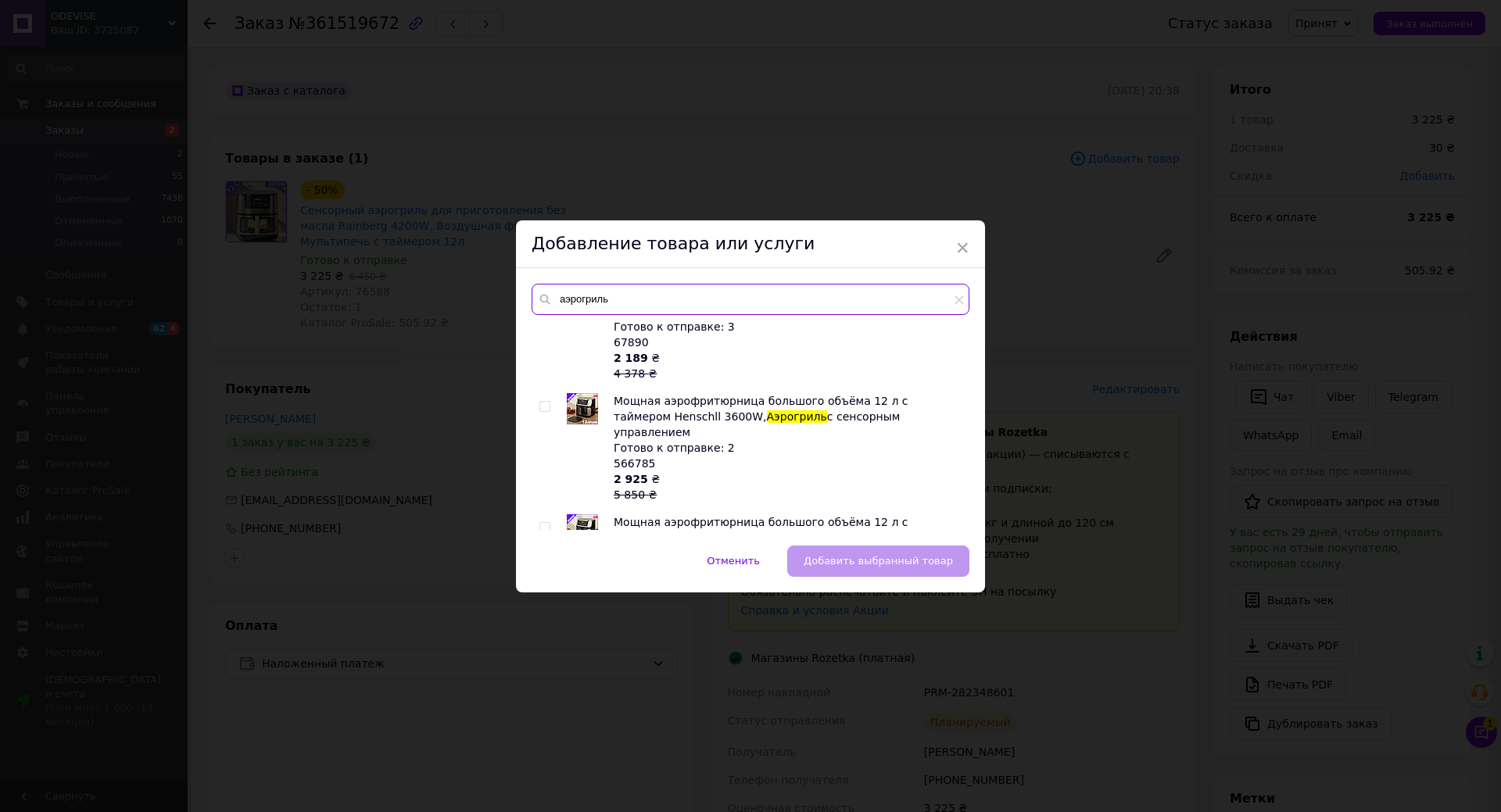
type input "аэрогриль"
click at [545, 393] on div at bounding box center [547, 448] width 16 height 110
click at [545, 402] on input "checkbox" at bounding box center [545, 407] width 10 height 10
checkbox input "true"
click at [939, 565] on span "Добавить выбранный товар" at bounding box center [878, 561] width 149 height 12
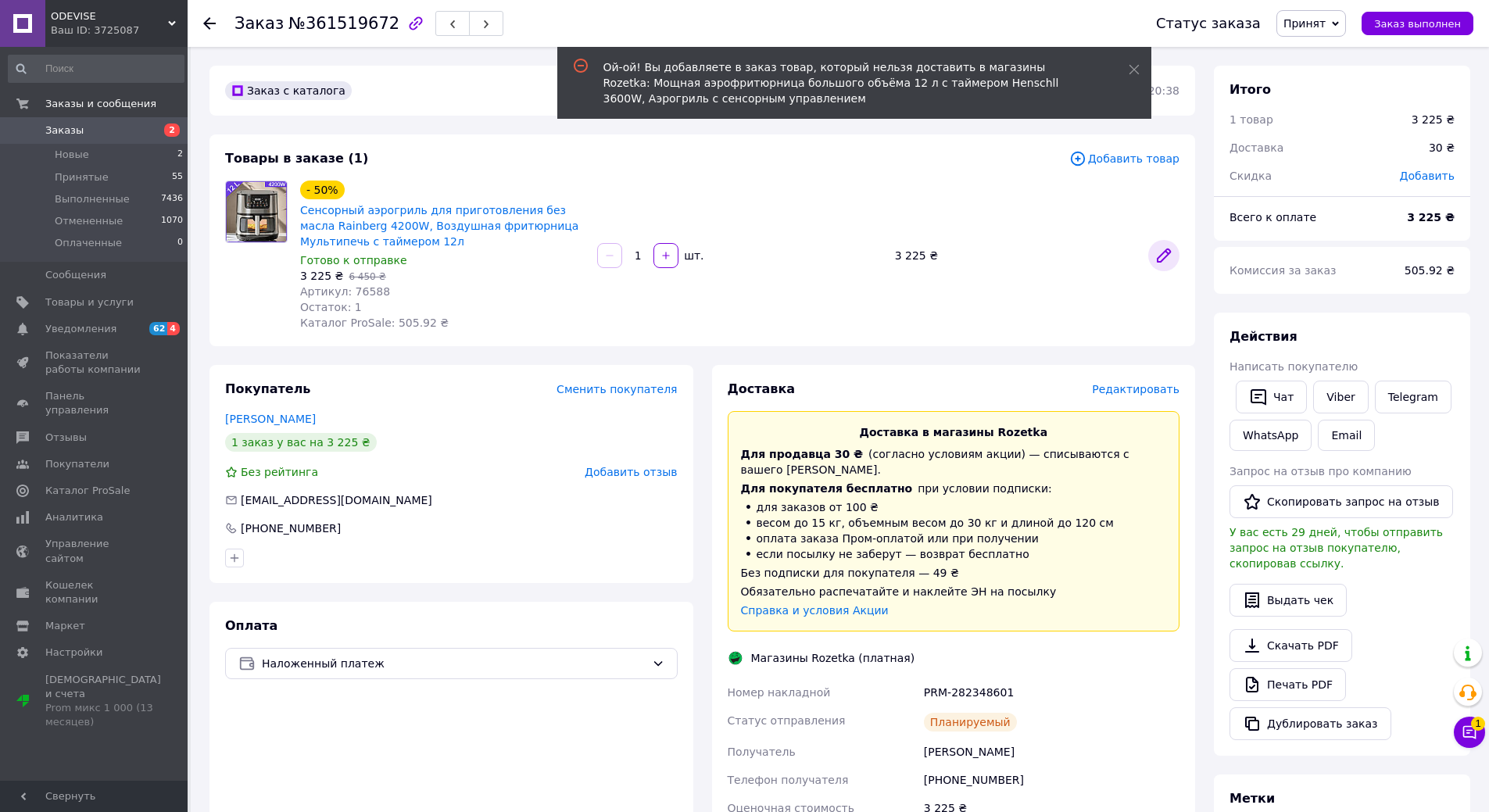
click at [1164, 255] on icon at bounding box center [1164, 255] width 12 height 12
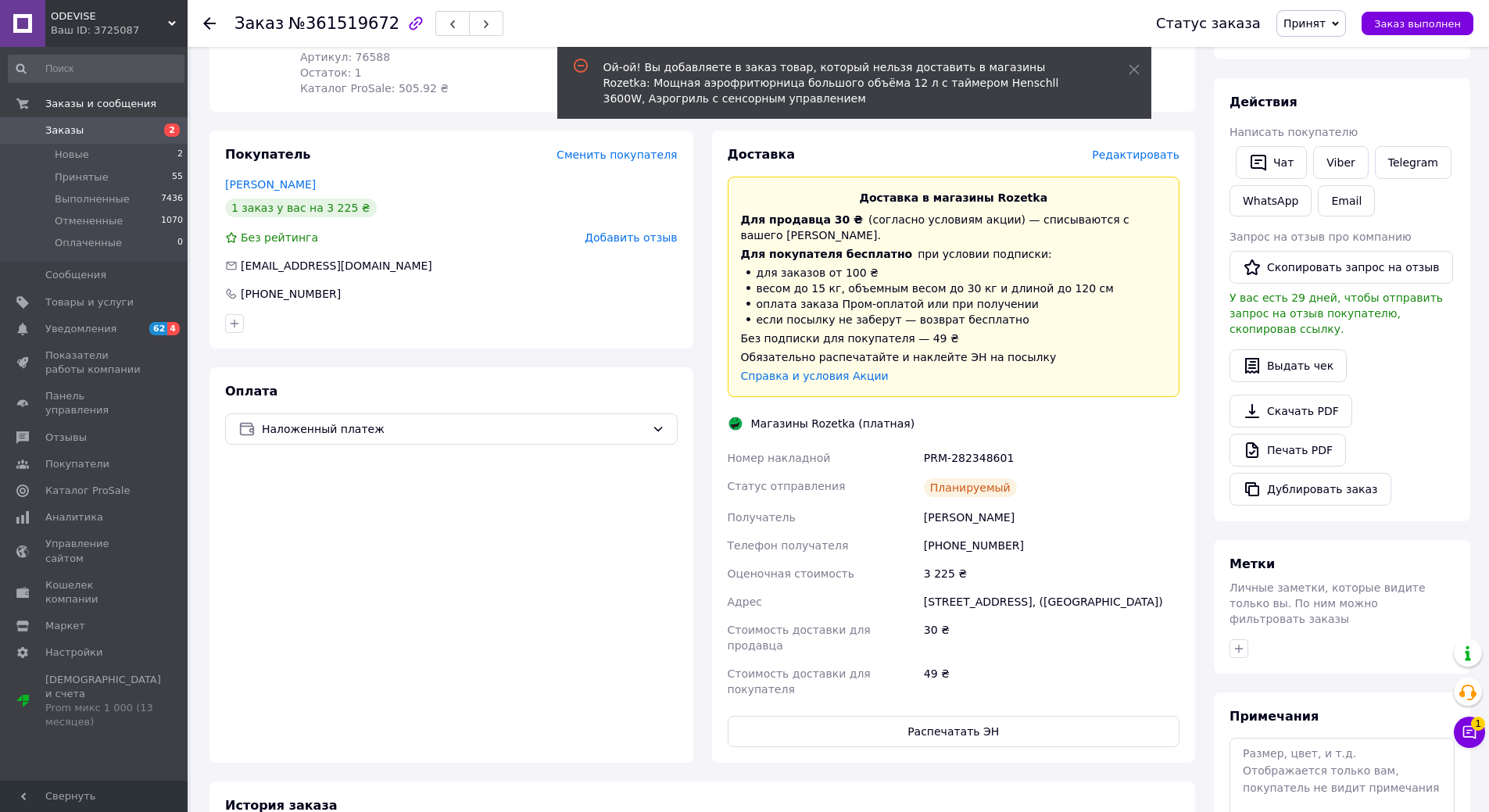
scroll to position [156, 0]
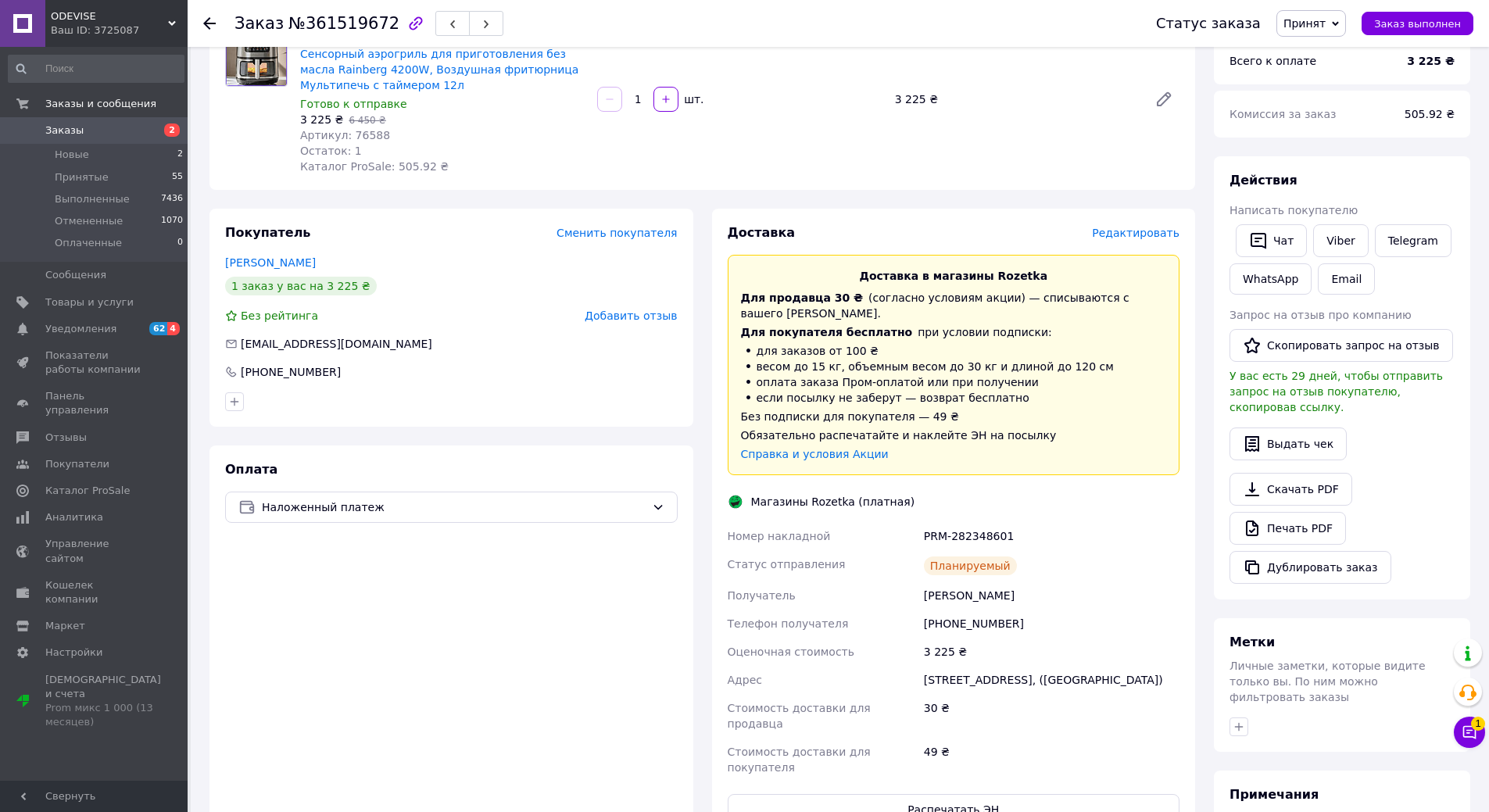
click at [137, 128] on span "Заказы" at bounding box center [95, 130] width 99 height 14
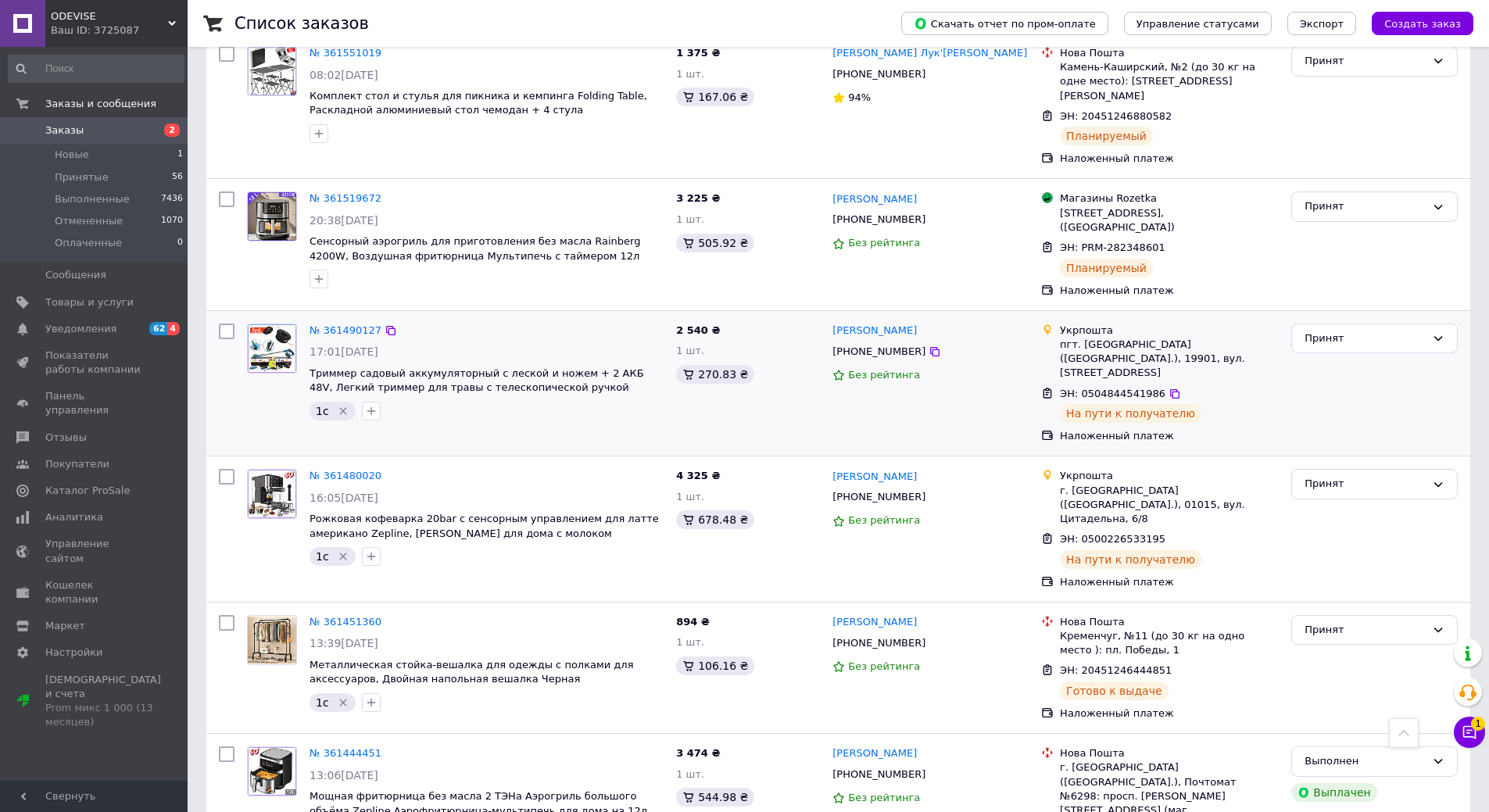
scroll to position [469, 0]
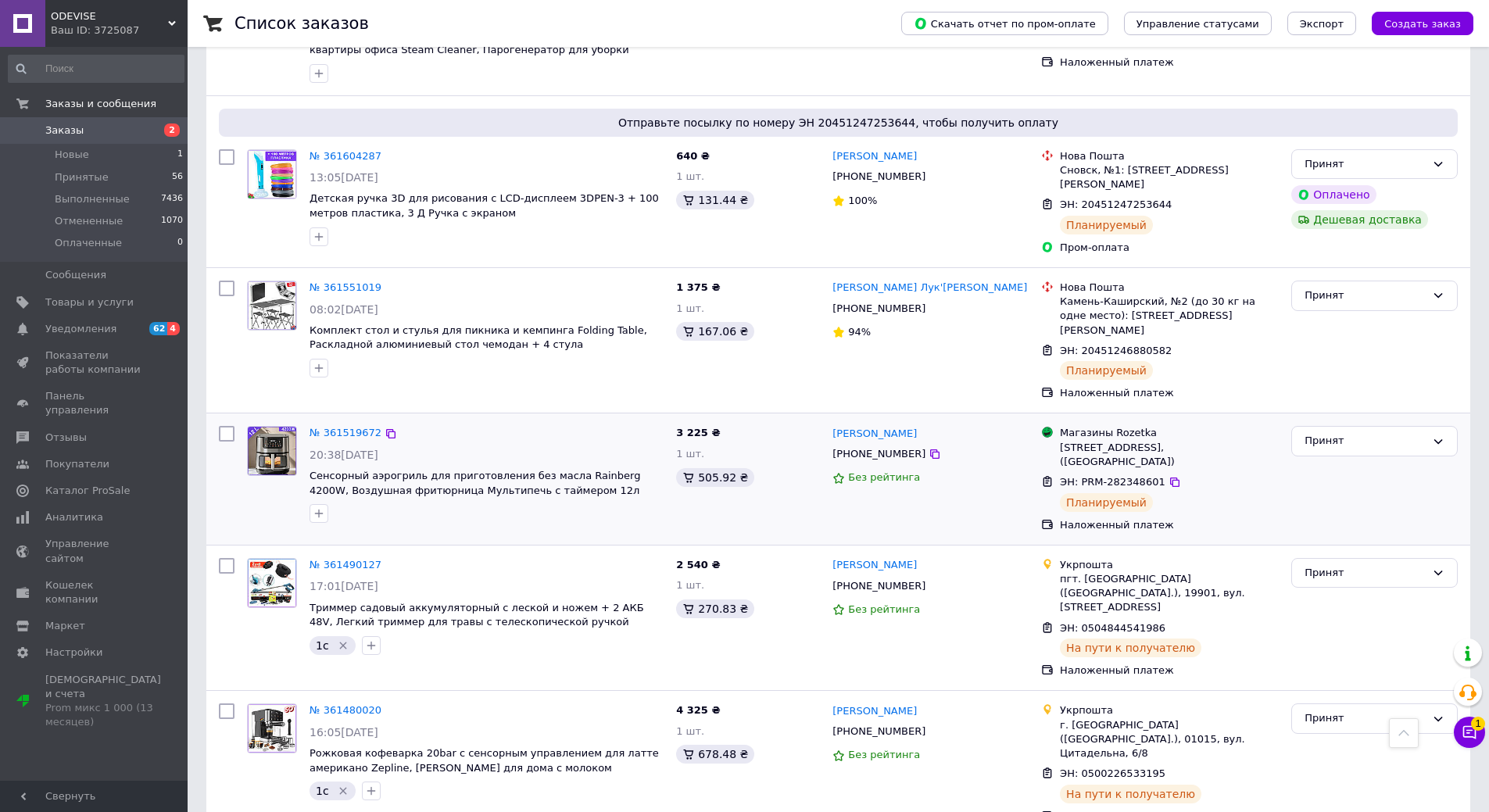
click at [307, 501] on div at bounding box center [319, 513] width 25 height 25
click at [319, 507] on icon "button" at bounding box center [319, 513] width 12 height 12
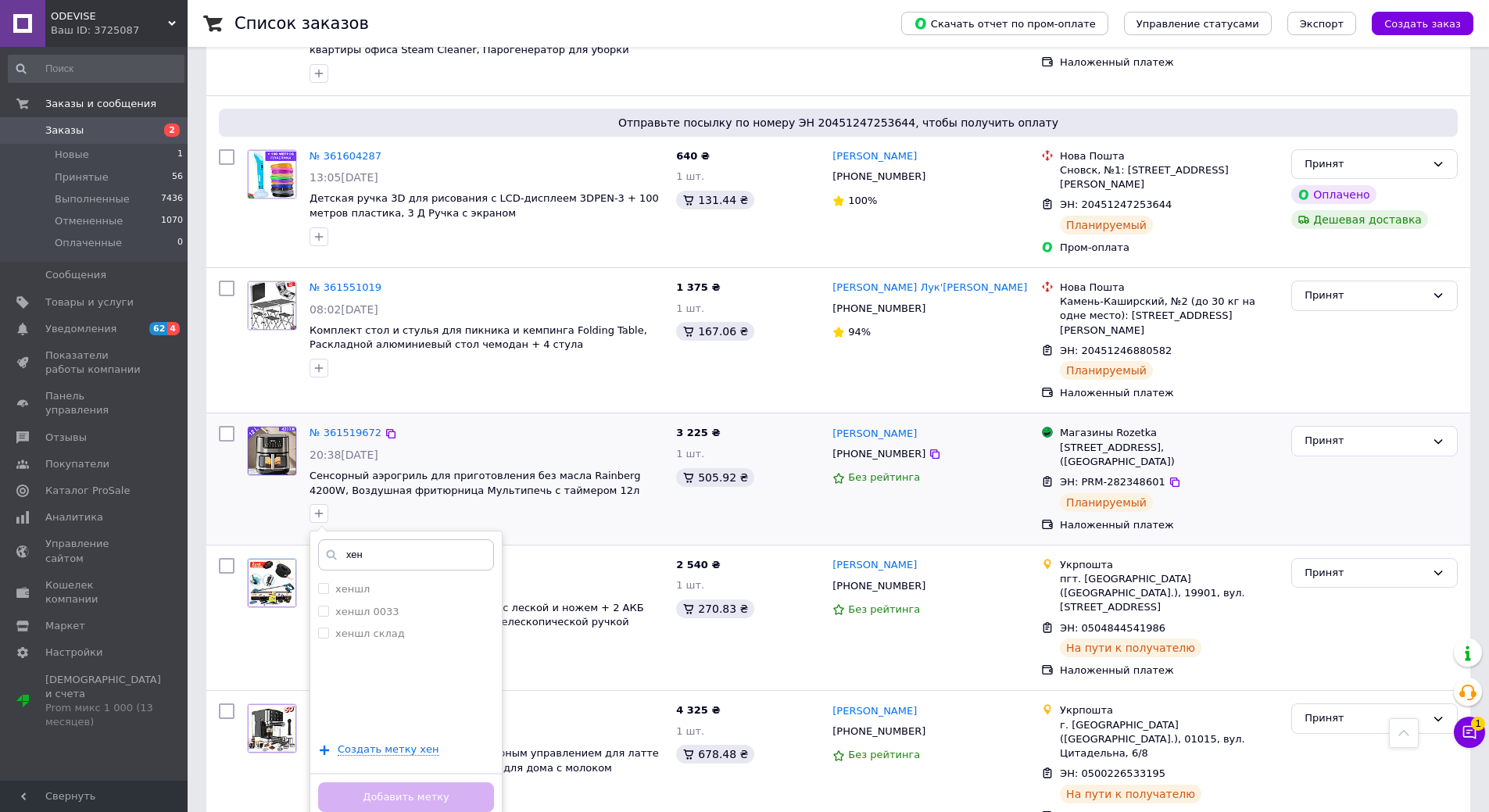
type input "хен"
click at [646, 501] on div "хен хеншл хеншл 0033 хеншл склад Создать метку хен Добавить метку" at bounding box center [487, 513] width 361 height 25
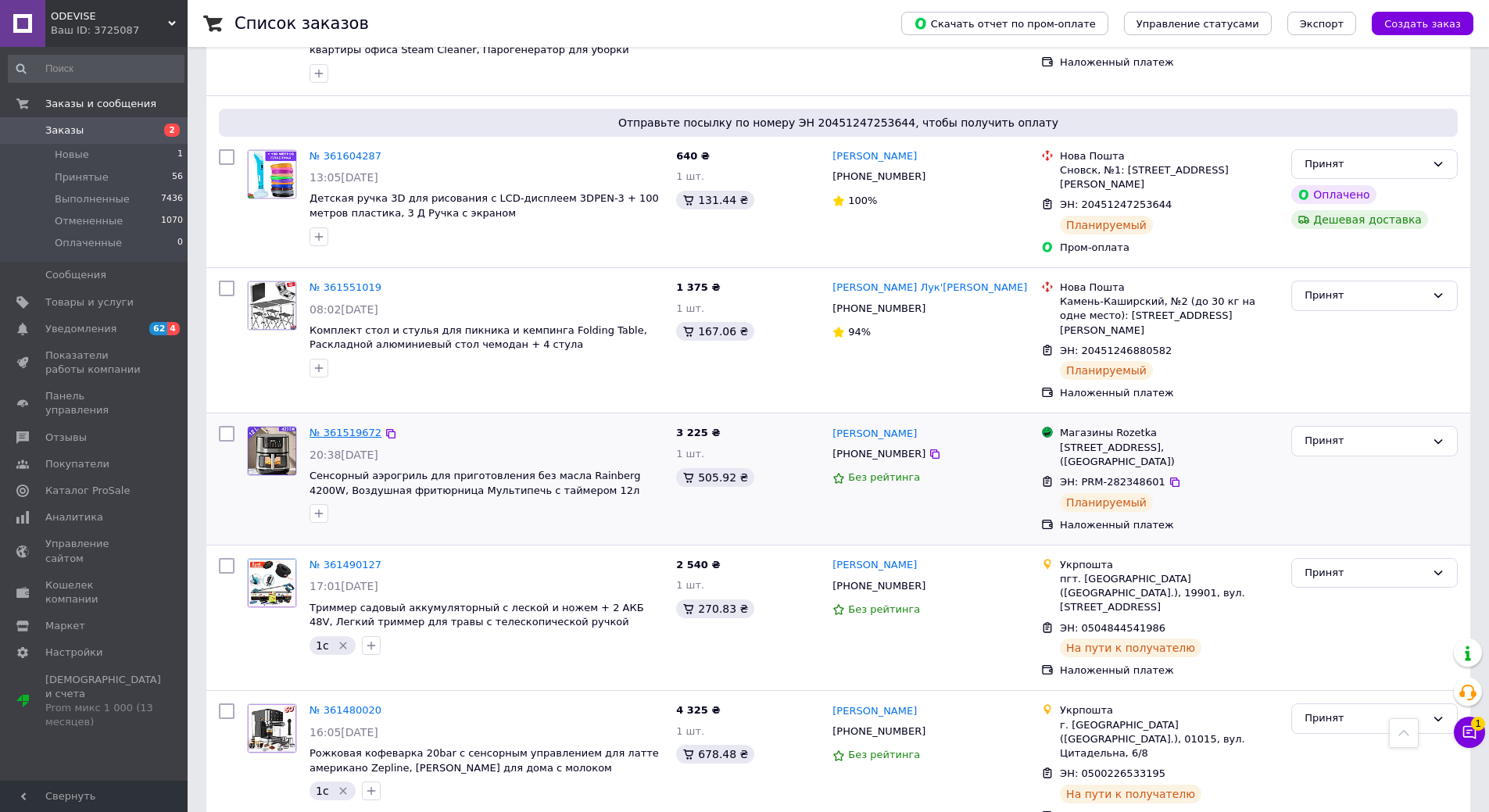
click at [348, 427] on link "№ 361519672" at bounding box center [345, 433] width 72 height 12
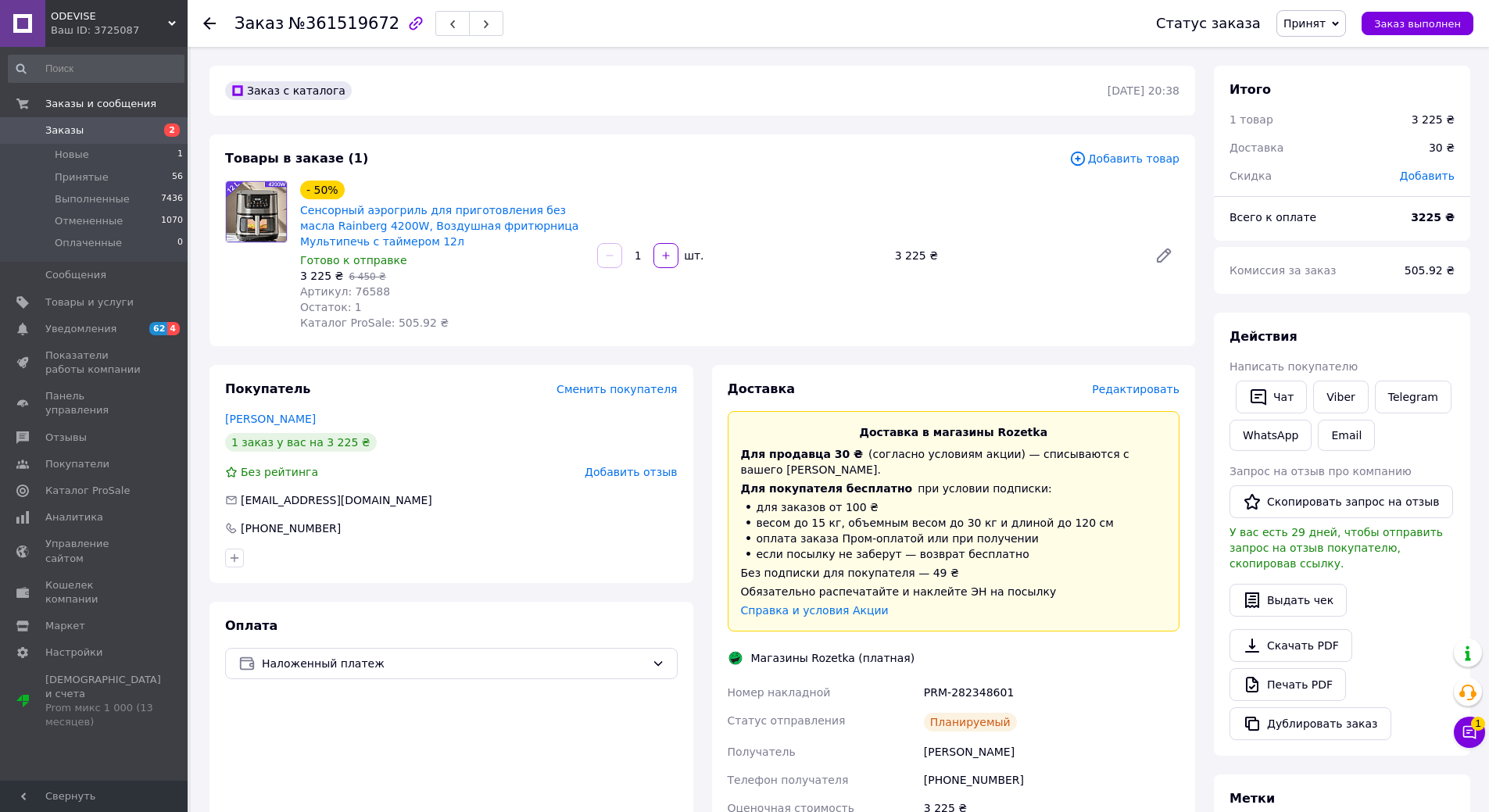
click at [1145, 386] on span "Редактировать" at bounding box center [1135, 389] width 87 height 12
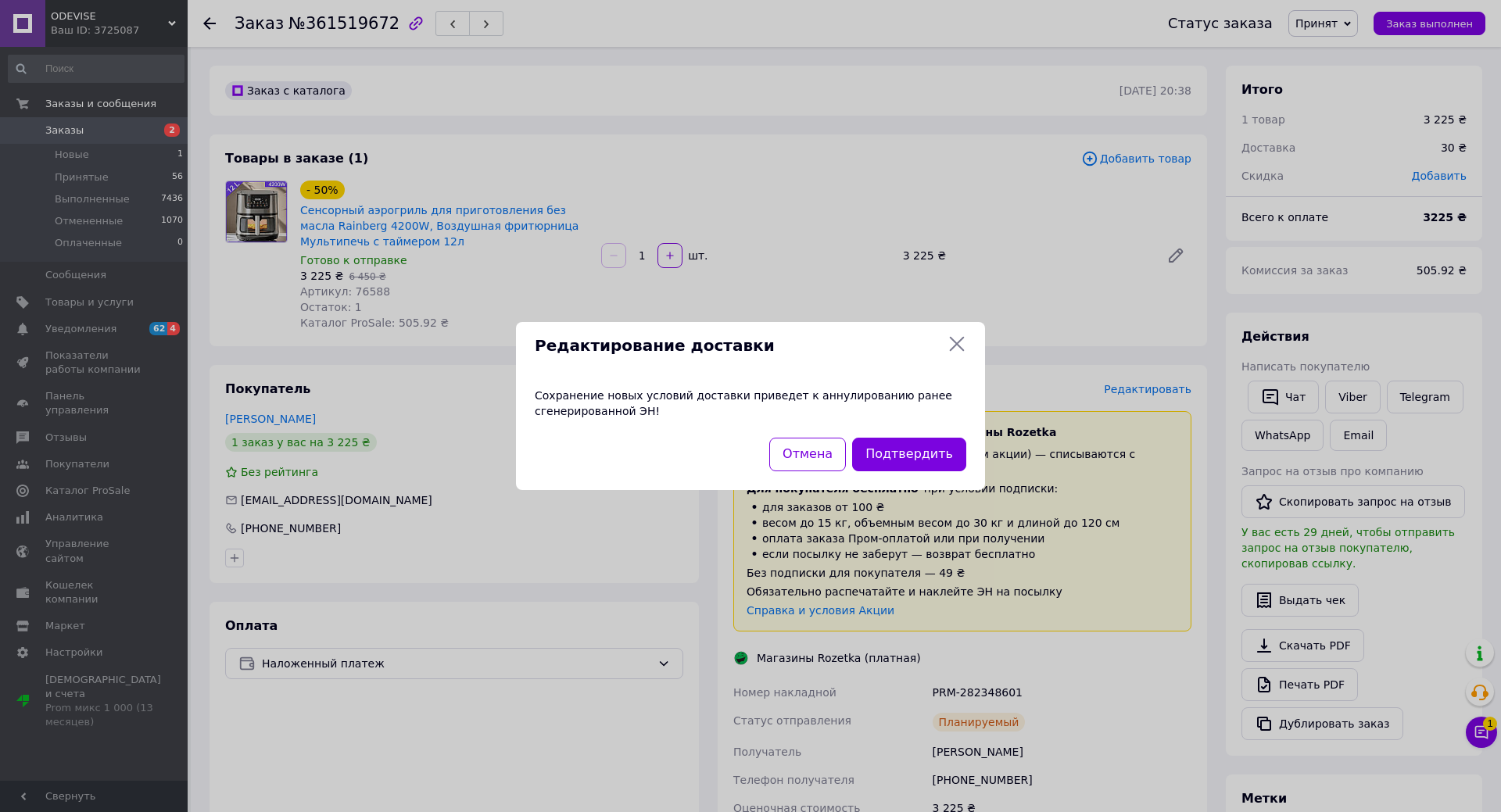
click at [933, 473] on div "Подтвердить" at bounding box center [909, 455] width 120 height 40
click at [933, 451] on button "Подтвердить" at bounding box center [909, 454] width 114 height 34
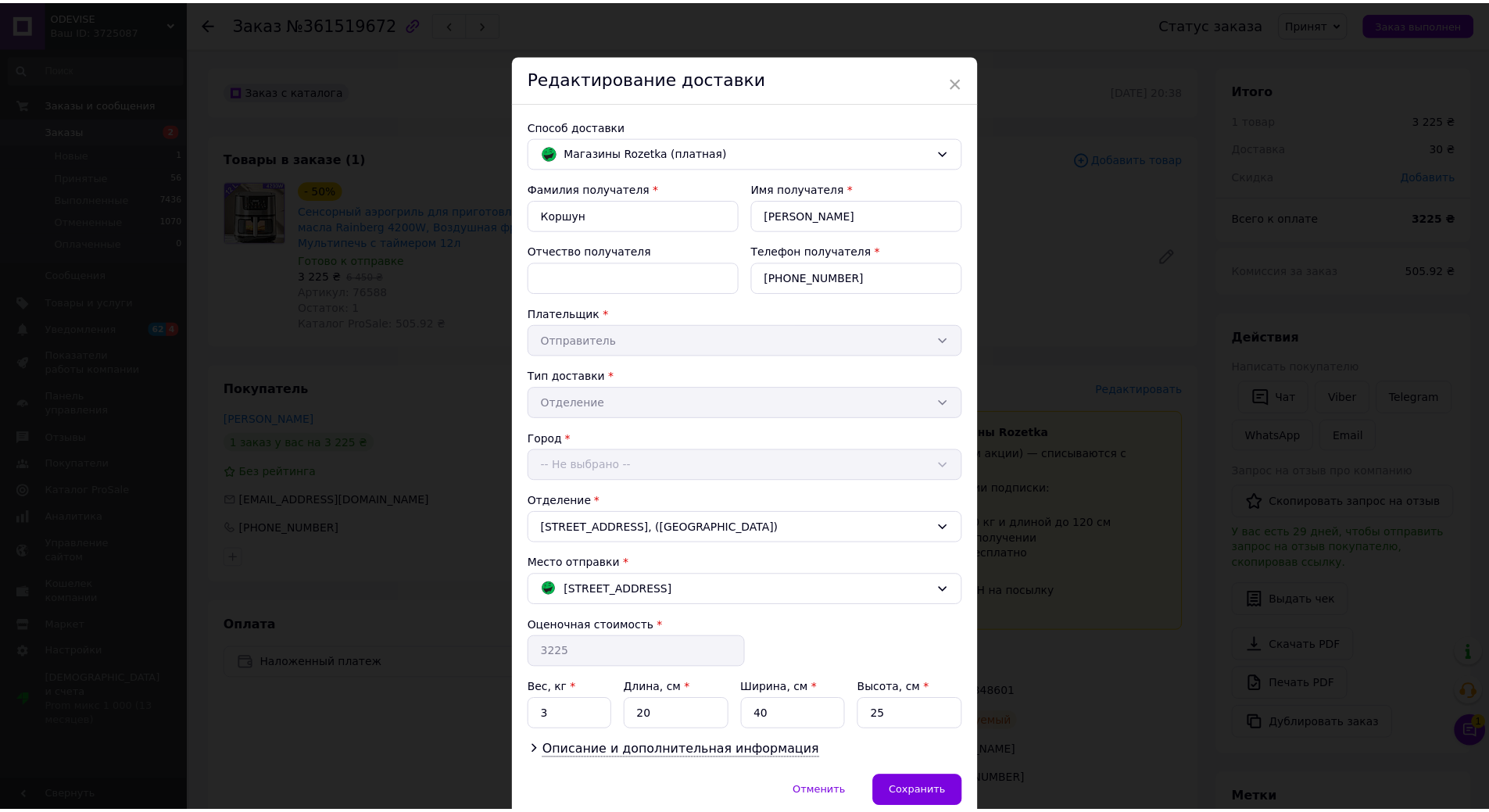
scroll to position [66, 0]
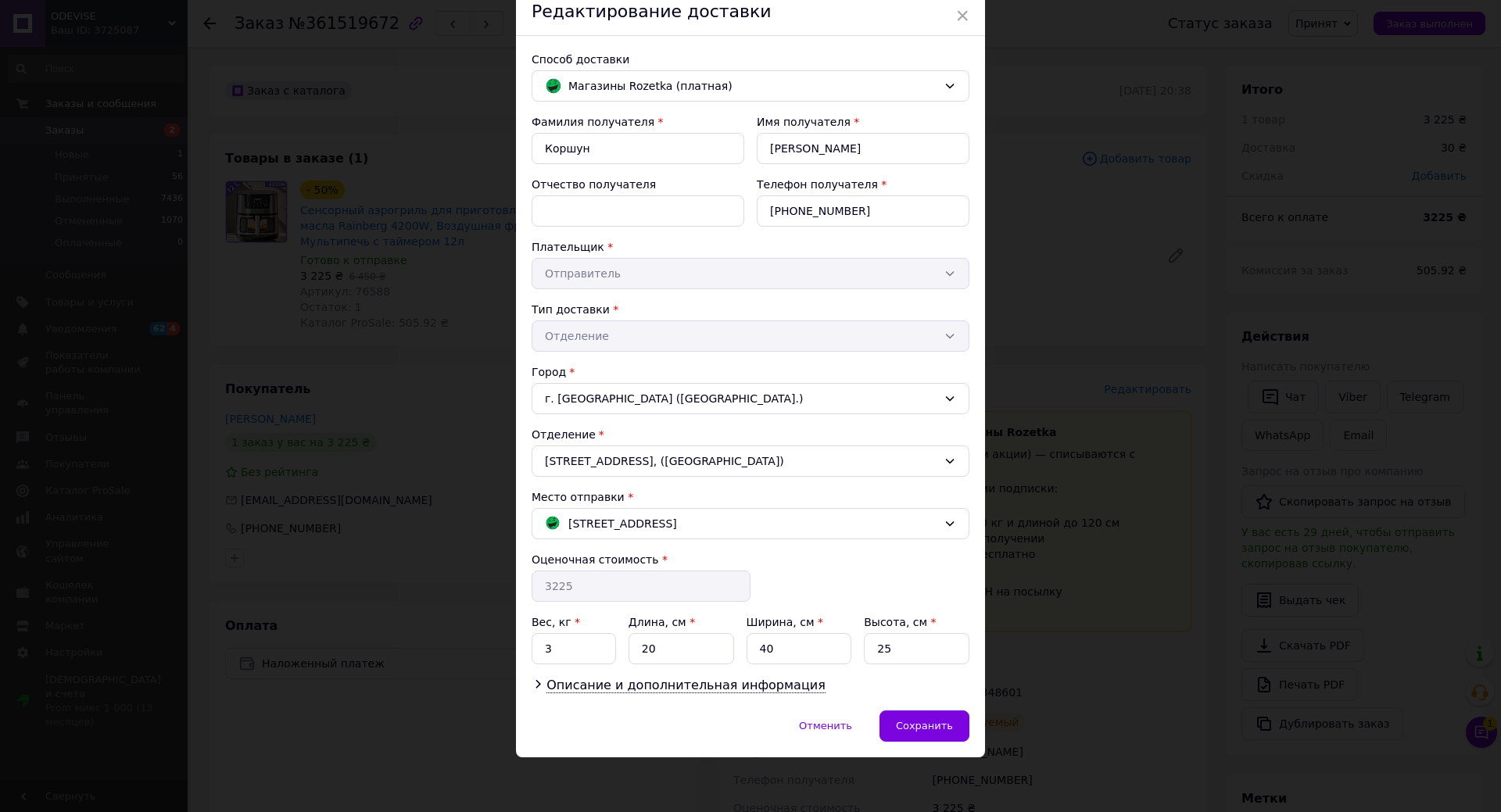
click at [1321, 326] on div "× Редактирование доставки Способ доставки Магазины Rozetka (платная) Фамилия по…" at bounding box center [750, 406] width 1501 height 812
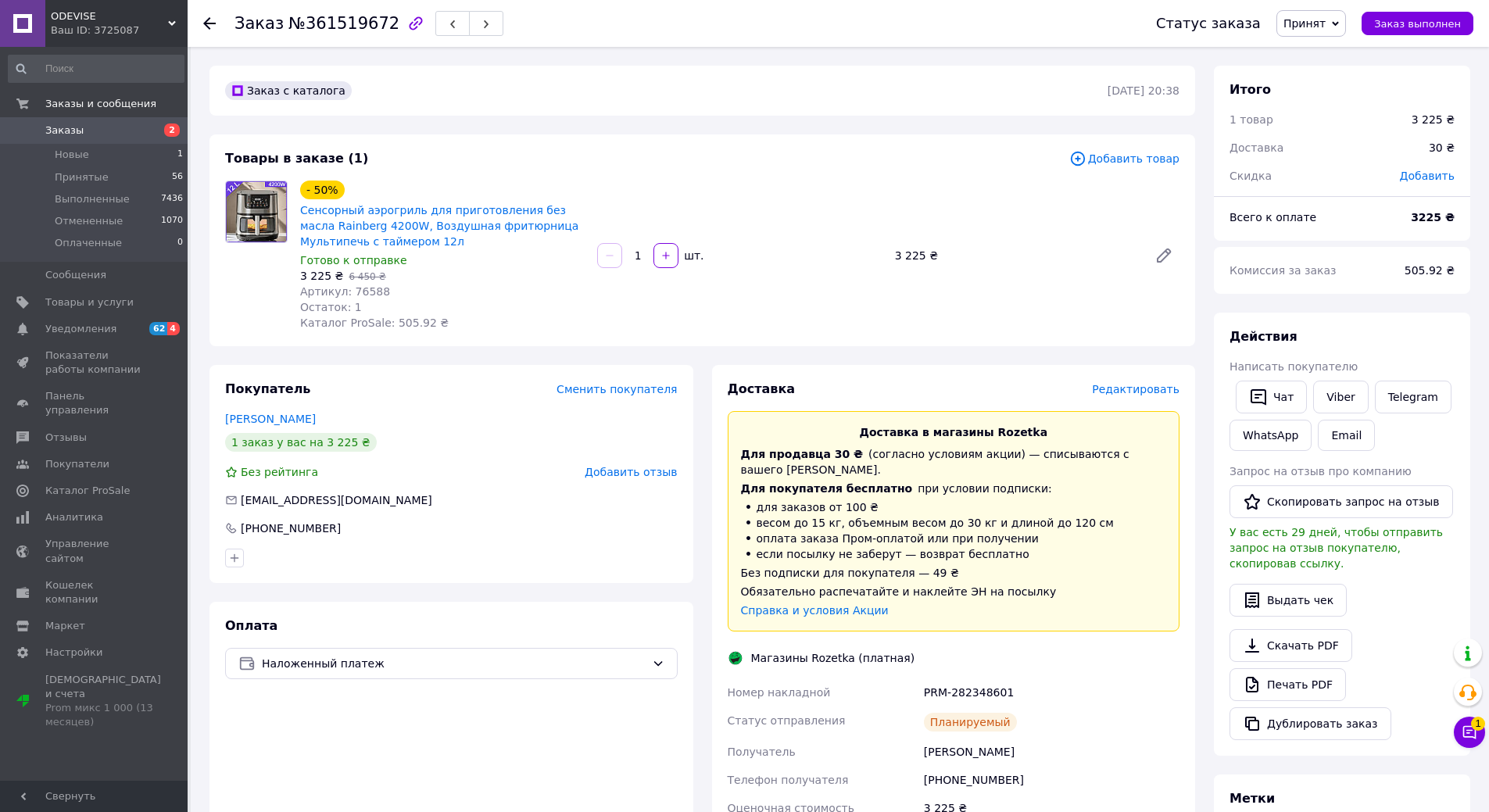
click at [1326, 22] on span "Принят" at bounding box center [1304, 23] width 42 height 12
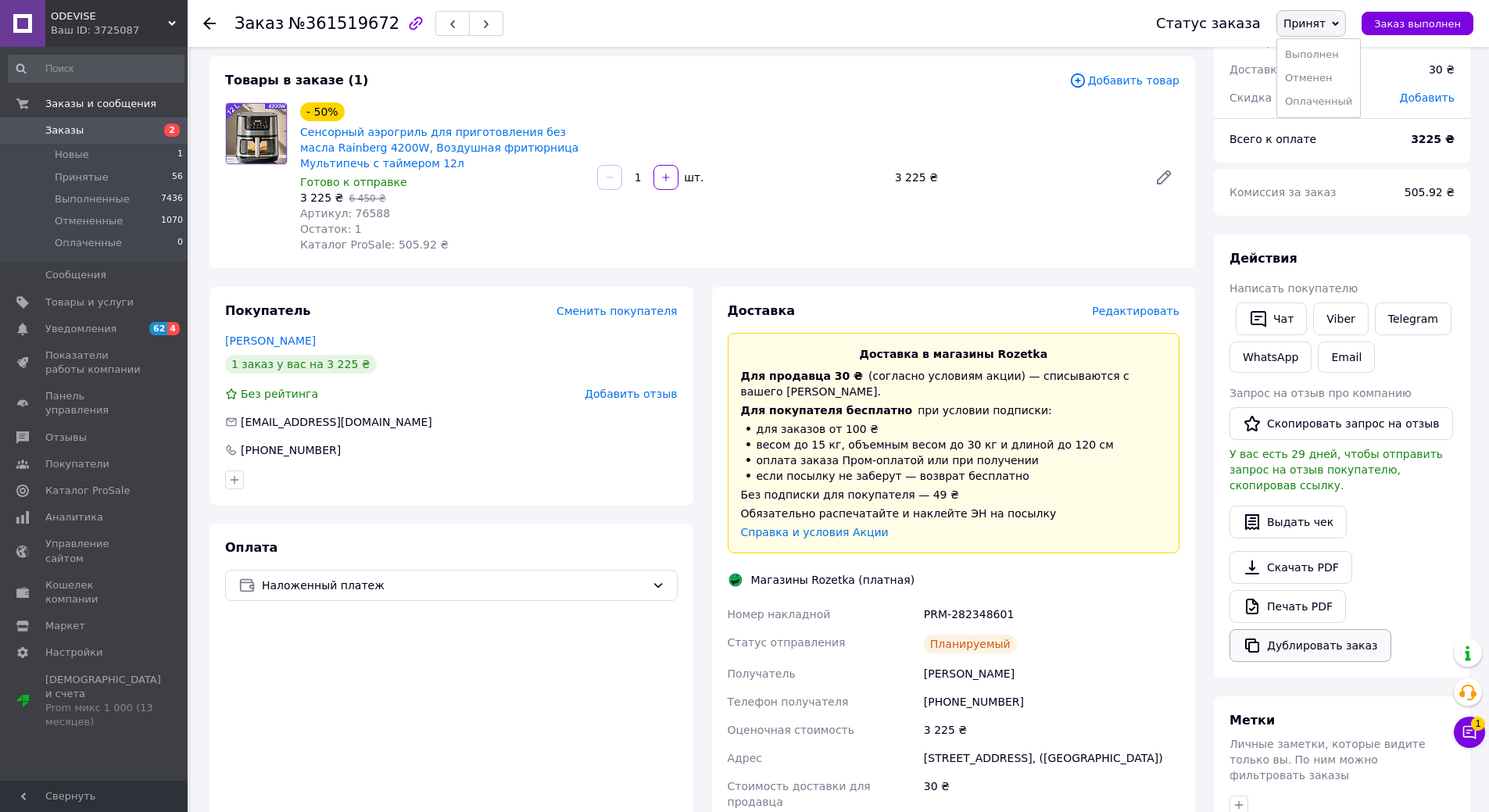
click at [1343, 629] on button "Дублировать заказ" at bounding box center [1310, 645] width 161 height 33
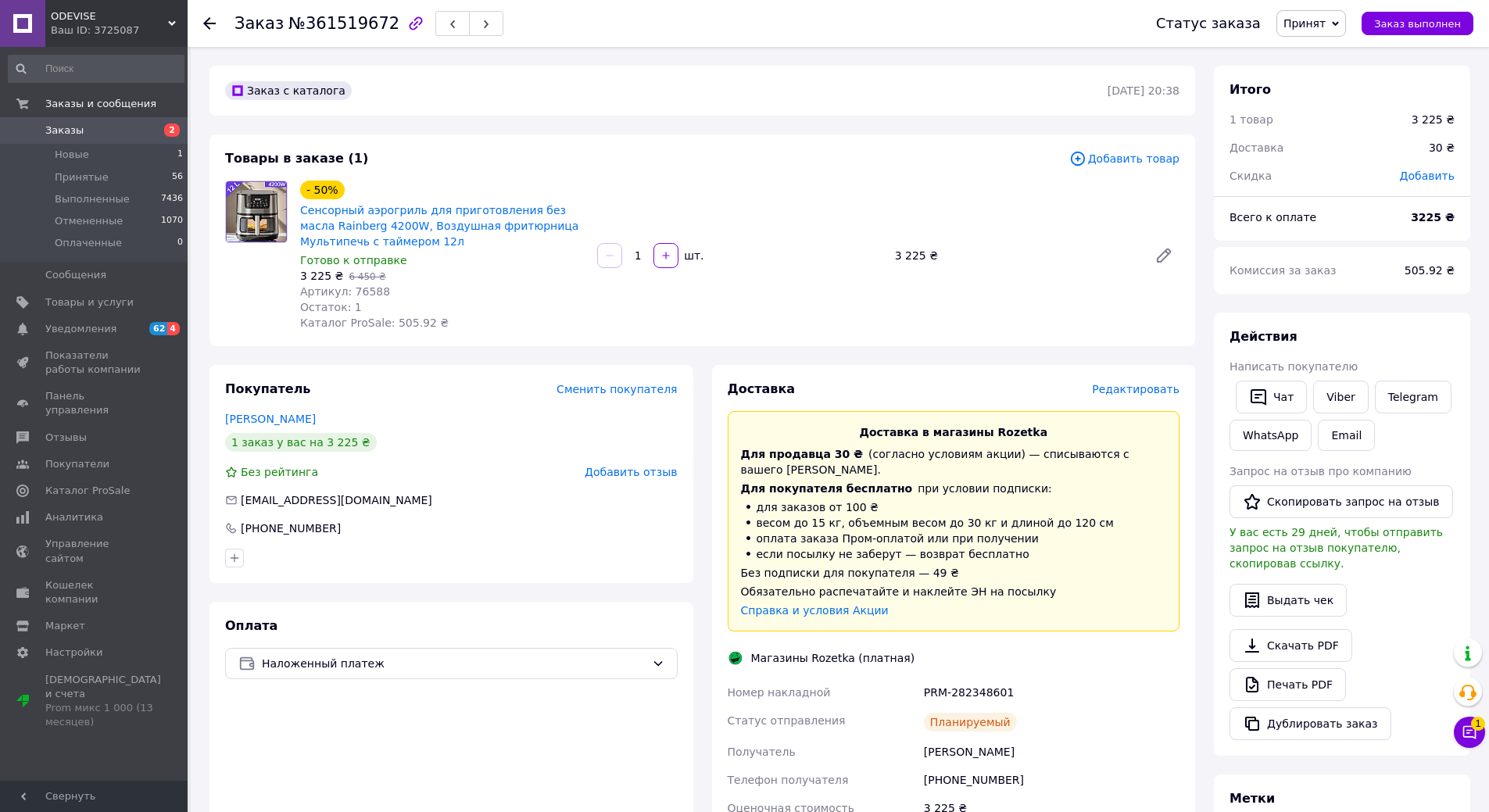
click at [1431, 160] on div "Добавить" at bounding box center [1427, 176] width 73 height 35
click at [1431, 175] on span "Добавить" at bounding box center [1427, 176] width 54 height 12
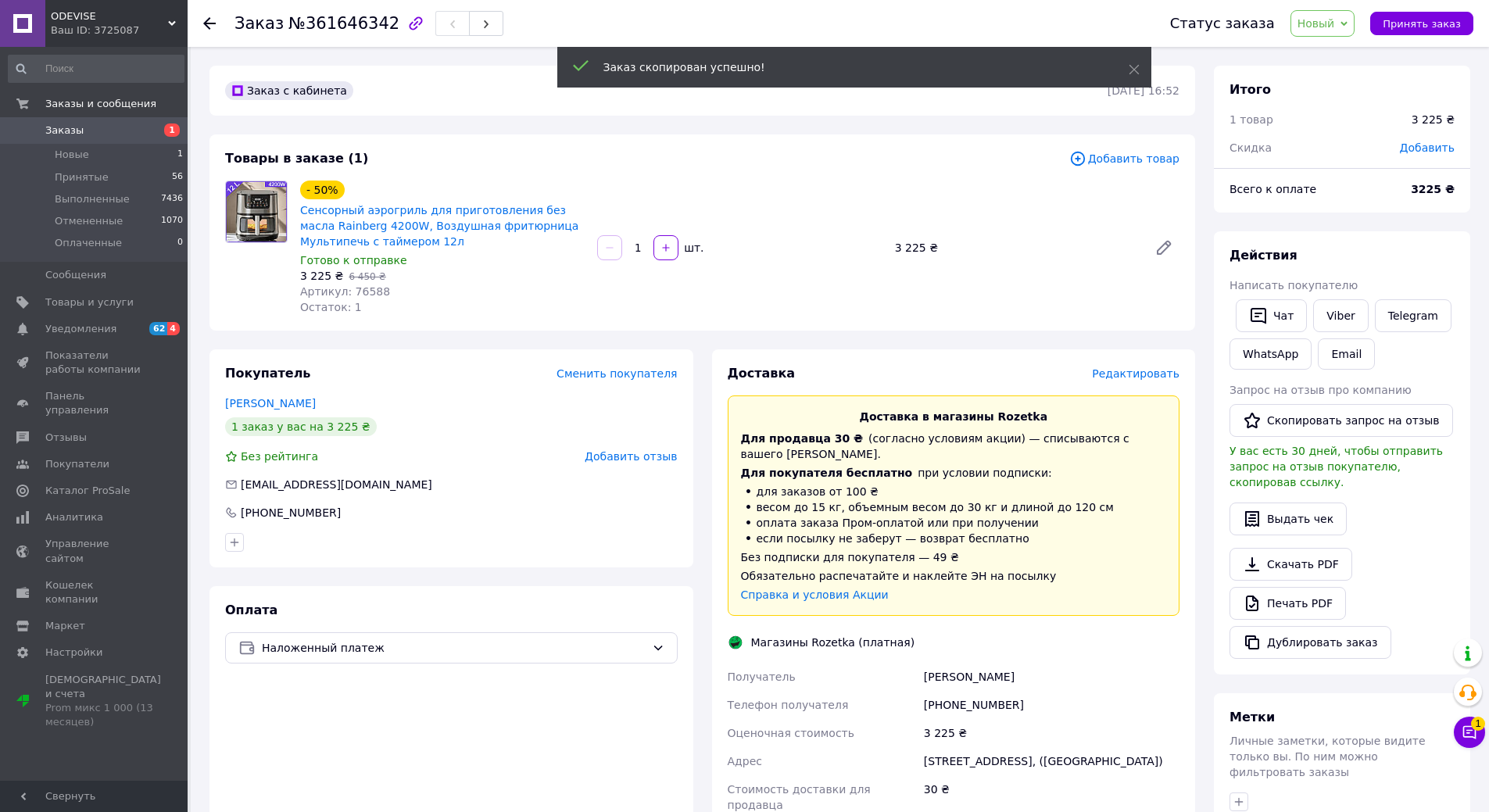
click at [1424, 149] on span "Добавить" at bounding box center [1427, 148] width 54 height 12
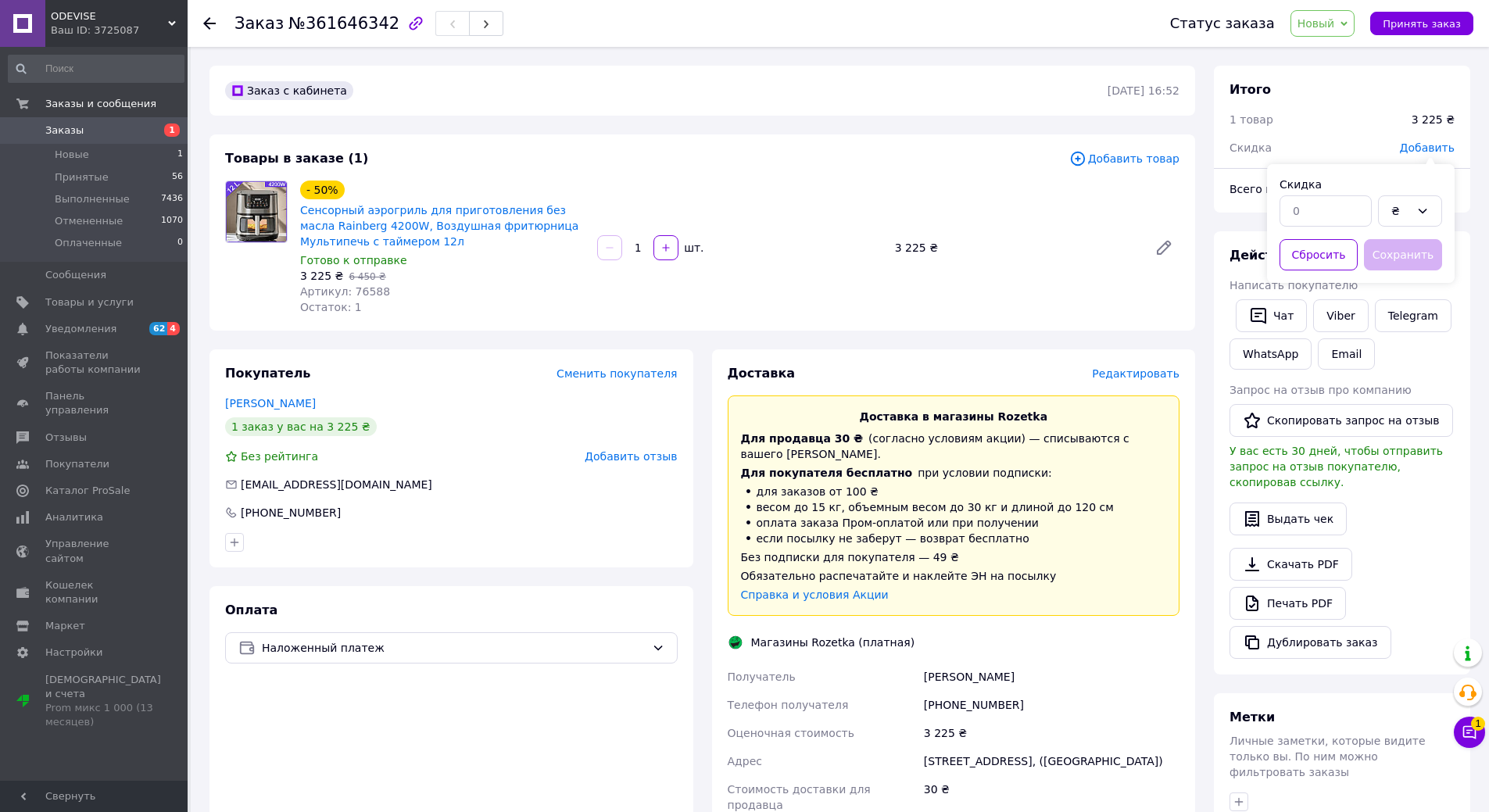
click at [1154, 153] on span "Добавить товар" at bounding box center [1125, 159] width 110 height 17
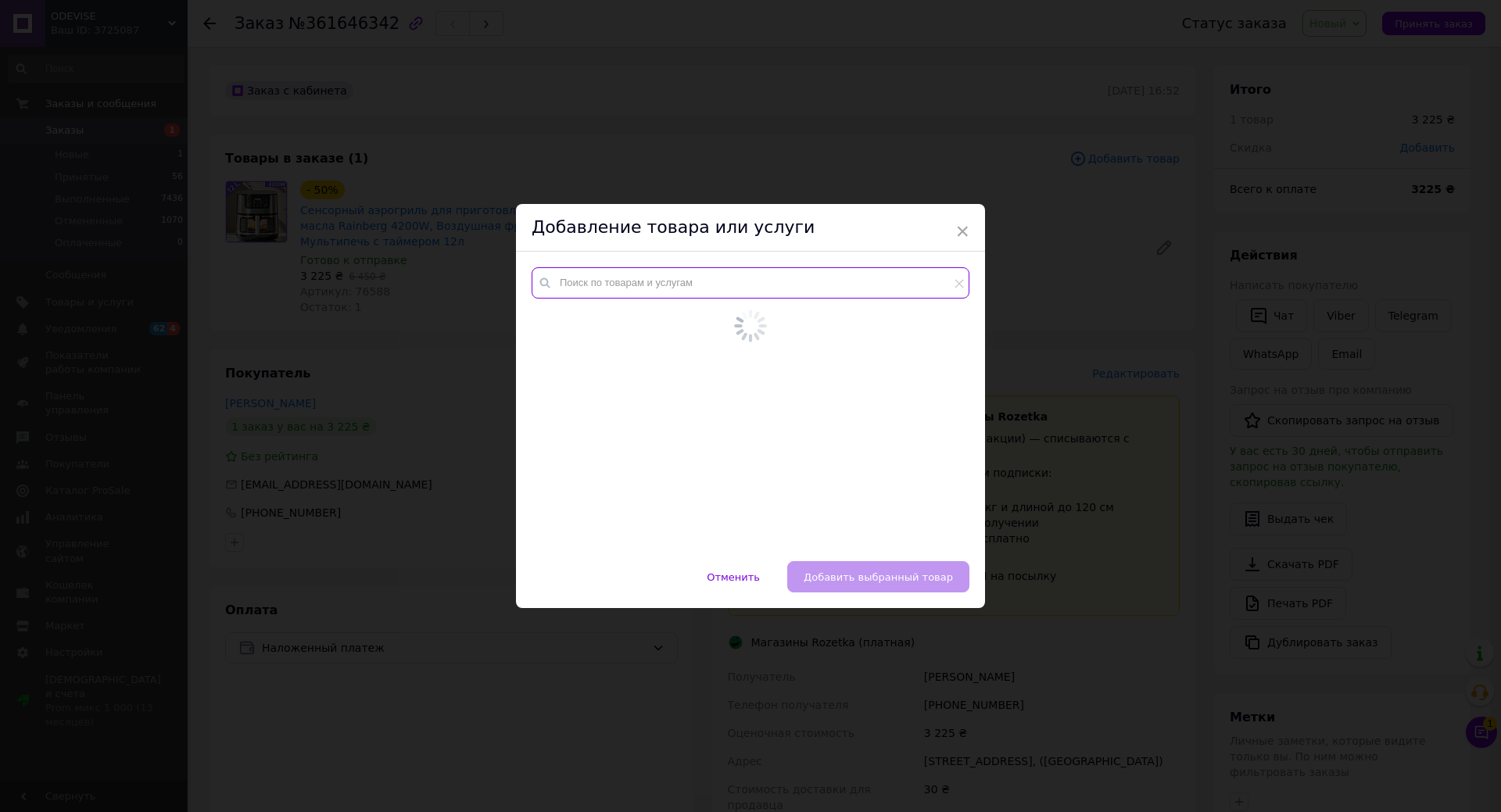
click at [653, 289] on input "text" at bounding box center [750, 283] width 438 height 31
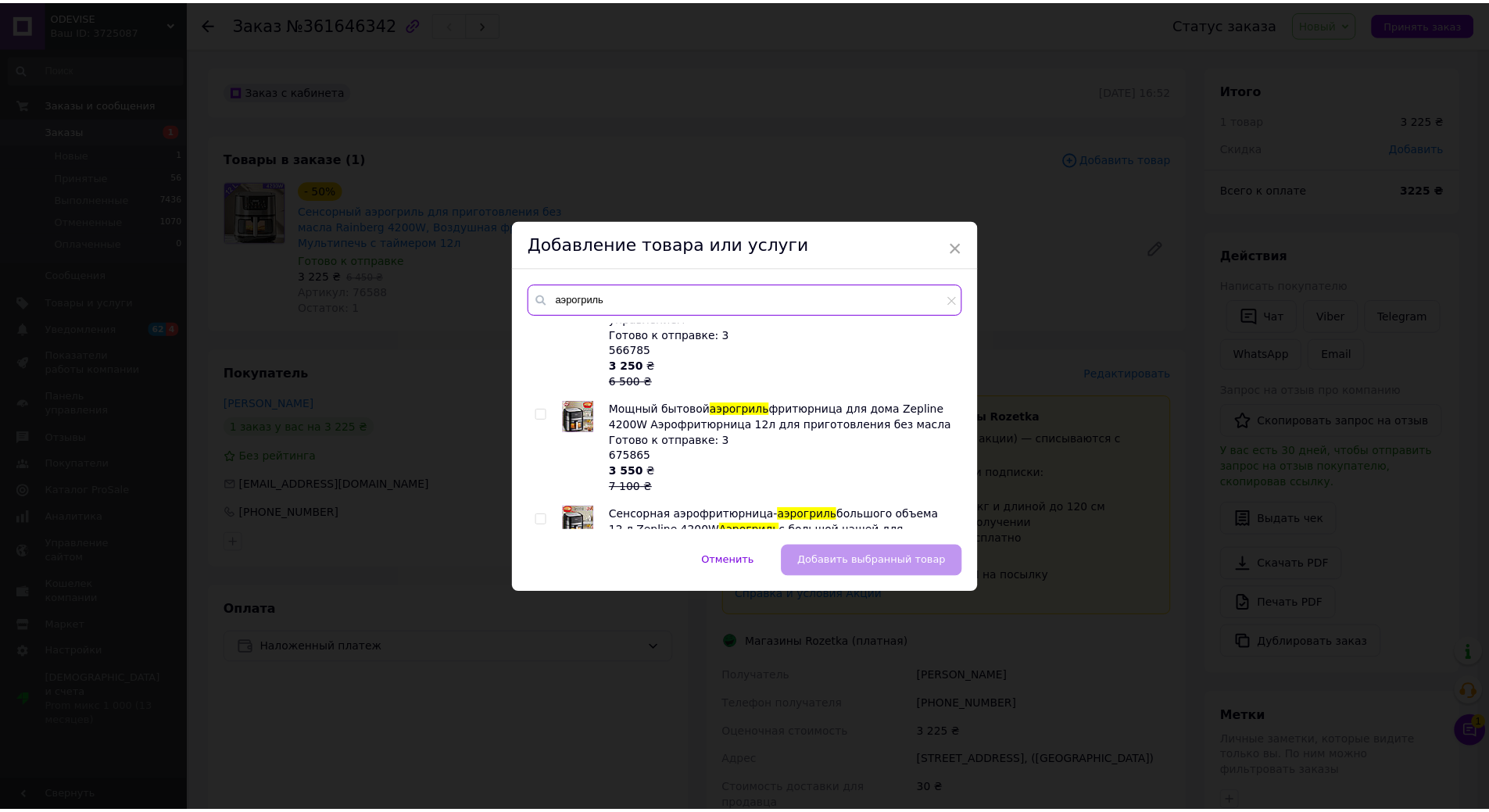
scroll to position [547, 0]
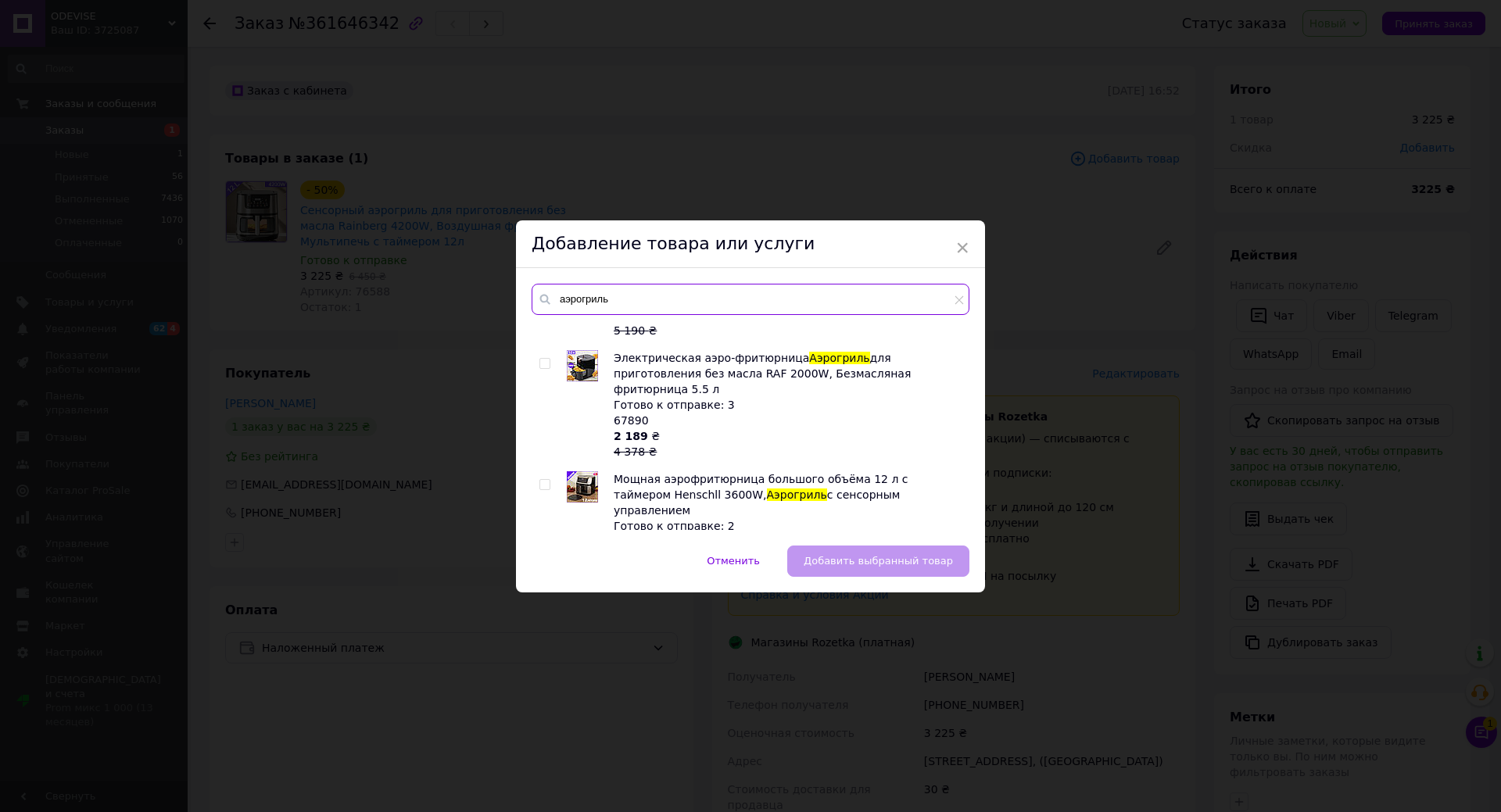
type input "аэрогриль"
click at [1152, 303] on div "× Добавление товара или услуги аэрогриль Воздушная фритюрница Air Fryer без мас…" at bounding box center [750, 406] width 1501 height 812
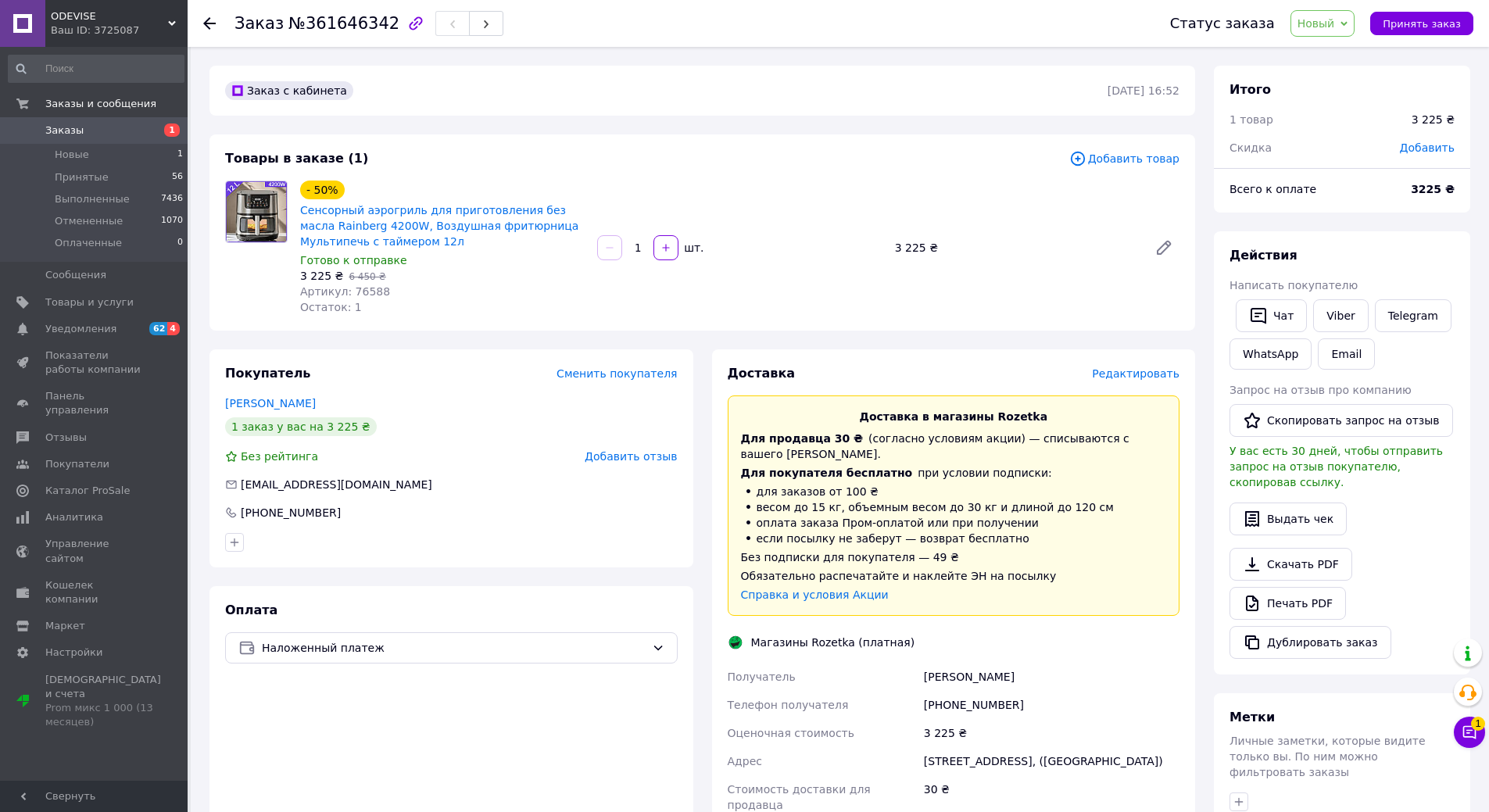
click at [1415, 151] on span "Добавить" at bounding box center [1427, 148] width 54 height 12
click at [1342, 204] on input "text" at bounding box center [1326, 211] width 92 height 31
click at [1340, 212] on input "text" at bounding box center [1326, 211] width 92 height 31
type input "4"
type input "300"
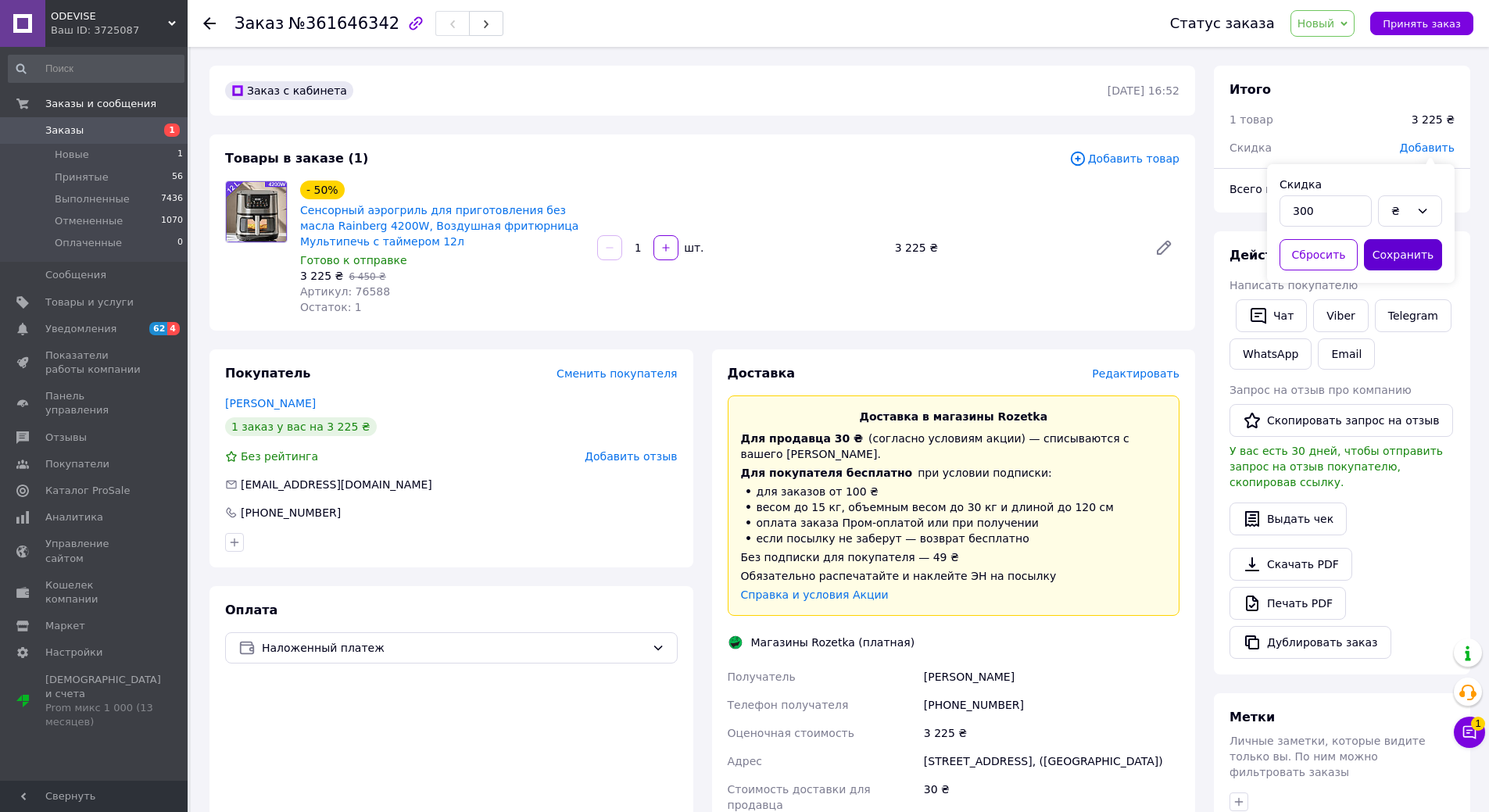
click at [1401, 257] on button "Сохранить" at bounding box center [1404, 255] width 79 height 31
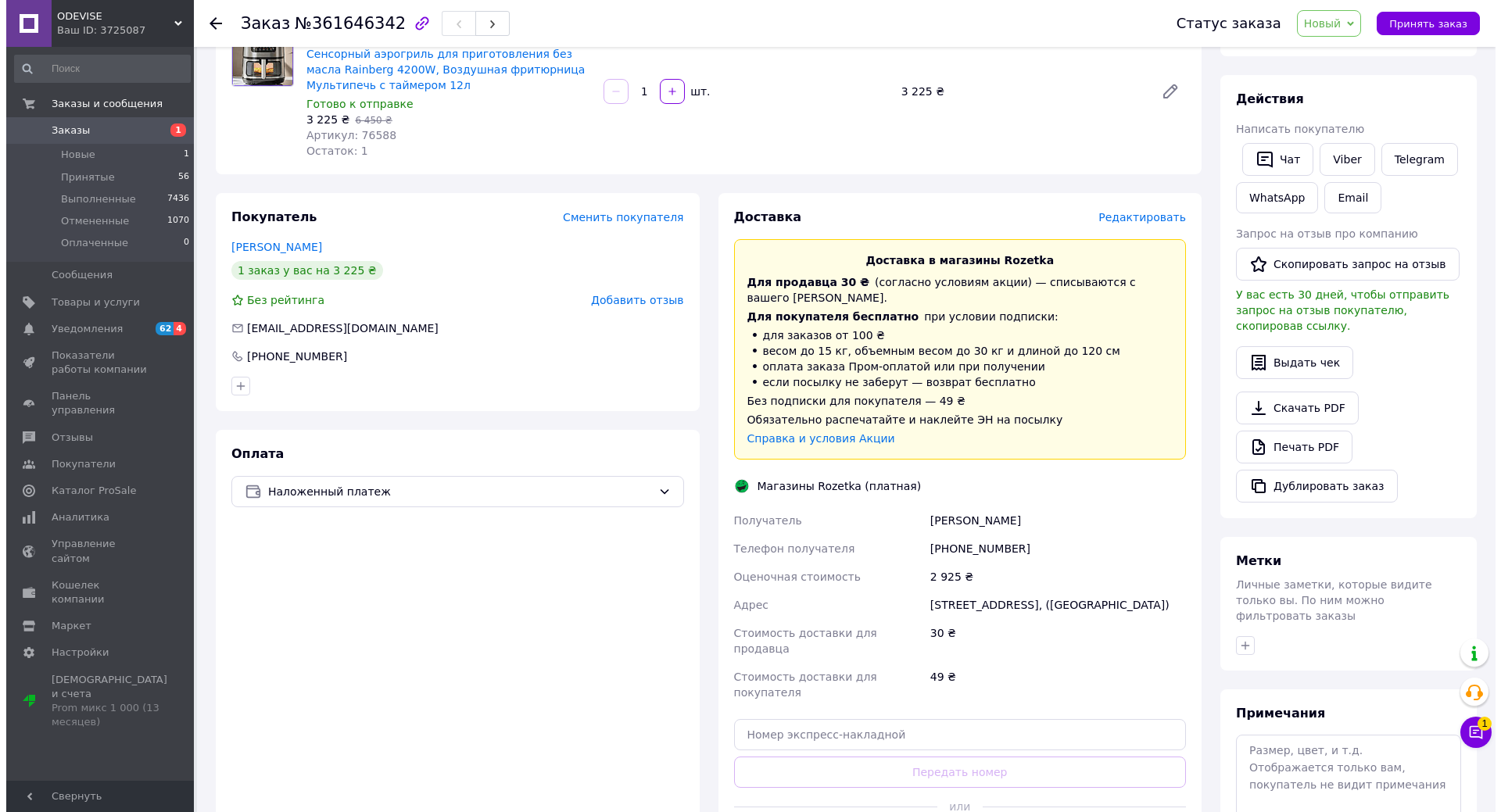
scroll to position [0, 0]
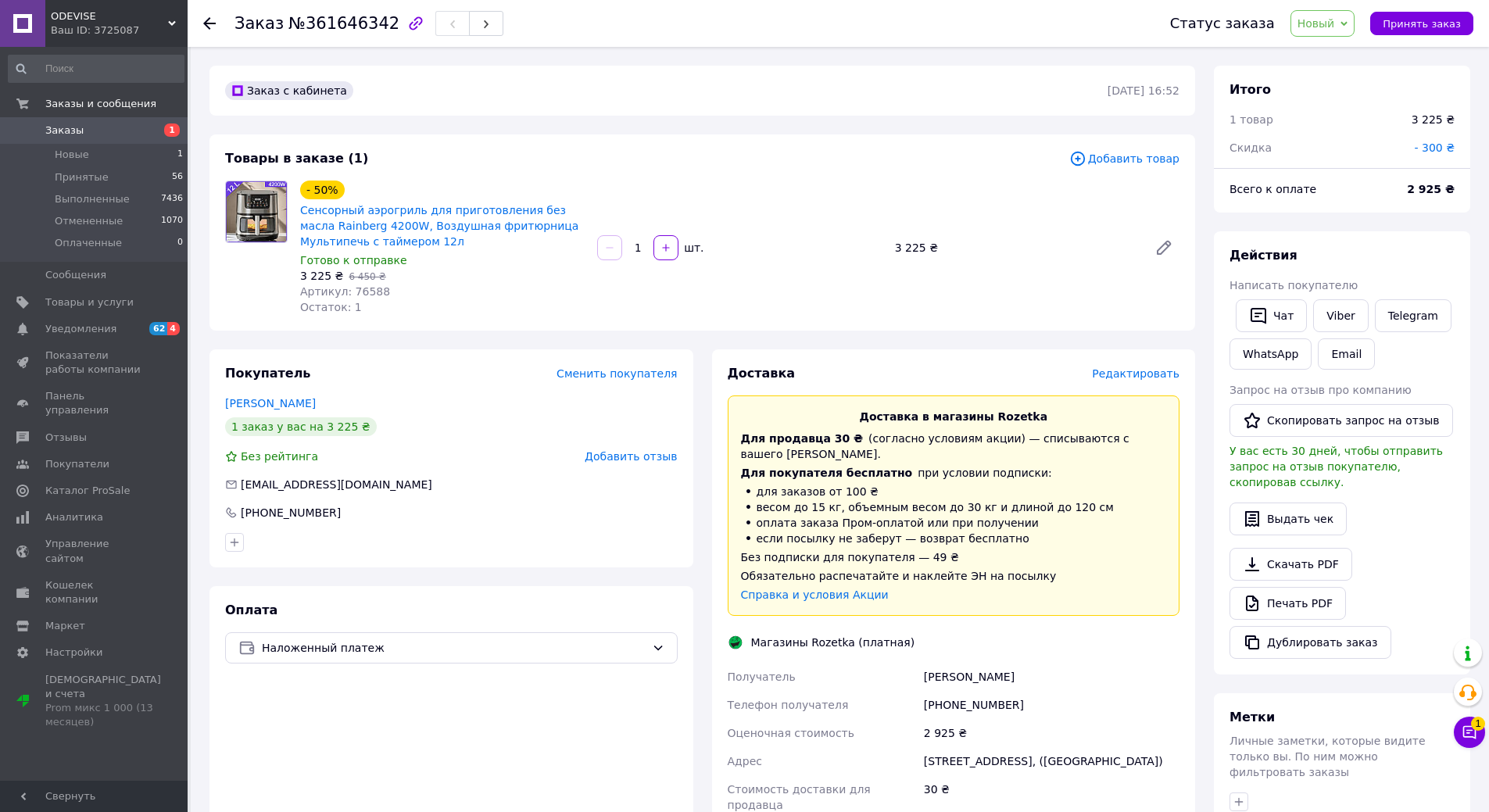
click at [1141, 176] on div "Товары в заказе (1) Добавить товар - 50% Сенсорный аэрогриль для приготовления …" at bounding box center [703, 232] width 986 height 196
click at [1149, 153] on span "Добавить товар" at bounding box center [1125, 159] width 110 height 17
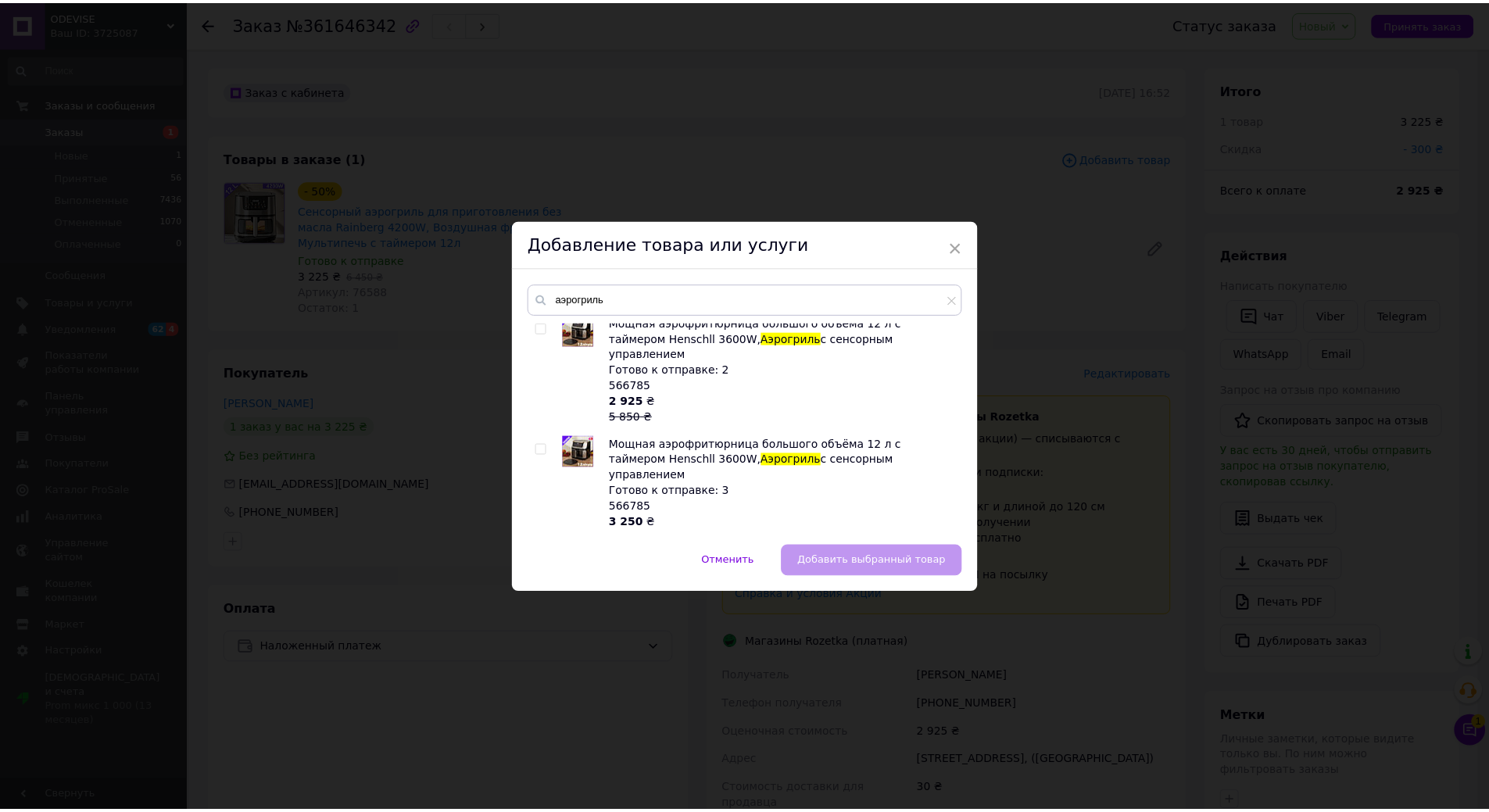
scroll to position [626, 0]
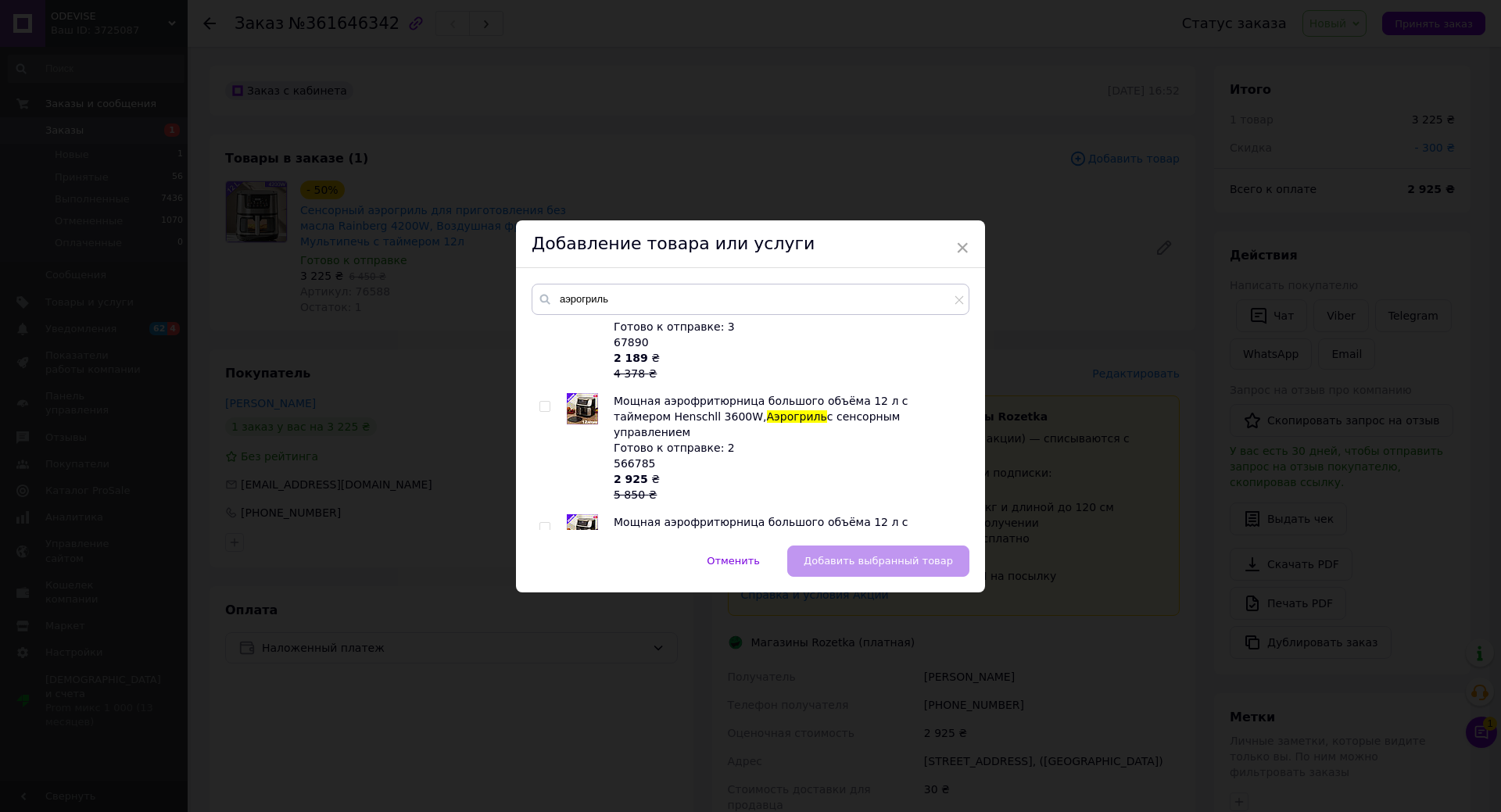
click at [1177, 353] on div "× Добавление товара или услуги аэрогриль Воздушная фритюрница Air Fryer без мас…" at bounding box center [750, 406] width 1501 height 812
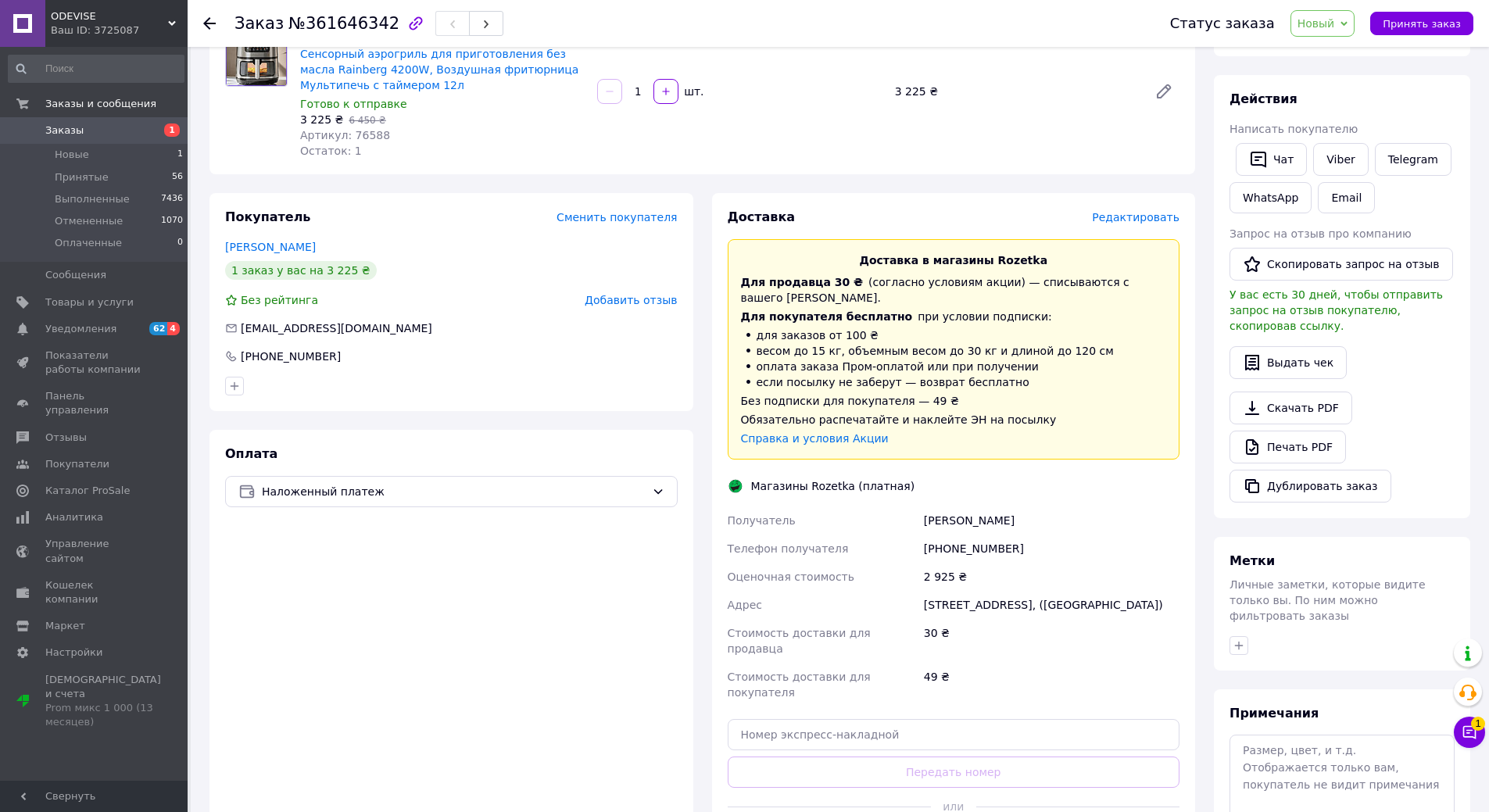
scroll to position [235, 0]
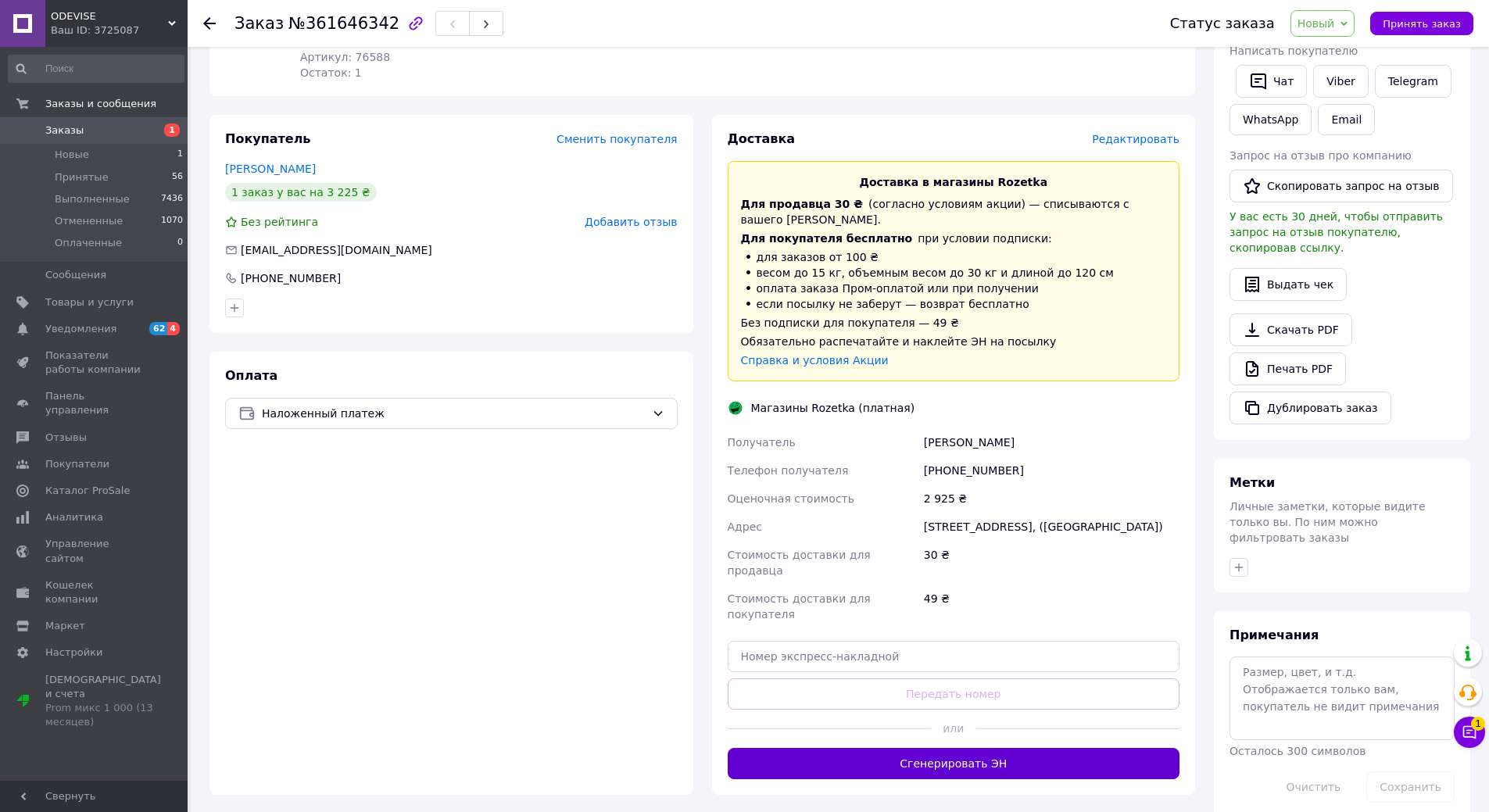
click at [994, 748] on button "Сгенерировать ЭН" at bounding box center [954, 764] width 452 height 31
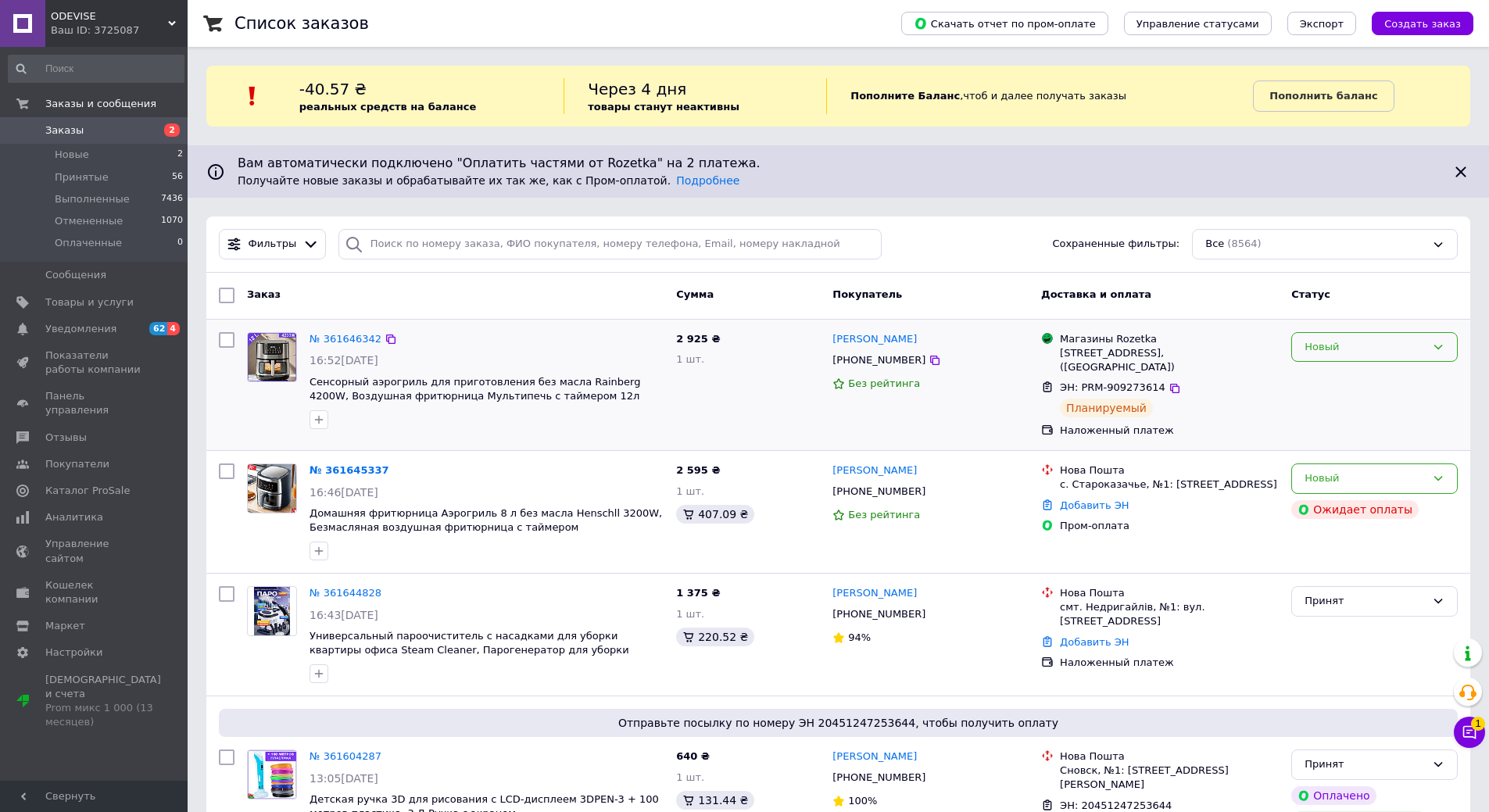
click at [1390, 349] on div "Новый" at bounding box center [1366, 347] width 121 height 16
click at [1366, 431] on li "Отменен" at bounding box center [1374, 437] width 165 height 29
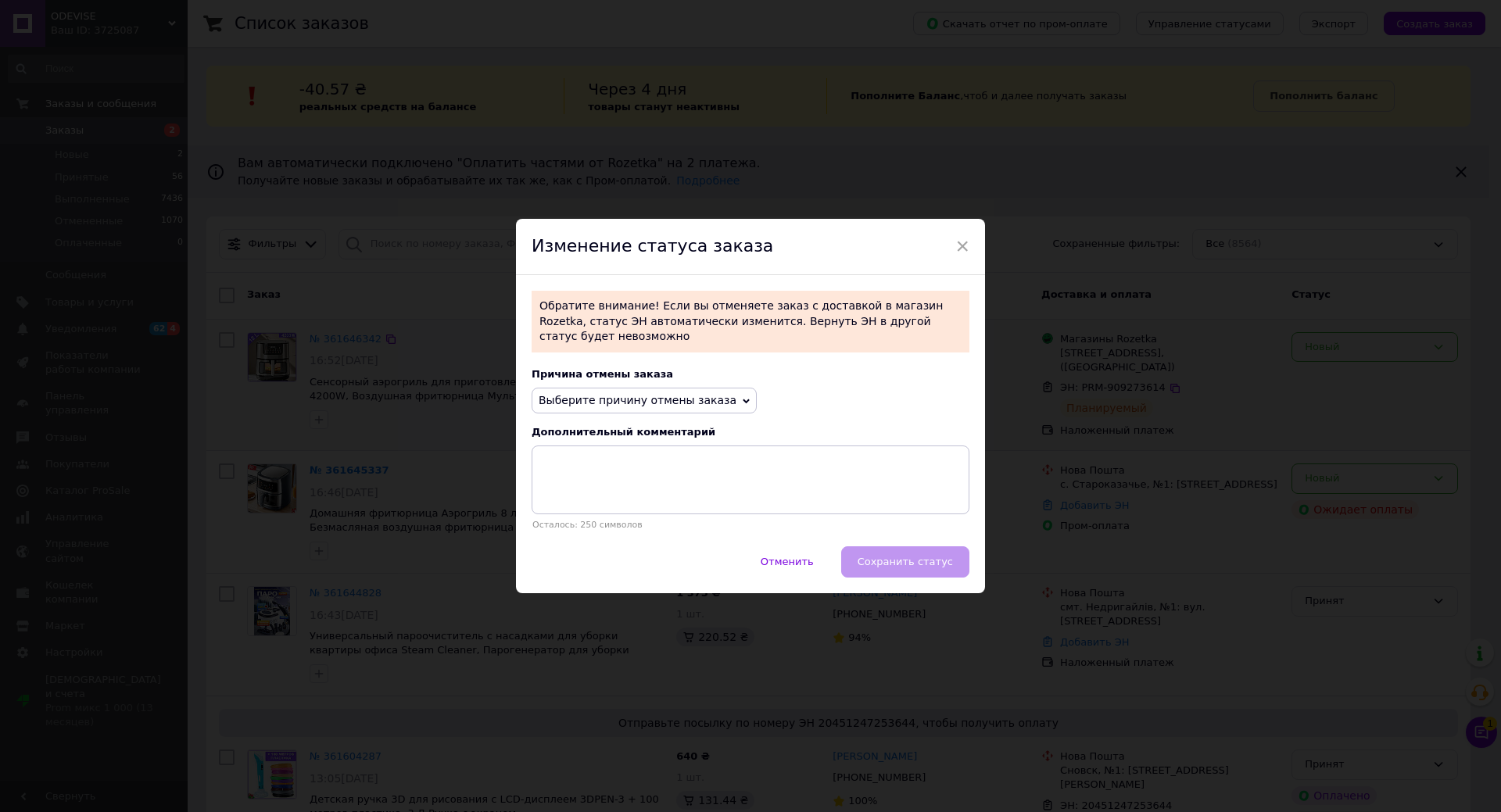
click at [646, 395] on span "Выберите причину отмены заказа" at bounding box center [637, 400] width 198 height 12
click at [637, 510] on li "Заказ-дубликат" at bounding box center [644, 519] width 224 height 22
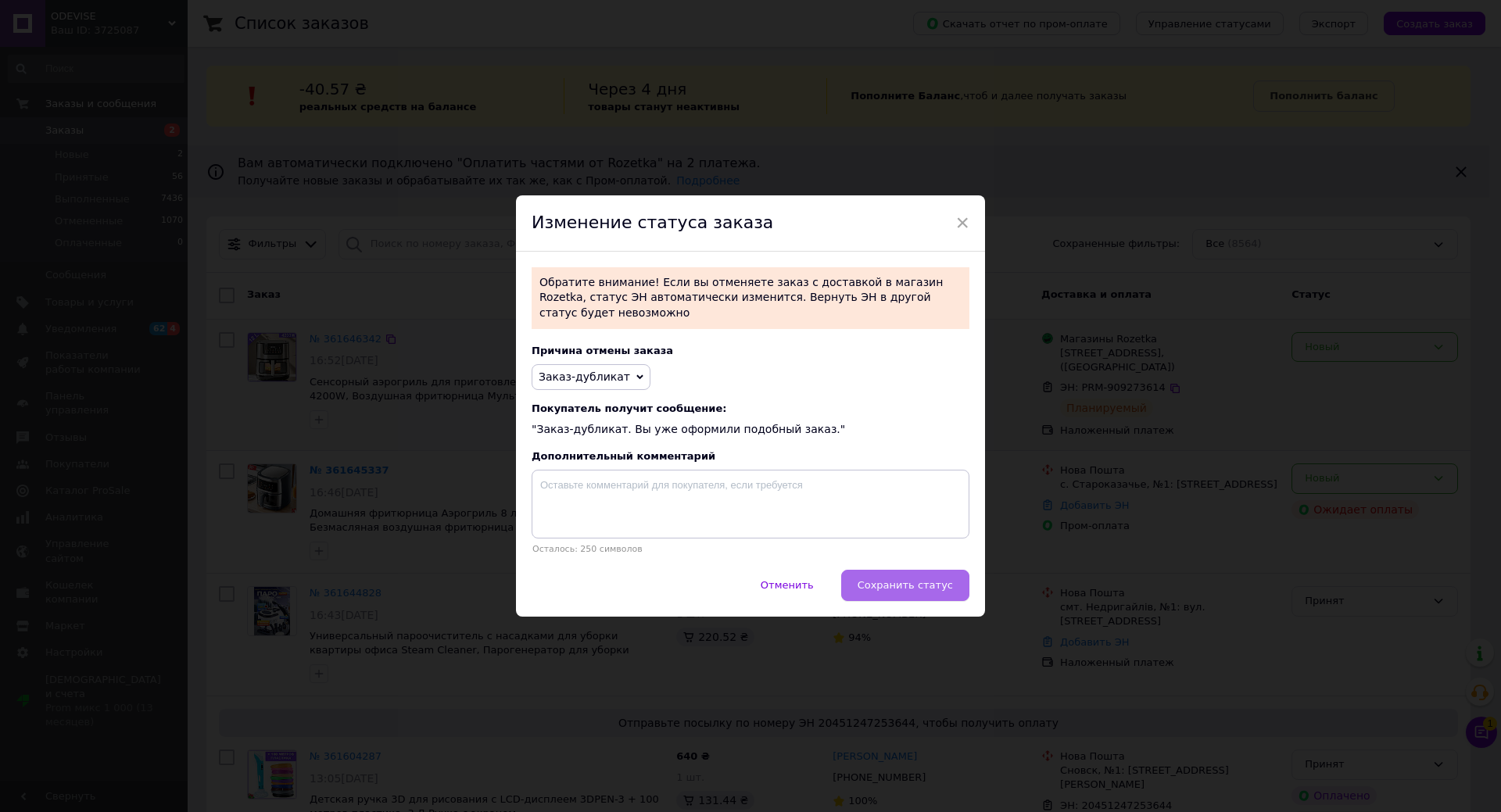
click at [902, 580] on span "Сохранить статус" at bounding box center [905, 585] width 96 height 12
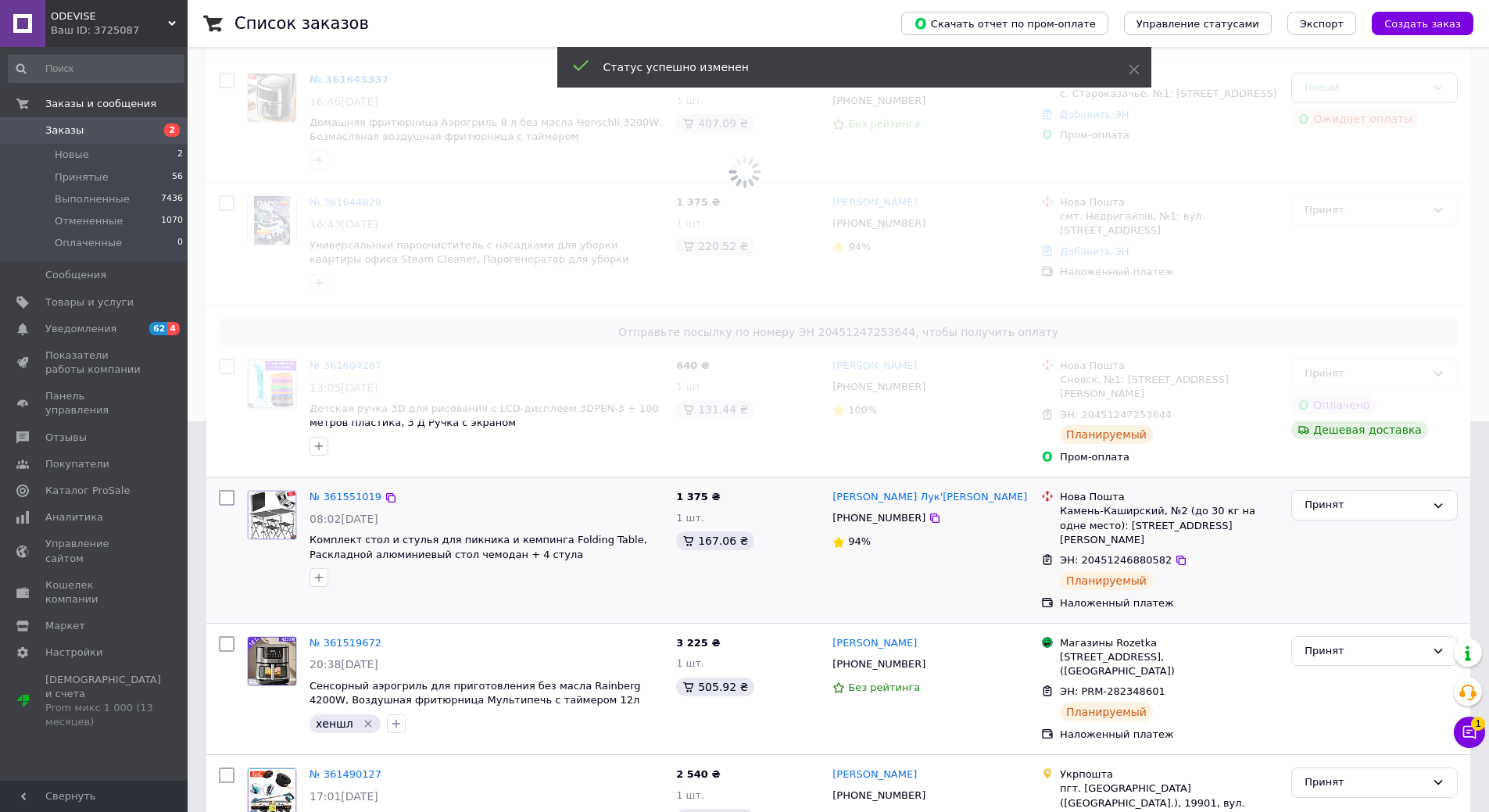
scroll to position [156, 0]
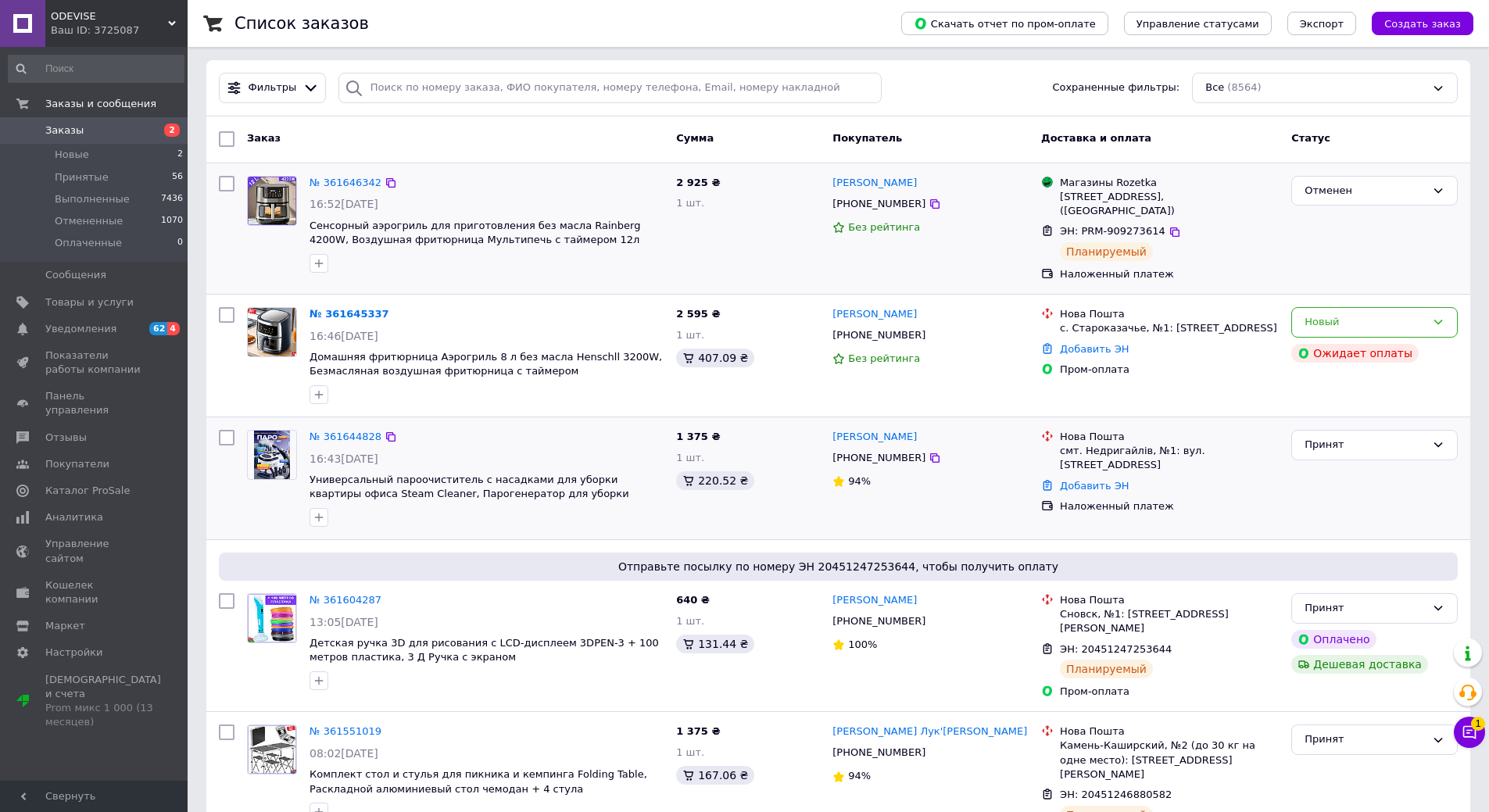
click at [330, 444] on div "№ 361644828" at bounding box center [345, 437] width 75 height 18
click at [329, 444] on div "№ 361644828" at bounding box center [345, 437] width 75 height 18
click at [331, 441] on link "№ 361644828" at bounding box center [345, 437] width 72 height 12
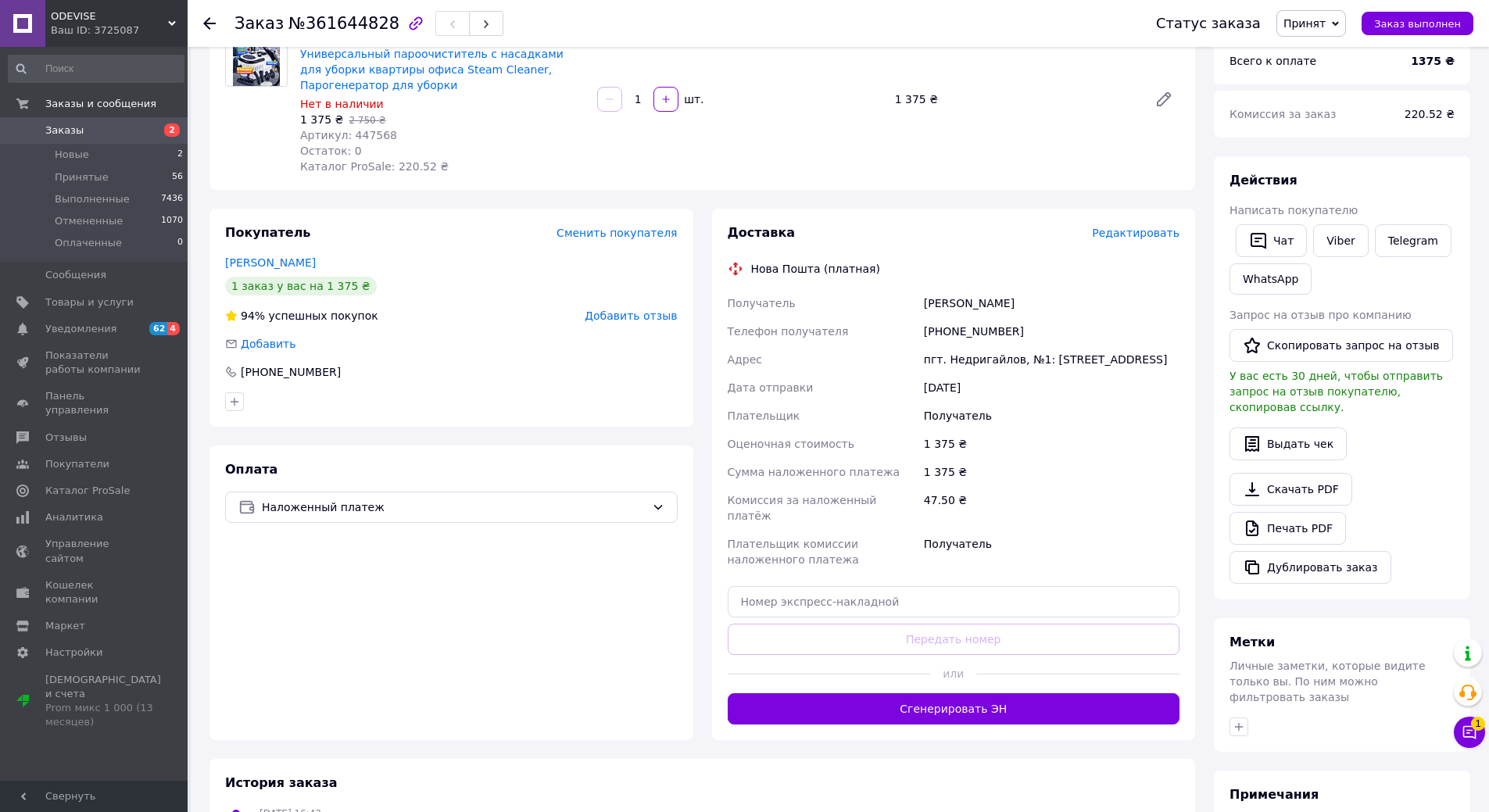
scroll to position [235, 0]
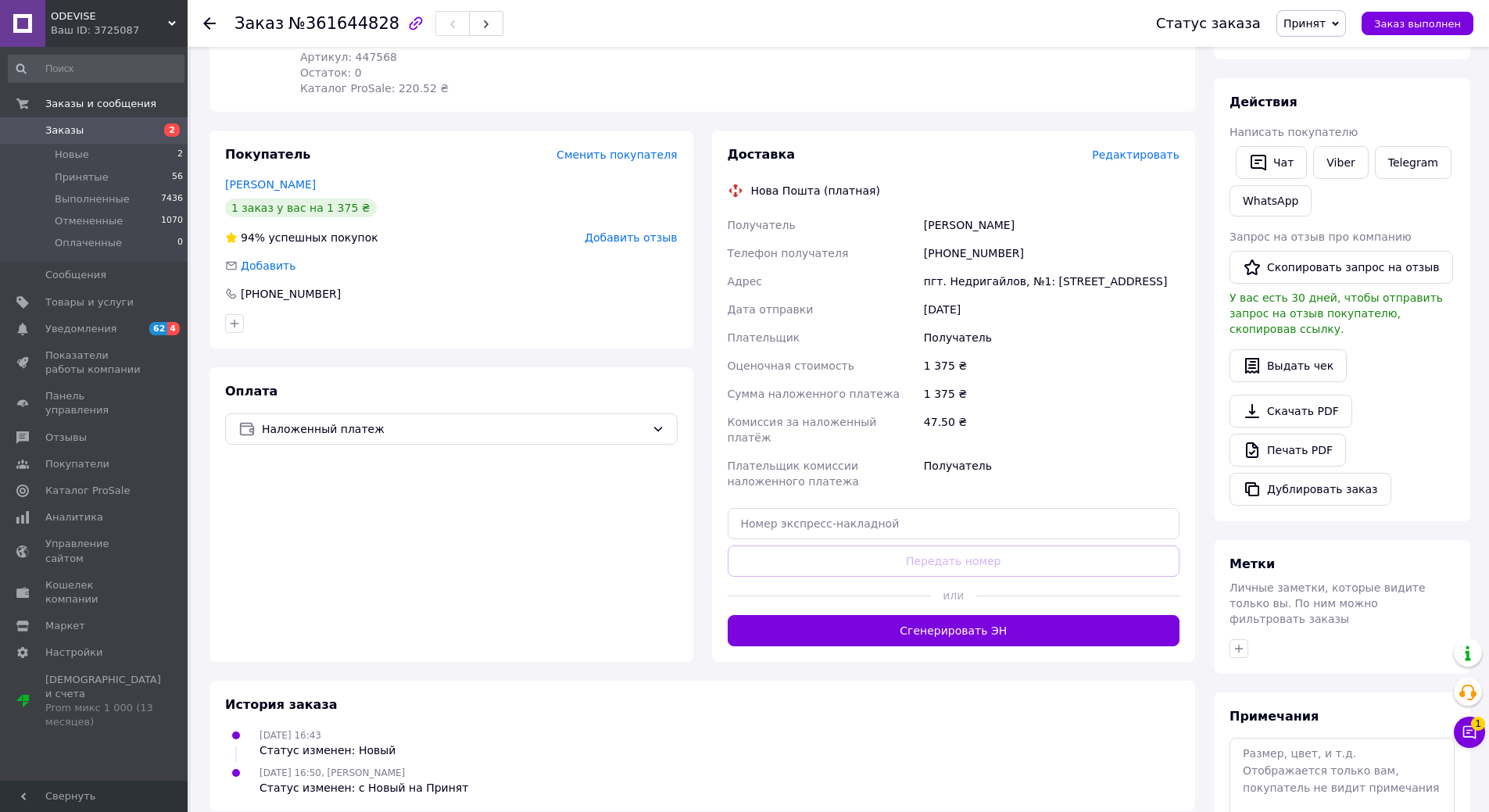
drag, startPoint x: 1166, startPoint y: 449, endPoint x: 1097, endPoint y: 481, distance: 76.1
click at [997, 634] on div "Доставка Редактировать Нова Пошта (платная) Получатель цисарский сергей Телефон…" at bounding box center [954, 396] width 484 height 532
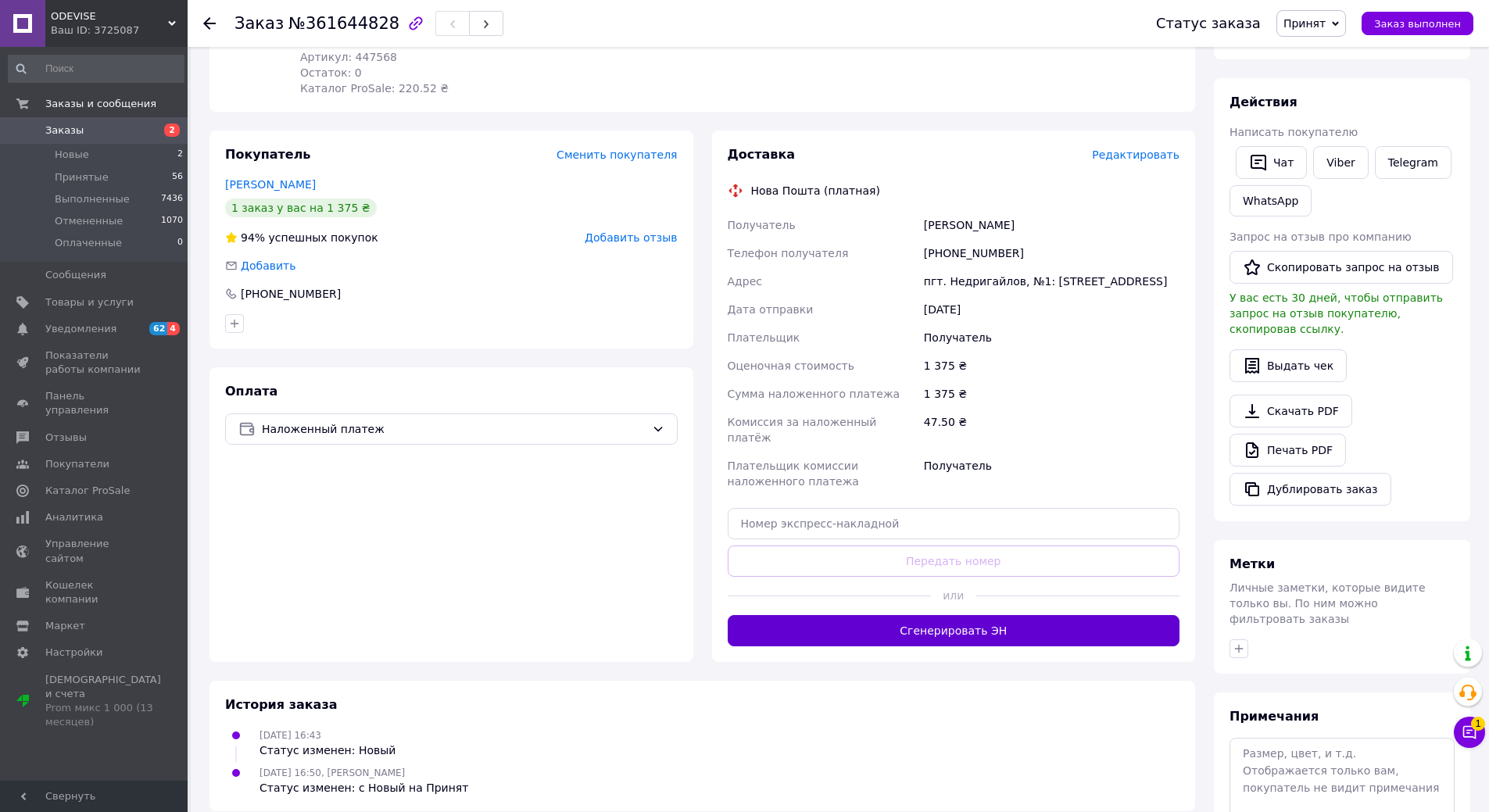
click at [1000, 630] on button "Сгенерировать ЭН" at bounding box center [954, 631] width 452 height 31
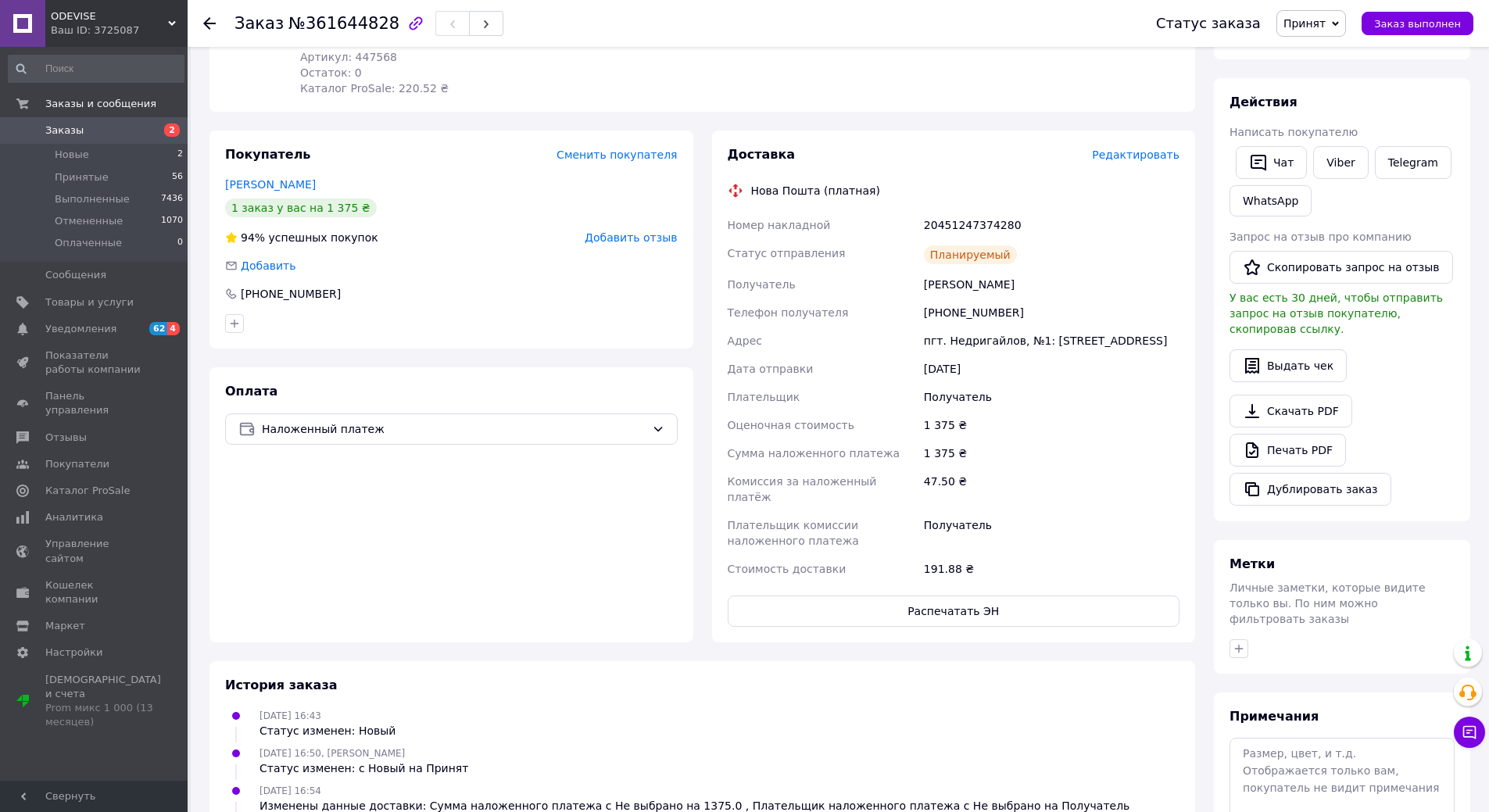
scroll to position [0, 0]
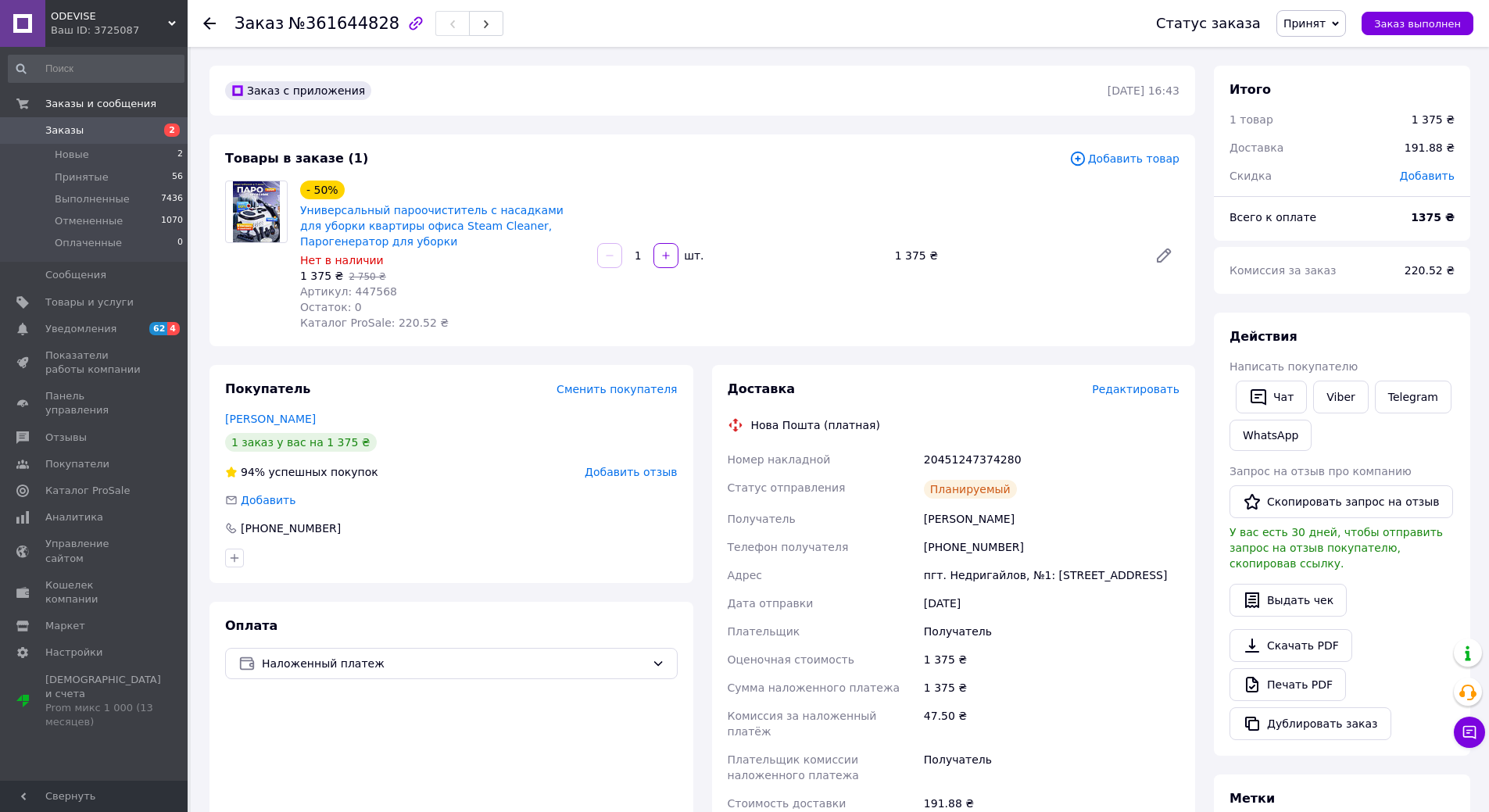
drag, startPoint x: 129, startPoint y: 135, endPoint x: 136, endPoint y: 129, distance: 9.2
click at [128, 135] on span "Заказы" at bounding box center [95, 130] width 99 height 14
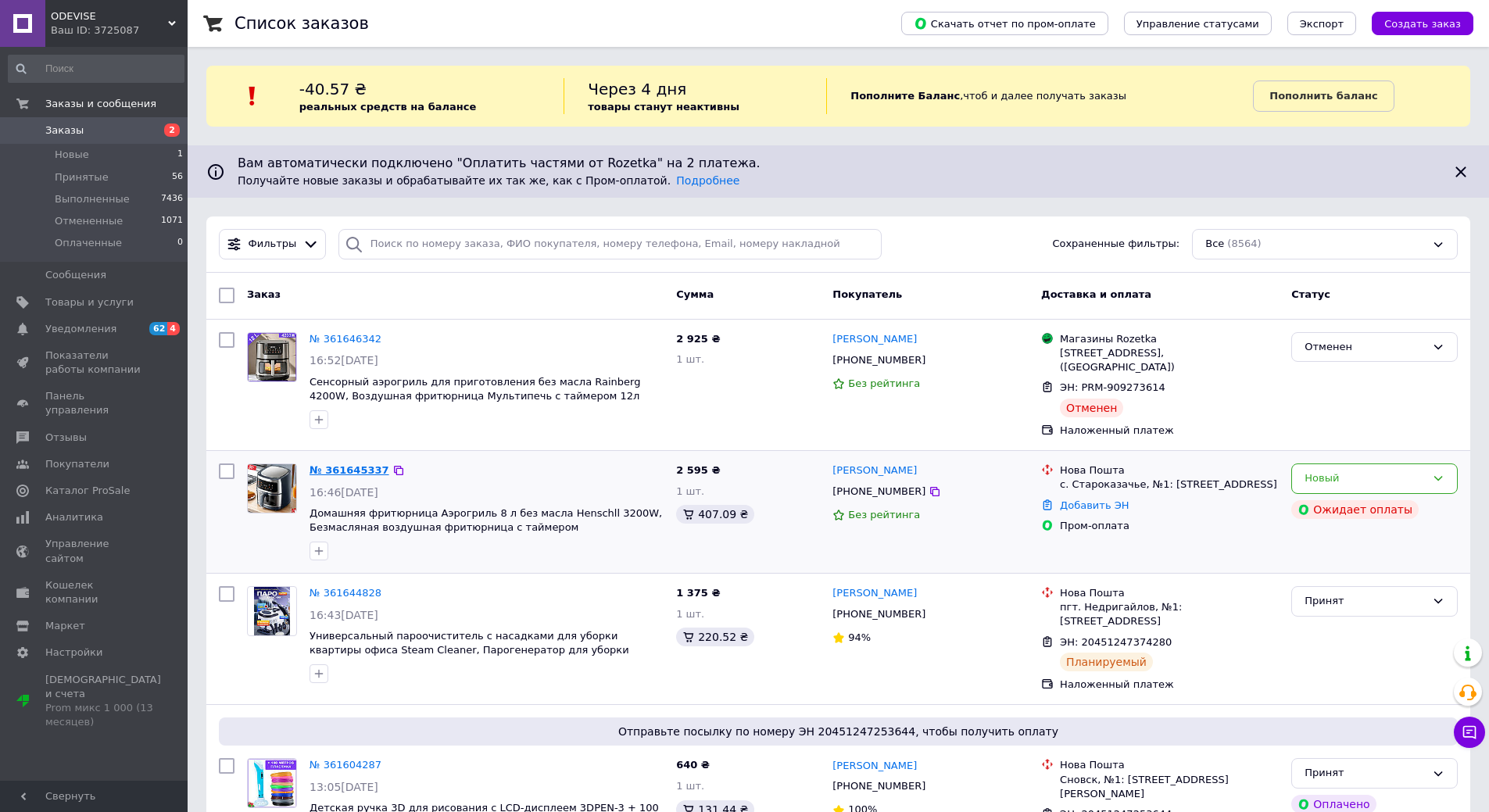
click at [325, 469] on link "№ 361645337" at bounding box center [350, 470] width 79 height 12
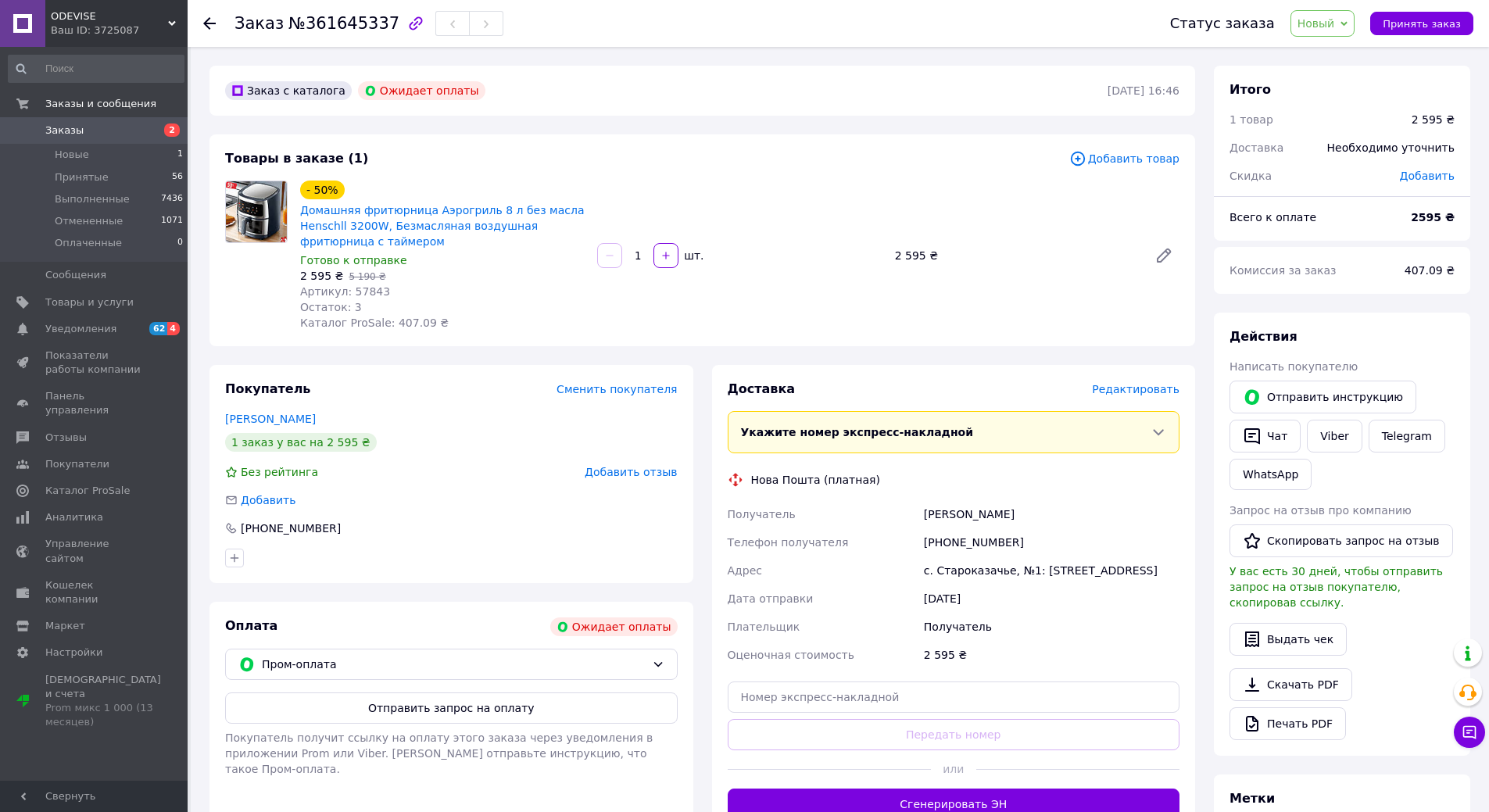
scroll to position [79, 0]
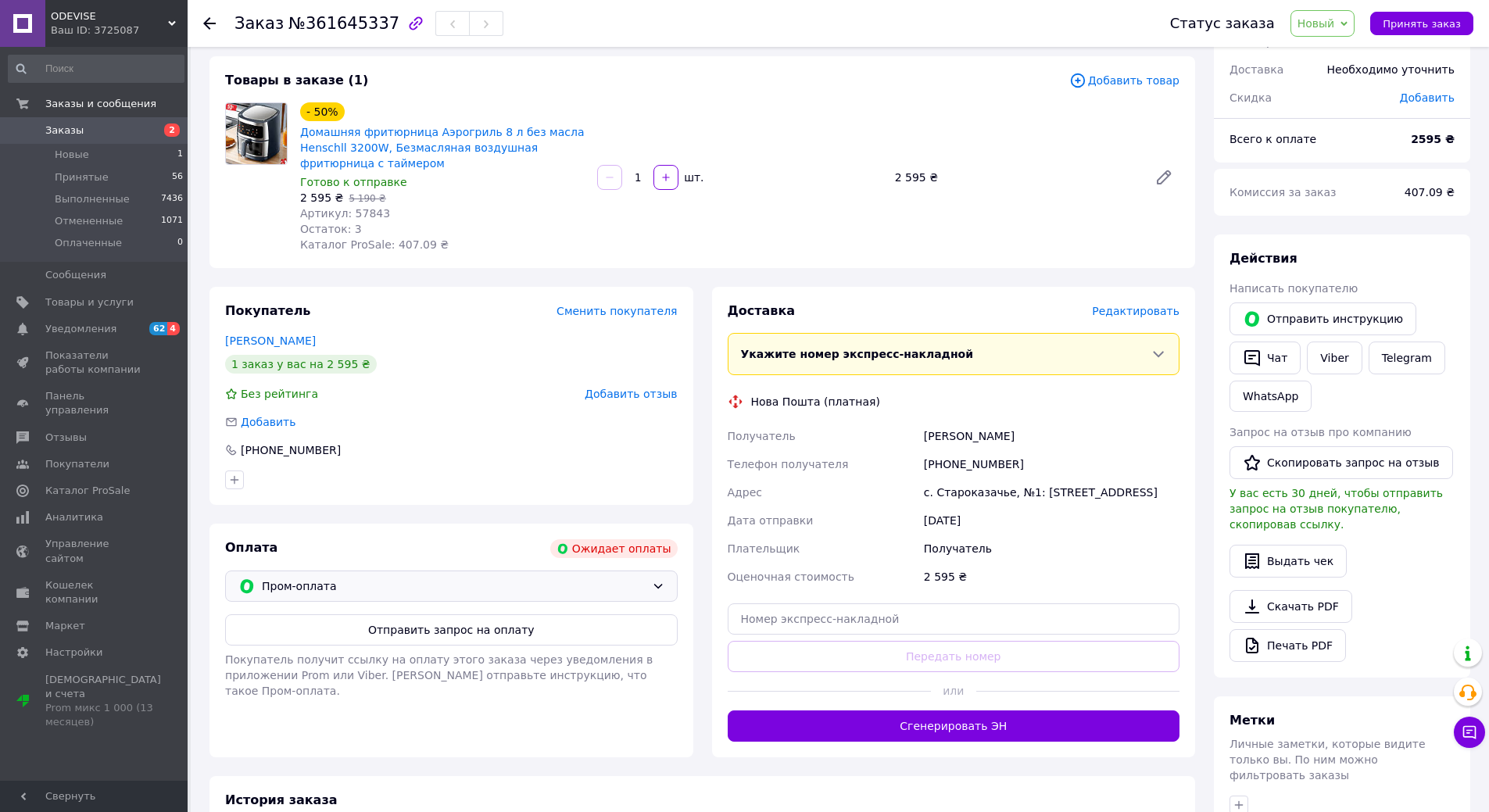
click at [479, 591] on span "Пром-оплата" at bounding box center [453, 586] width 384 height 17
click at [453, 654] on span "Наложенный платеж" at bounding box center [463, 650] width 402 height 16
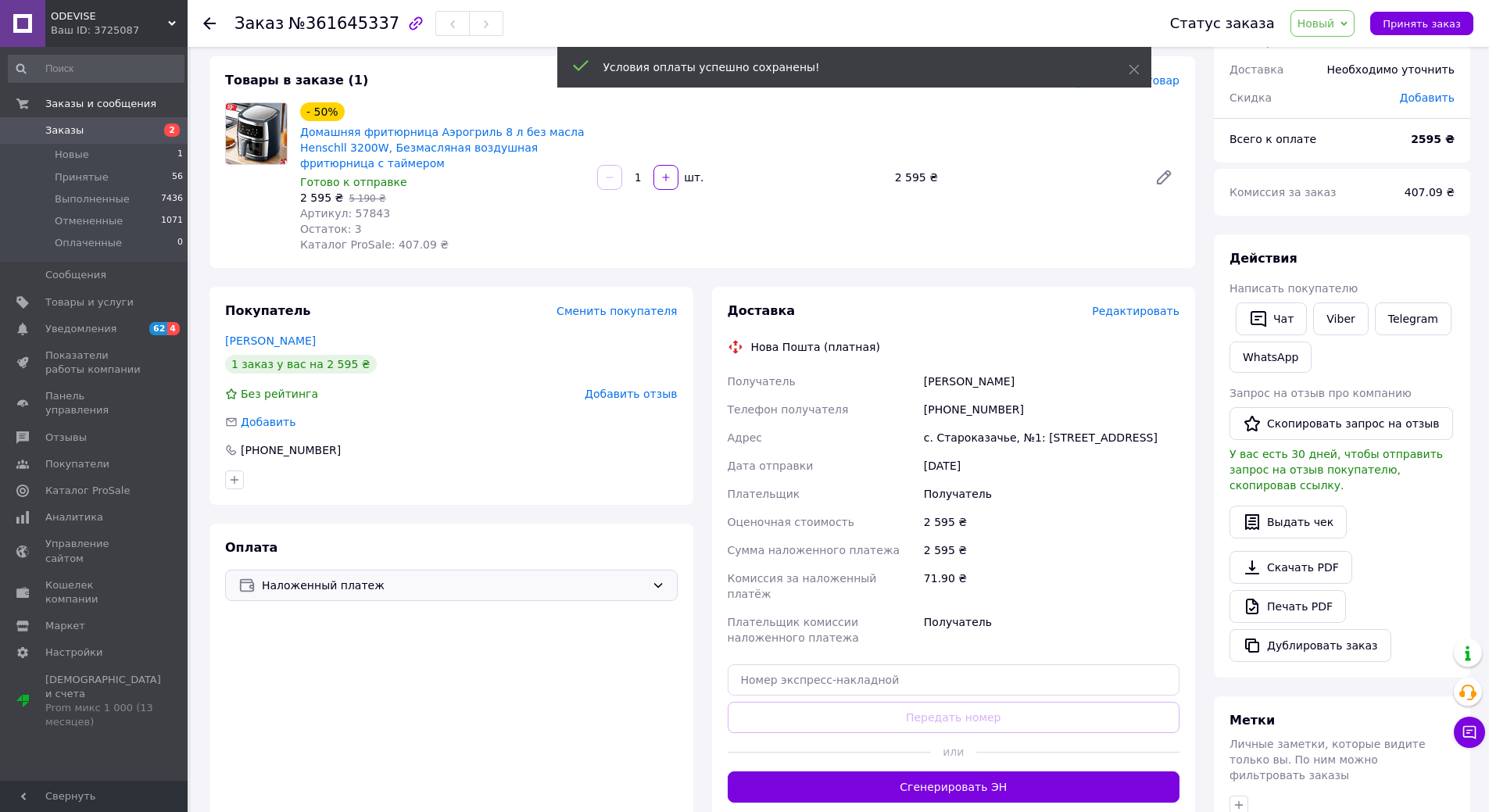
drag, startPoint x: 967, startPoint y: 445, endPoint x: 930, endPoint y: 490, distance: 58.3
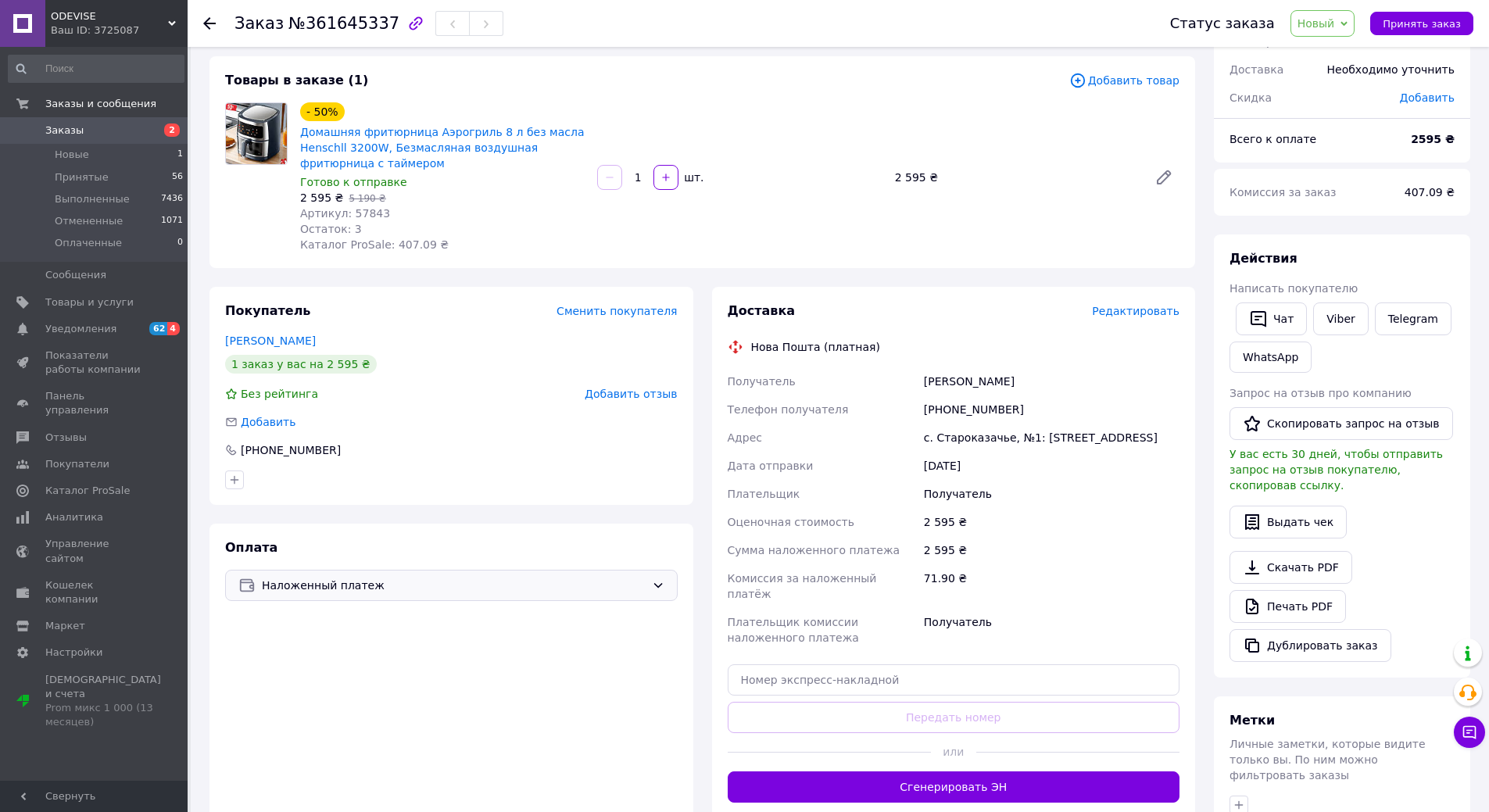
drag, startPoint x: 930, startPoint y: 490, endPoint x: 847, endPoint y: 769, distance: 291.1
click at [847, 771] on button "Сгенерировать ЭН" at bounding box center [954, 787] width 452 height 31
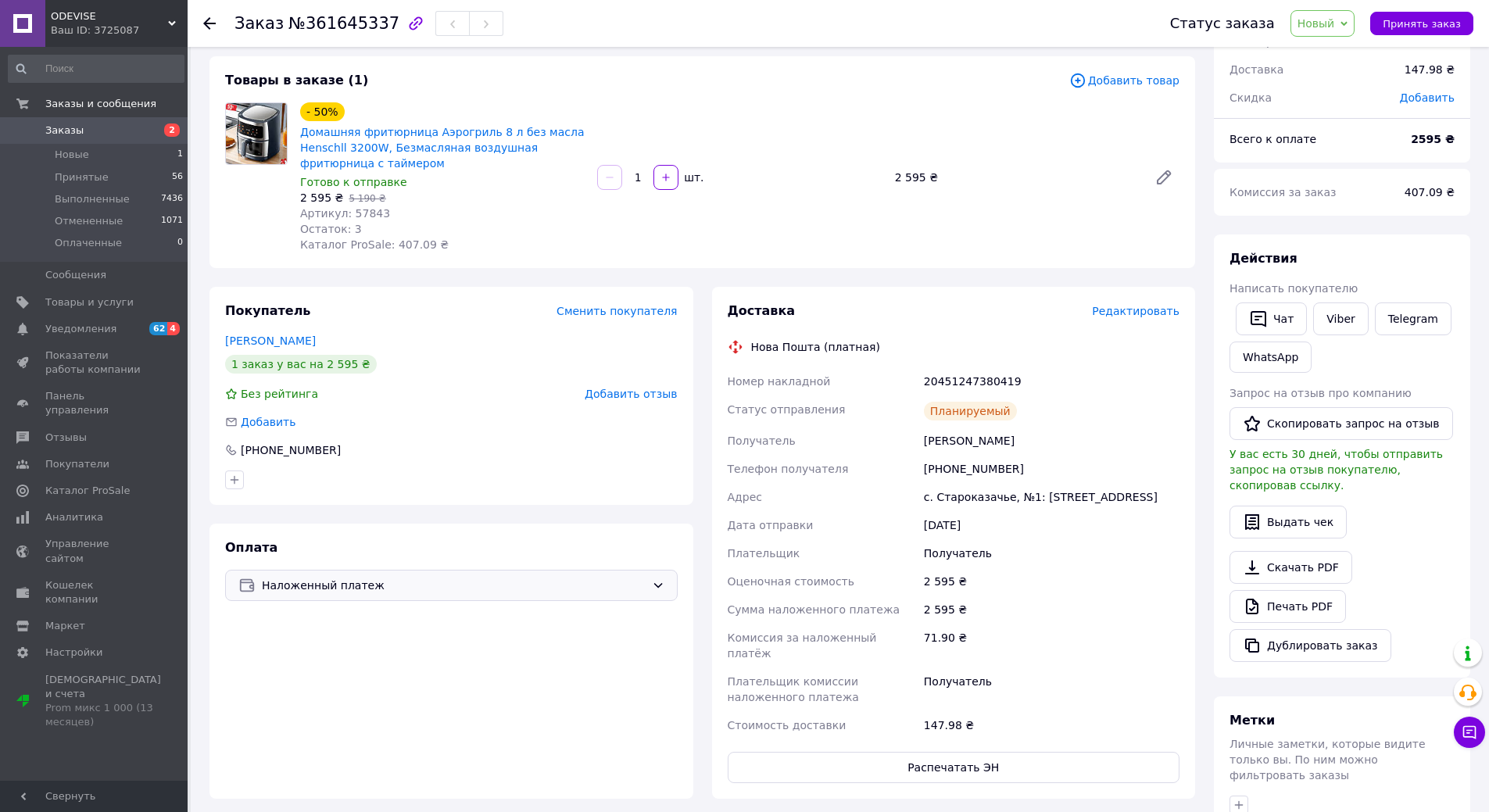
drag, startPoint x: 761, startPoint y: 152, endPoint x: 252, endPoint y: 187, distance: 510.2
drag, startPoint x: 252, startPoint y: 187, endPoint x: 218, endPoint y: 179, distance: 34.9
drag, startPoint x: 218, startPoint y: 179, endPoint x: 91, endPoint y: 139, distance: 133.2
click at [91, 139] on link "Заказы 2" at bounding box center [96, 130] width 192 height 27
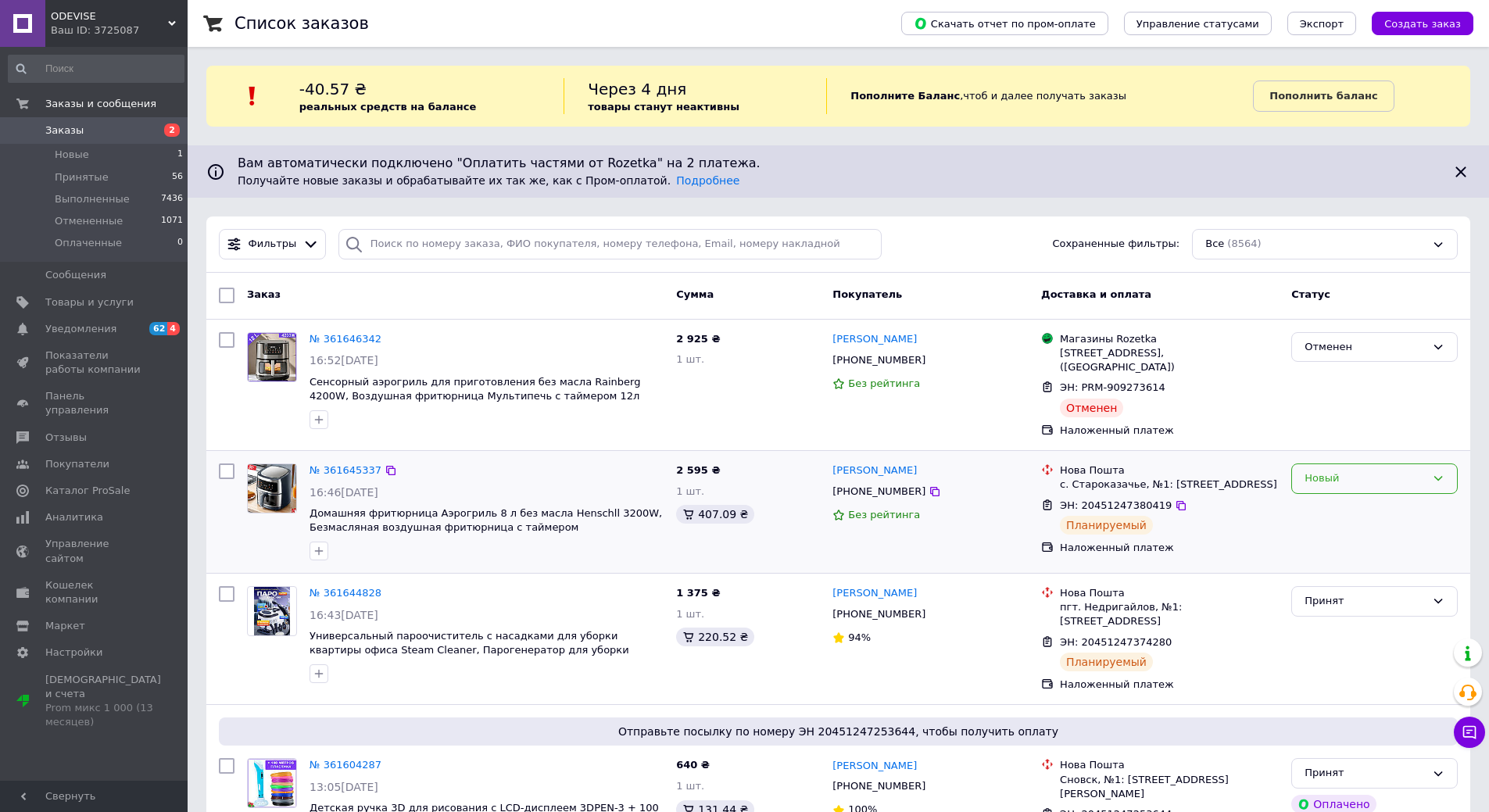
click at [1392, 470] on div "Новый" at bounding box center [1366, 478] width 121 height 16
click at [1352, 513] on li "Принят" at bounding box center [1374, 512] width 165 height 29
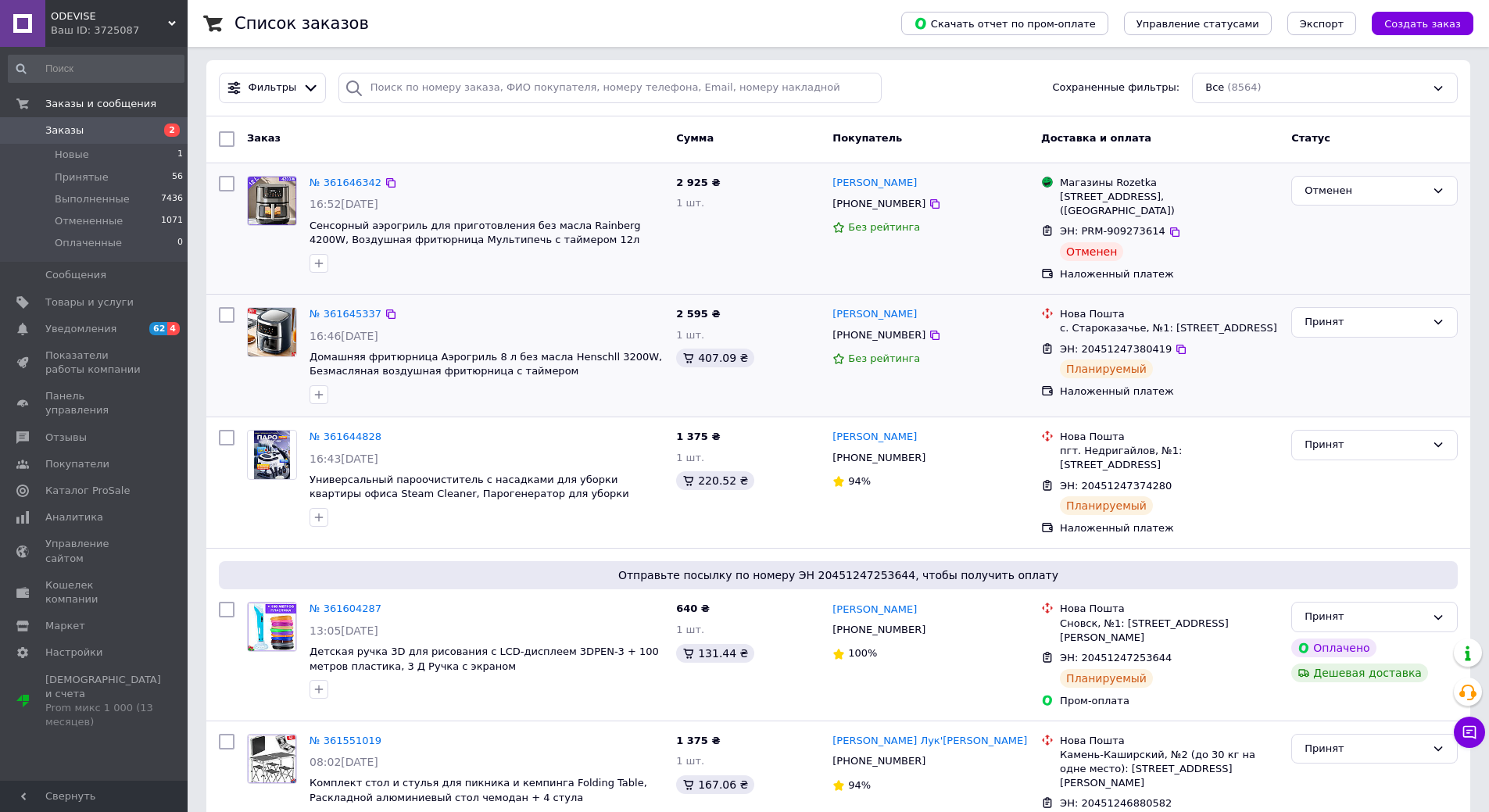
scroll to position [235, 0]
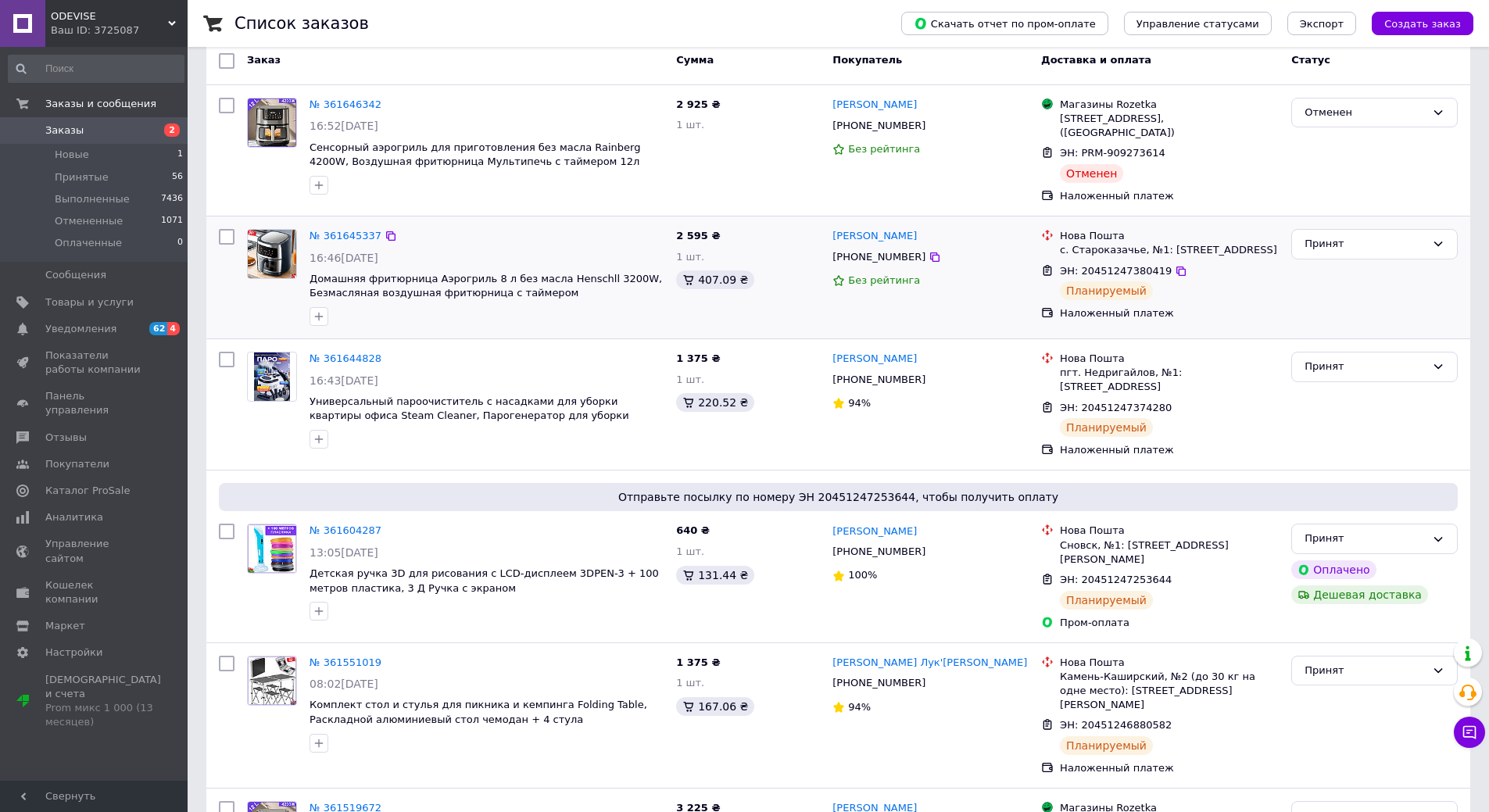
drag, startPoint x: 504, startPoint y: 42, endPoint x: 366, endPoint y: 66, distance: 140.1
drag, startPoint x: 366, startPoint y: 66, endPoint x: 107, endPoint y: 133, distance: 267.5
click at [107, 133] on span "Заказы" at bounding box center [95, 130] width 99 height 14
